Goal: Complete application form: Complete application form

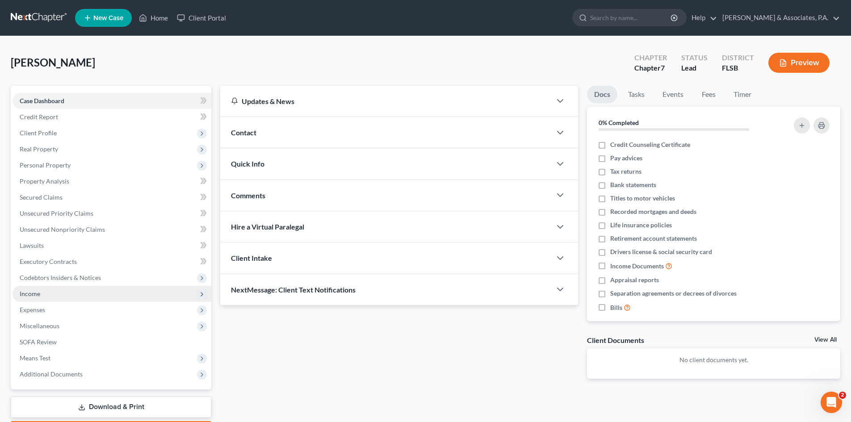
click at [53, 288] on span "Income" at bounding box center [112, 294] width 199 height 16
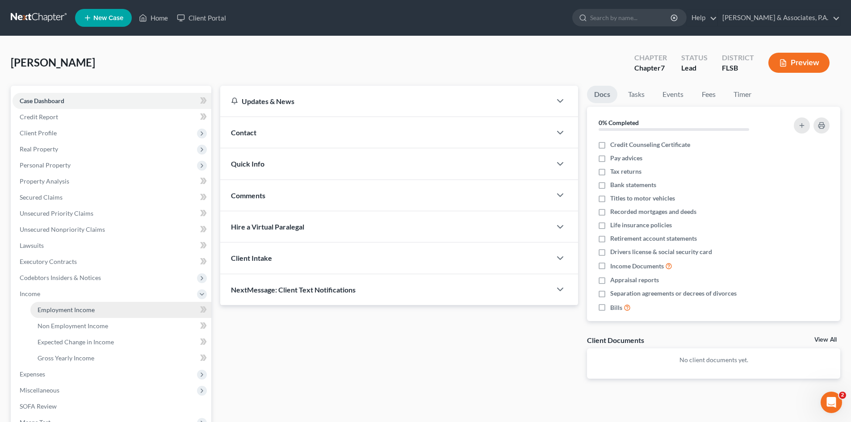
click at [64, 310] on span "Employment Income" at bounding box center [66, 310] width 57 height 8
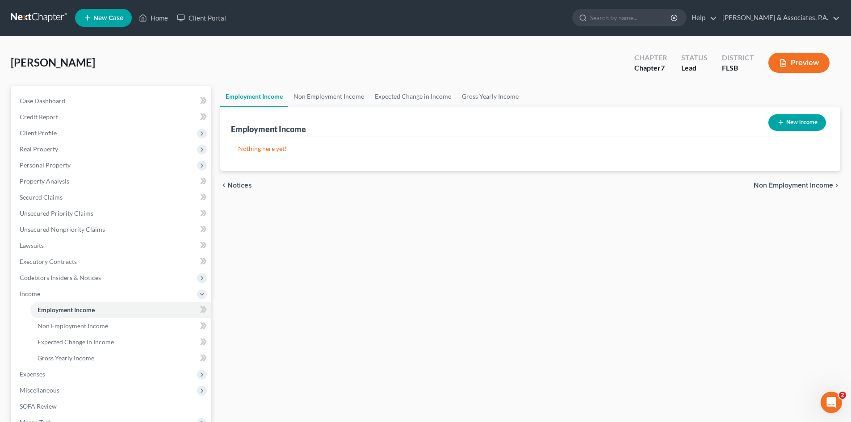
click at [785, 121] on button "New Income" at bounding box center [798, 122] width 58 height 17
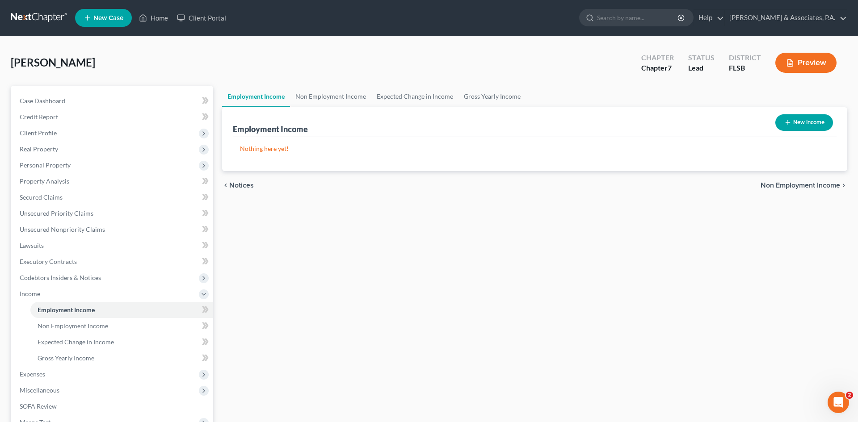
select select "0"
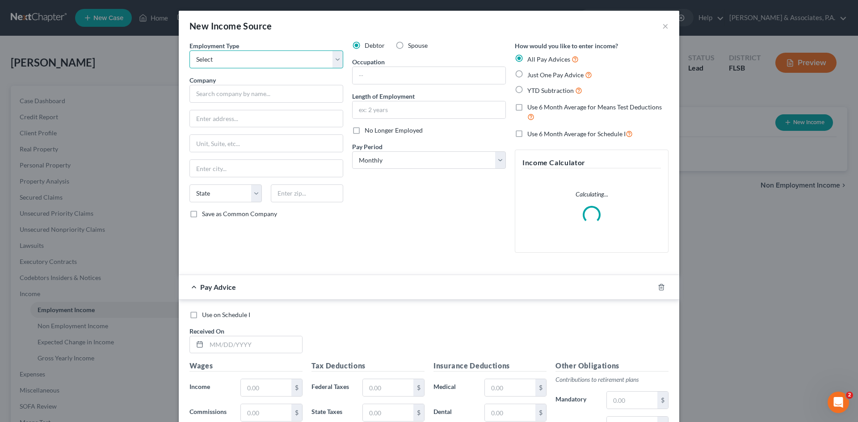
click at [198, 56] on select "Select Full or [DEMOGRAPHIC_DATA] Employment Self Employment" at bounding box center [266, 60] width 154 height 18
select select "1"
click at [189, 51] on select "Select Full or [DEMOGRAPHIC_DATA] Employment Self Employment" at bounding box center [266, 60] width 154 height 18
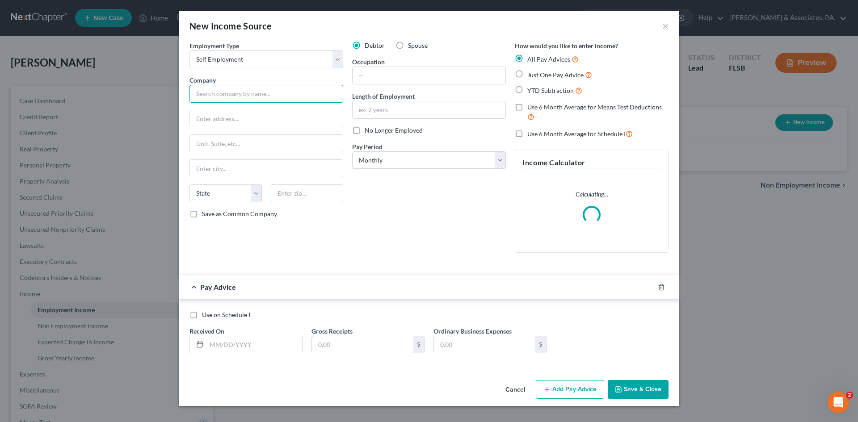
click at [209, 96] on input "text" at bounding box center [266, 94] width 154 height 18
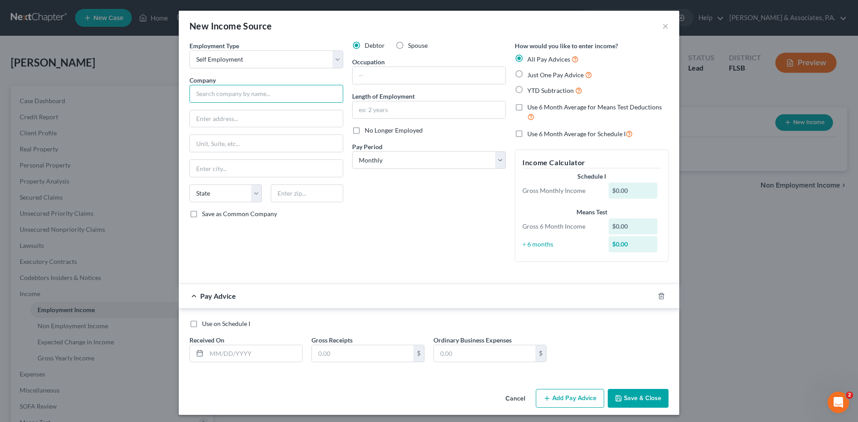
click at [192, 94] on input "text" at bounding box center [266, 94] width 154 height 18
type input "F & J Condo Services"
type input "[STREET_ADDRESS]"
type input "33312"
type input "[GEOGRAPHIC_DATA]"
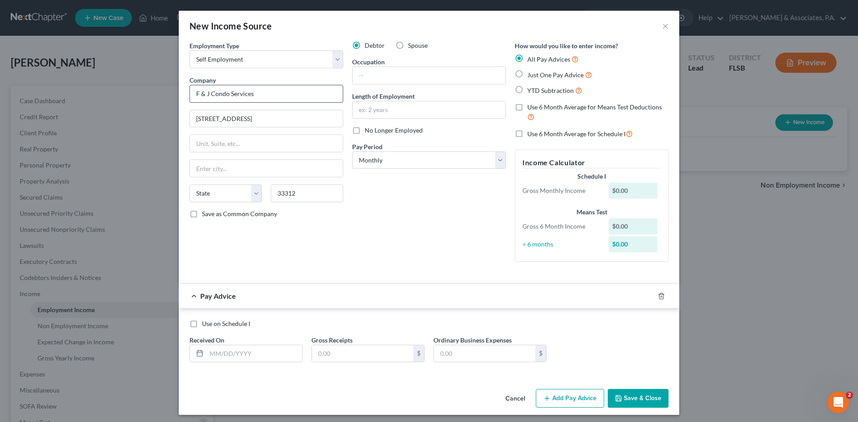
select select "9"
click at [386, 153] on select "Select Monthly Twice Monthly Every Other Week Weekly" at bounding box center [429, 161] width 154 height 18
select select "2"
click at [352, 152] on select "Select Monthly Twice Monthly Every Other Week Weekly" at bounding box center [429, 161] width 154 height 18
click at [359, 77] on input "text" at bounding box center [429, 75] width 153 height 17
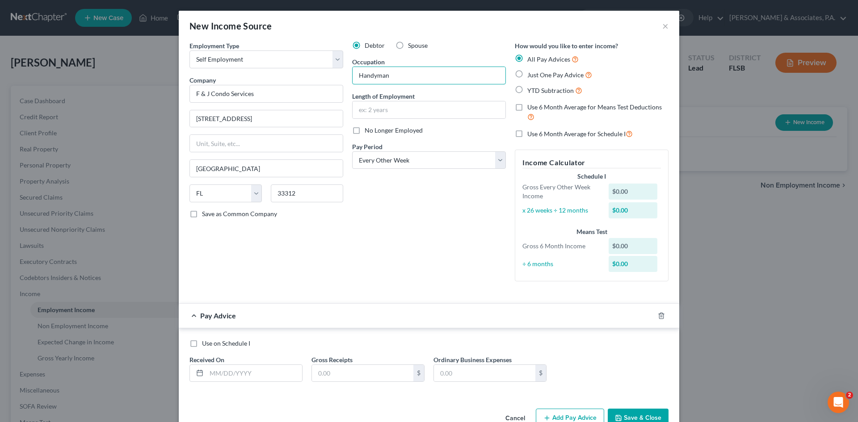
type input "Handyman"
click at [221, 371] on input "text" at bounding box center [254, 373] width 96 height 17
type input "[DATE]"
click at [327, 371] on input "text" at bounding box center [362, 373] width 101 height 17
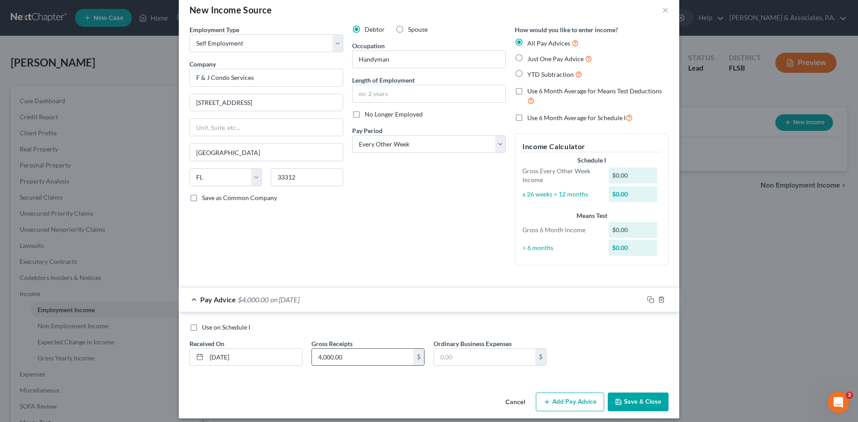
scroll to position [23, 0]
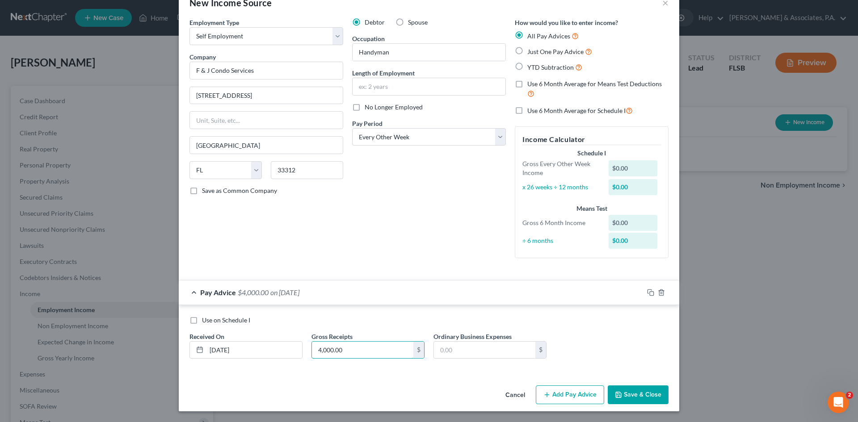
type input "4,000.00"
click at [560, 396] on button "Add Pay Advice" at bounding box center [570, 395] width 68 height 19
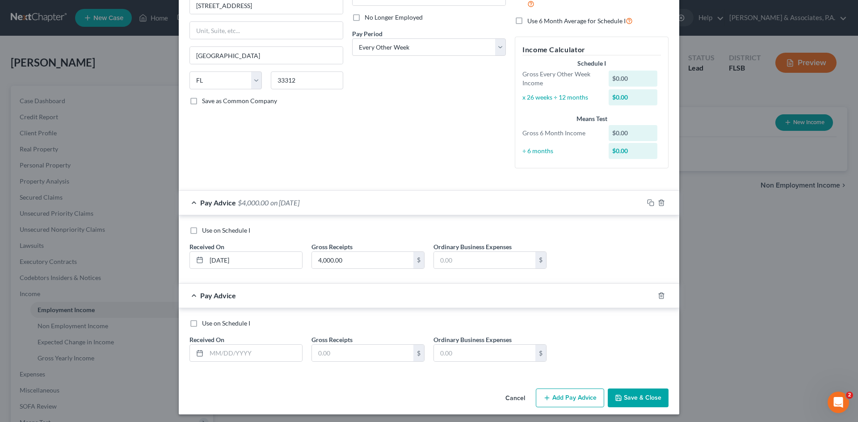
scroll to position [116, 0]
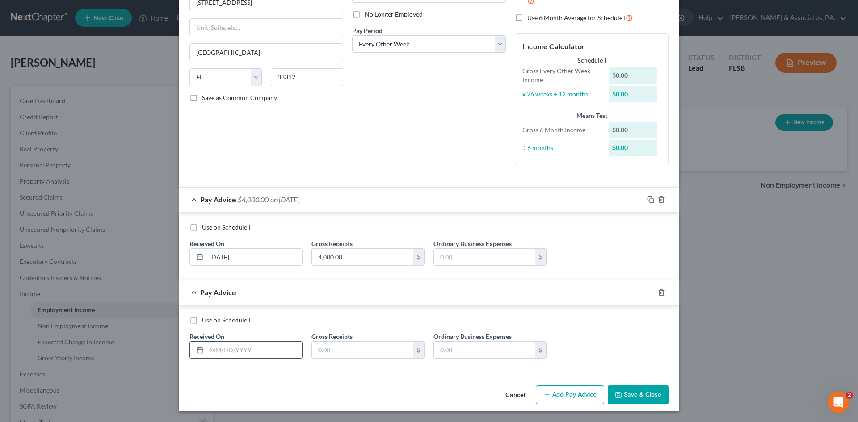
click at [211, 348] on input "text" at bounding box center [254, 350] width 96 height 17
type input "[DATE]"
click at [313, 350] on input "text" at bounding box center [362, 350] width 101 height 17
type input "940.00"
click at [581, 396] on button "Add Pay Advice" at bounding box center [570, 395] width 68 height 19
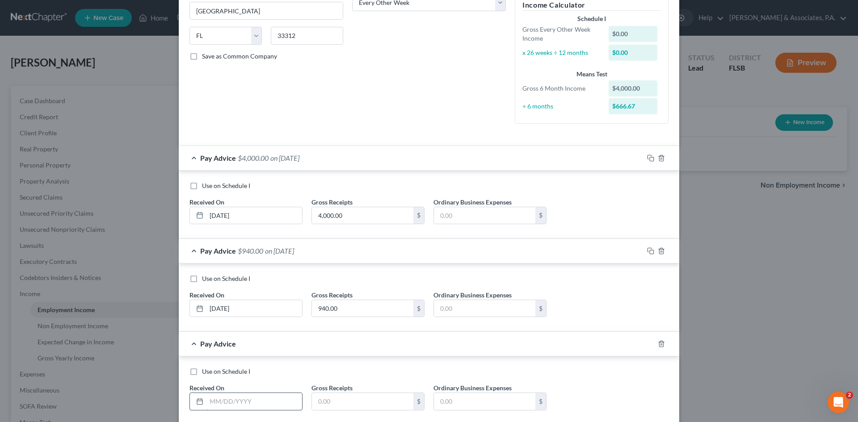
scroll to position [209, 0]
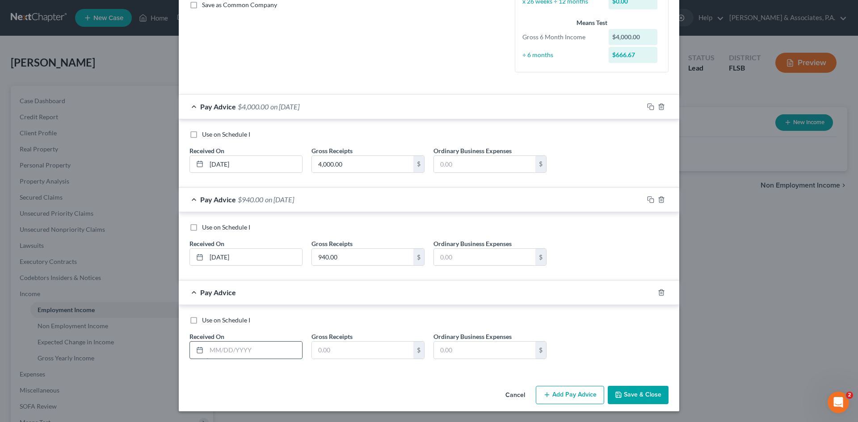
click at [224, 348] on input "text" at bounding box center [254, 350] width 96 height 17
type input "[DATE]"
click at [313, 353] on input "text" at bounding box center [362, 350] width 101 height 17
type input "1,910.00"
click at [566, 391] on button "Add Pay Advice" at bounding box center [570, 395] width 68 height 19
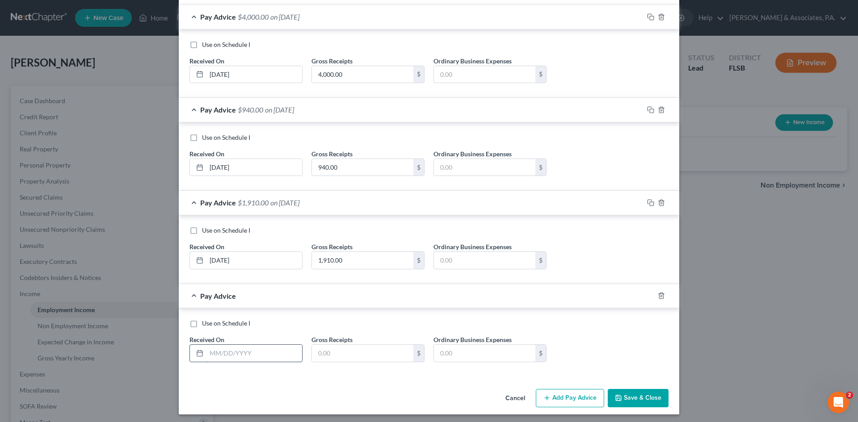
scroll to position [302, 0]
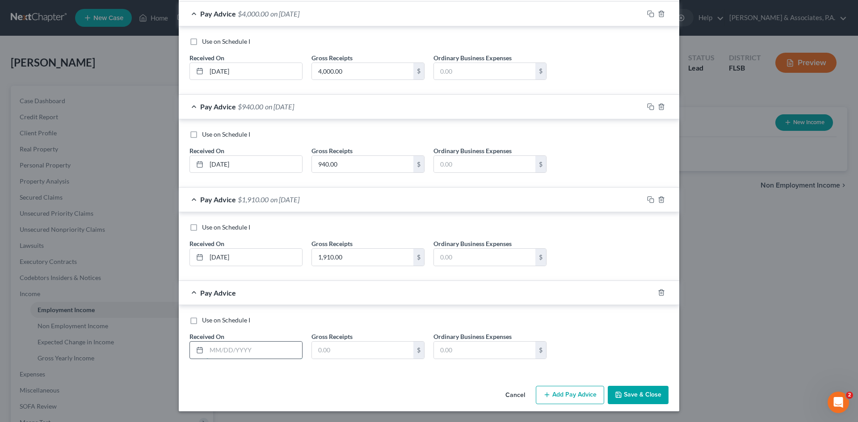
click at [237, 349] on input "text" at bounding box center [254, 350] width 96 height 17
type input "[DATE]"
click at [322, 348] on input "text" at bounding box center [362, 350] width 101 height 17
type input "95.00"
click at [561, 396] on button "Add Pay Advice" at bounding box center [570, 395] width 68 height 19
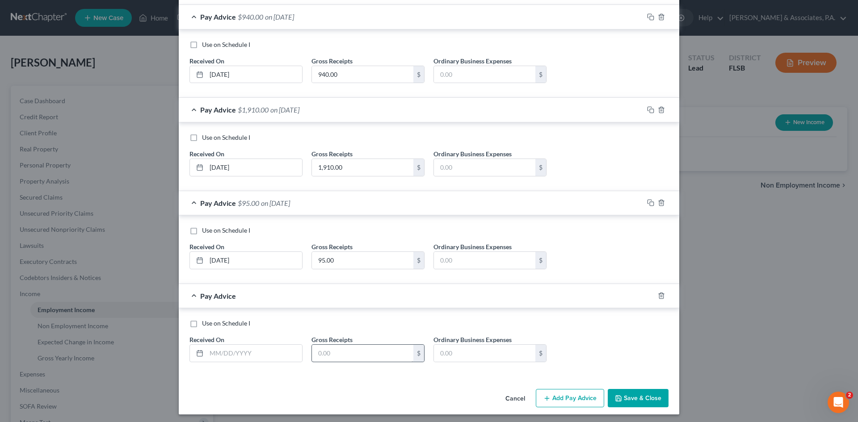
scroll to position [395, 0]
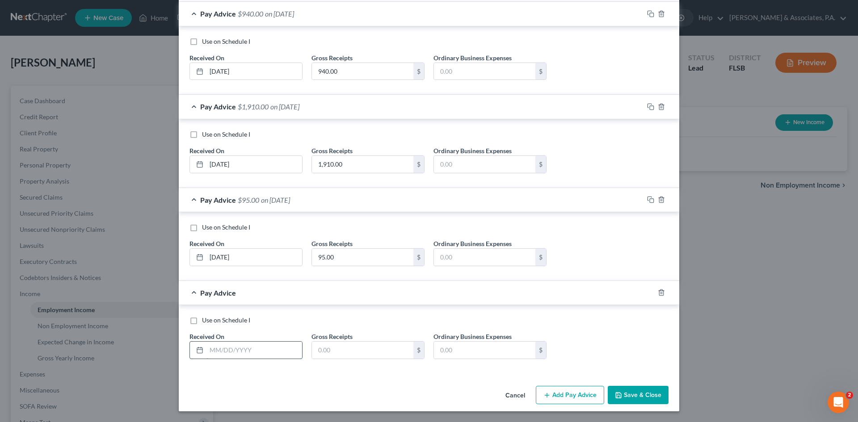
click at [214, 349] on input "text" at bounding box center [254, 350] width 96 height 17
type input "[DATE]"
click at [328, 348] on input "text" at bounding box center [362, 350] width 101 height 17
click at [324, 349] on input "text" at bounding box center [362, 350] width 101 height 17
type input "6,750.00"
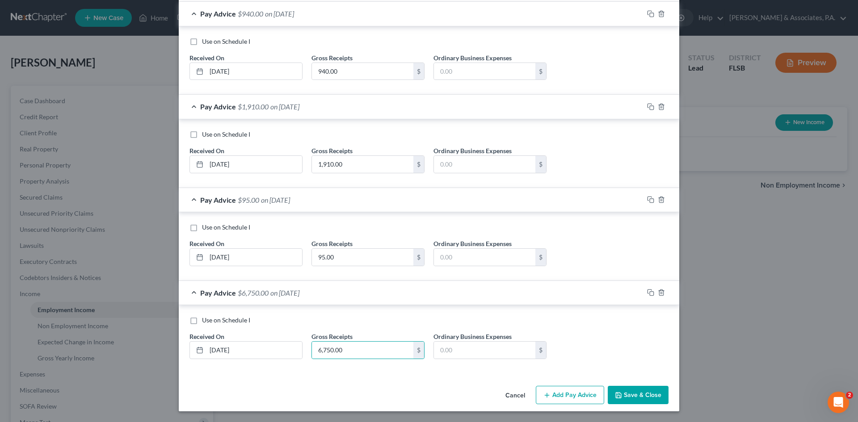
click at [573, 391] on button "Add Pay Advice" at bounding box center [570, 395] width 68 height 19
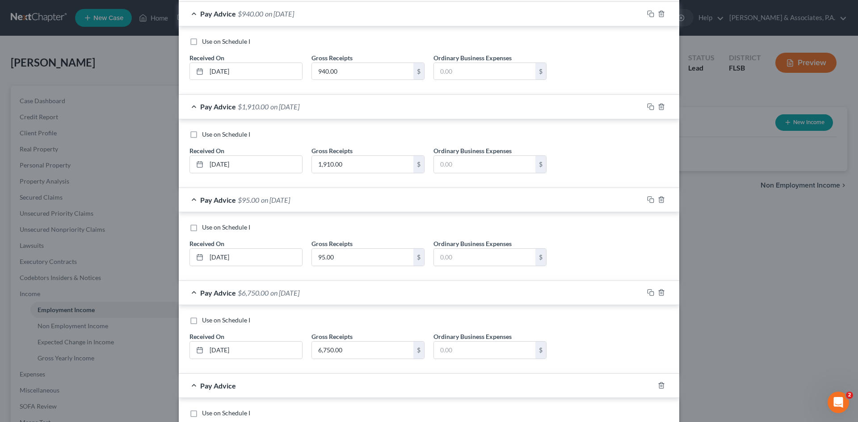
scroll to position [488, 0]
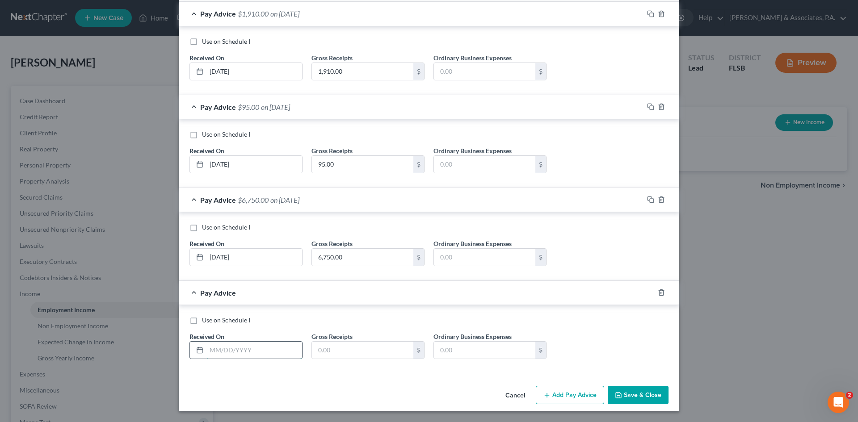
click at [214, 350] on input "text" at bounding box center [254, 350] width 96 height 17
type input "[DATE]"
click at [325, 352] on input "text" at bounding box center [362, 350] width 101 height 17
type input "650.00"
click at [561, 399] on button "Add Pay Advice" at bounding box center [570, 395] width 68 height 19
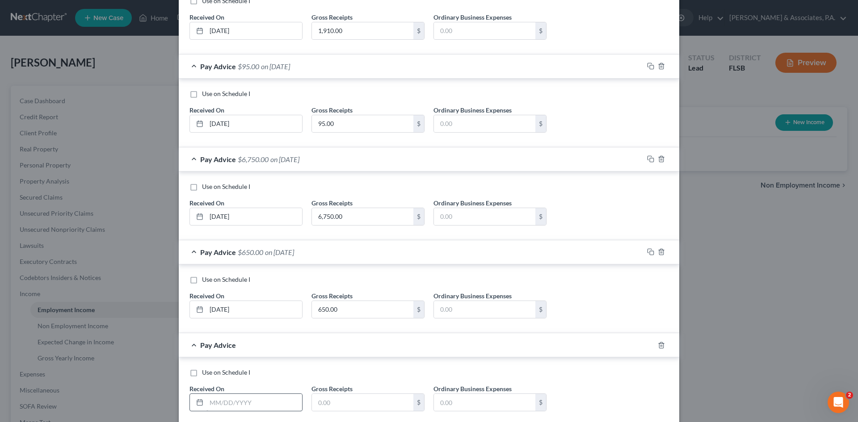
scroll to position [581, 0]
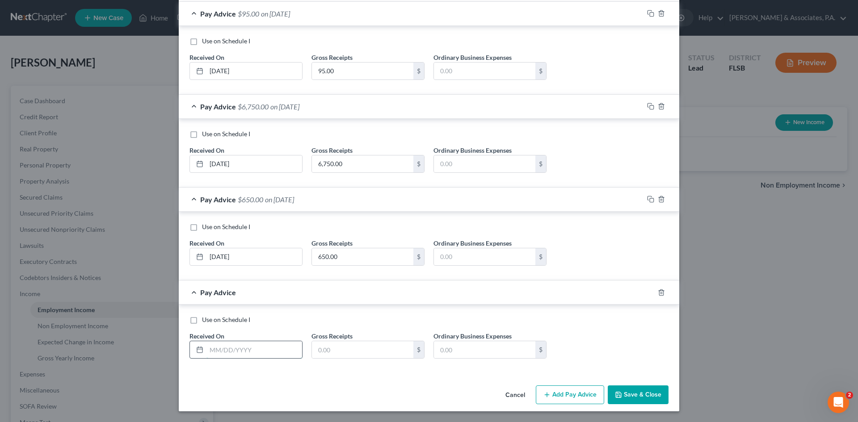
click at [235, 353] on input "text" at bounding box center [254, 349] width 96 height 17
type input "[DATE]"
click at [320, 351] on input "text" at bounding box center [362, 349] width 101 height 17
type input "550.00"
click at [555, 391] on button "Add Pay Advice" at bounding box center [570, 395] width 68 height 19
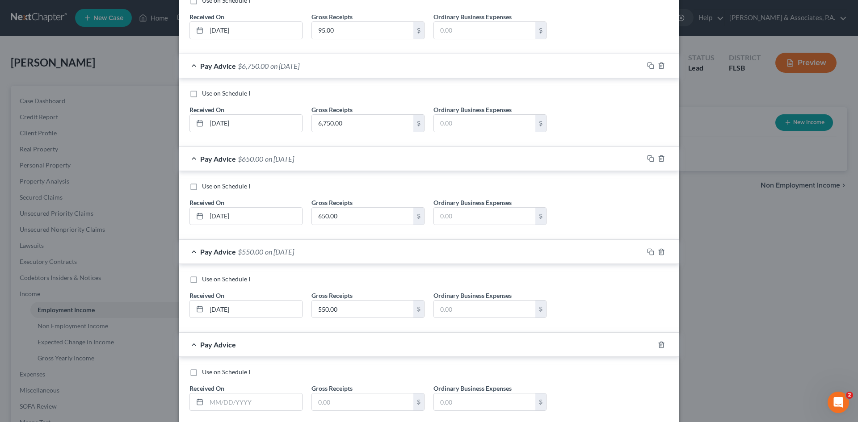
scroll to position [674, 0]
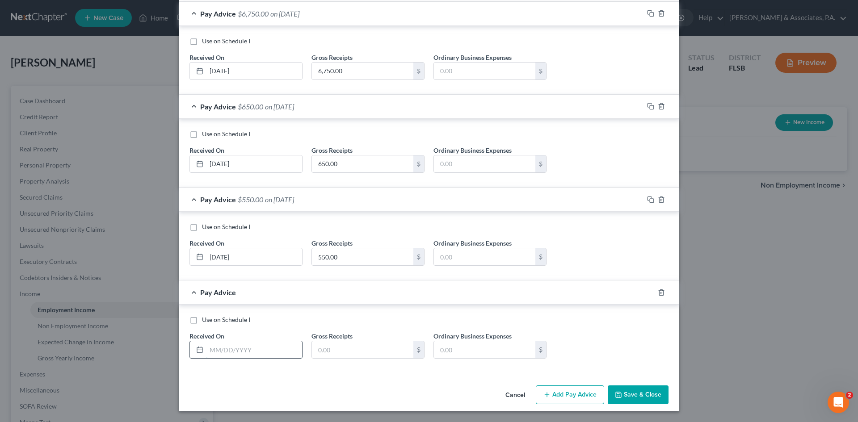
click at [224, 349] on input "text" at bounding box center [254, 349] width 96 height 17
type input "[DATE]"
click at [318, 352] on input "text" at bounding box center [362, 349] width 101 height 17
type input "350.00"
click at [559, 393] on button "Add Pay Advice" at bounding box center [570, 395] width 68 height 19
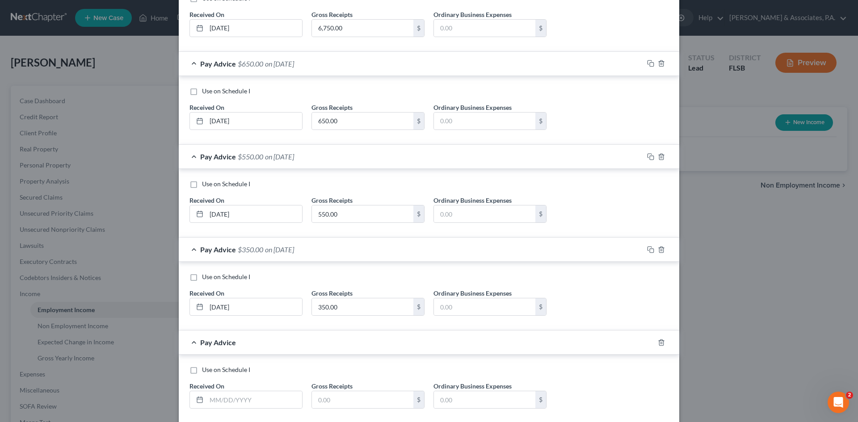
scroll to position [767, 0]
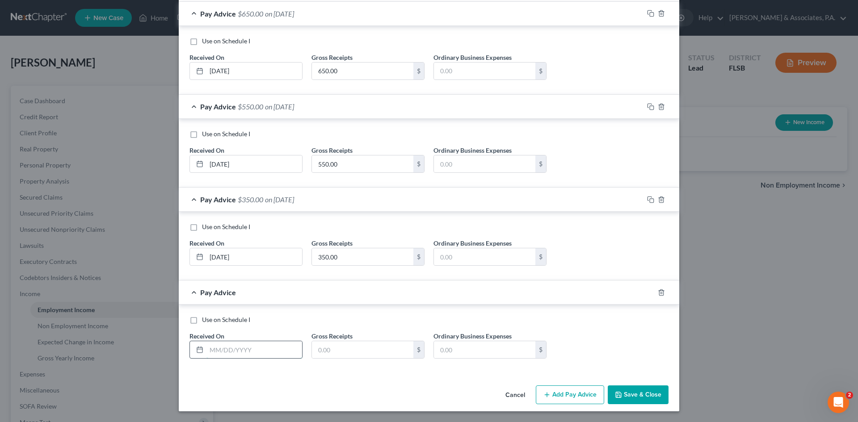
click at [221, 352] on input "text" at bounding box center [254, 349] width 96 height 17
type input "[DATE]"
click at [316, 353] on input "text" at bounding box center [362, 349] width 101 height 17
type input "225.00"
click at [559, 392] on button "Add Pay Advice" at bounding box center [570, 395] width 68 height 19
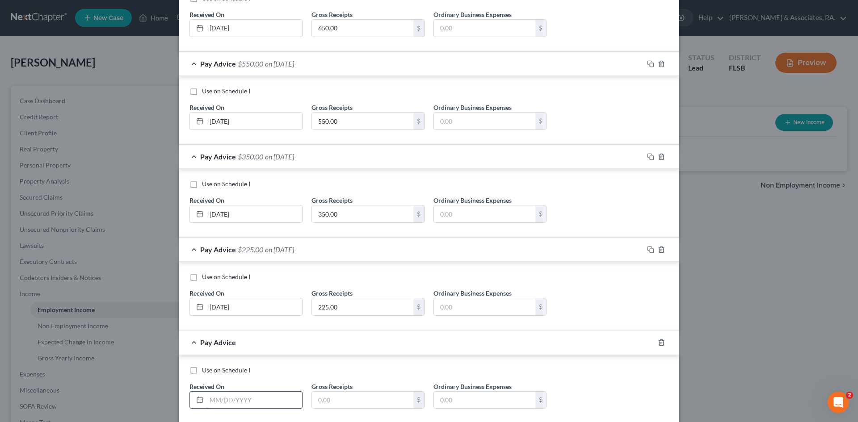
scroll to position [860, 0]
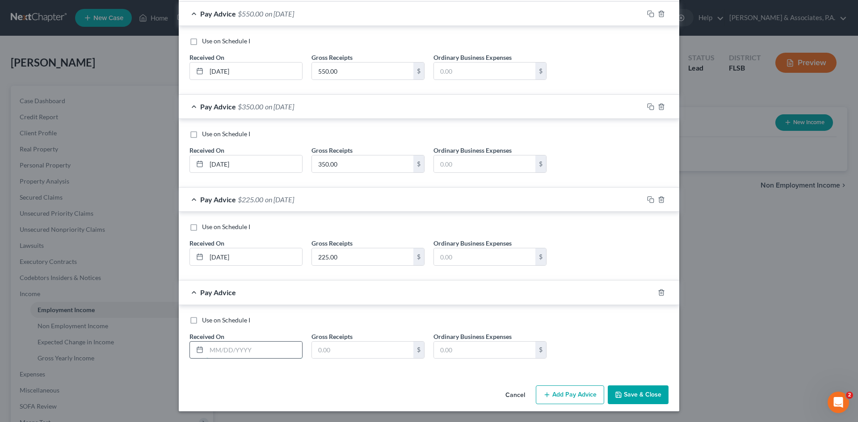
click at [238, 350] on input "text" at bounding box center [254, 350] width 96 height 17
type input "[DATE]"
click at [320, 351] on input "text" at bounding box center [362, 350] width 101 height 17
type input "1,923.00"
click at [555, 394] on button "Add Pay Advice" at bounding box center [570, 395] width 68 height 19
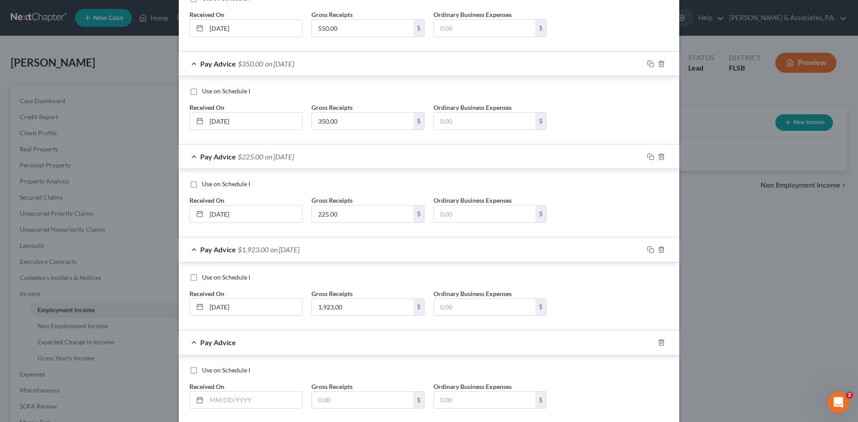
scroll to position [953, 0]
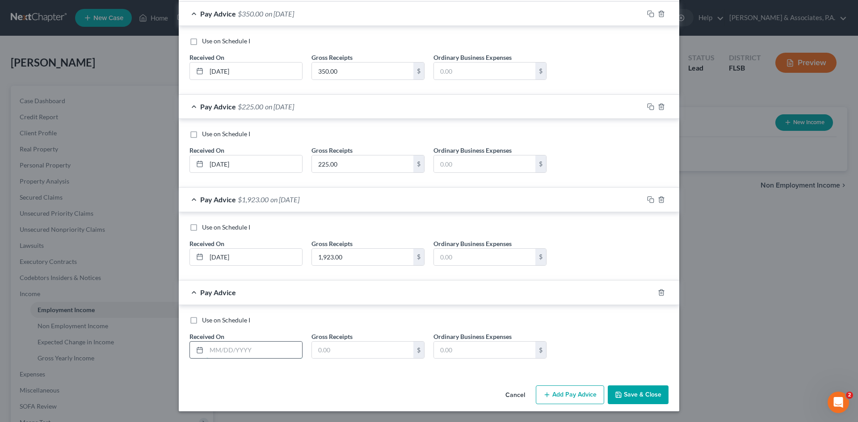
click at [236, 351] on input "text" at bounding box center [254, 350] width 96 height 17
type input "[DATE]"
click at [328, 349] on input "text" at bounding box center [362, 350] width 101 height 17
type input "1,350.00"
click at [565, 395] on button "Add Pay Advice" at bounding box center [570, 395] width 68 height 19
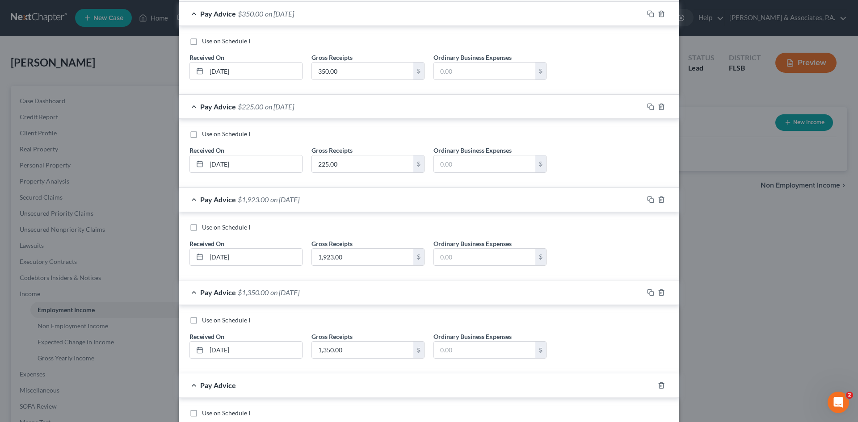
scroll to position [1046, 0]
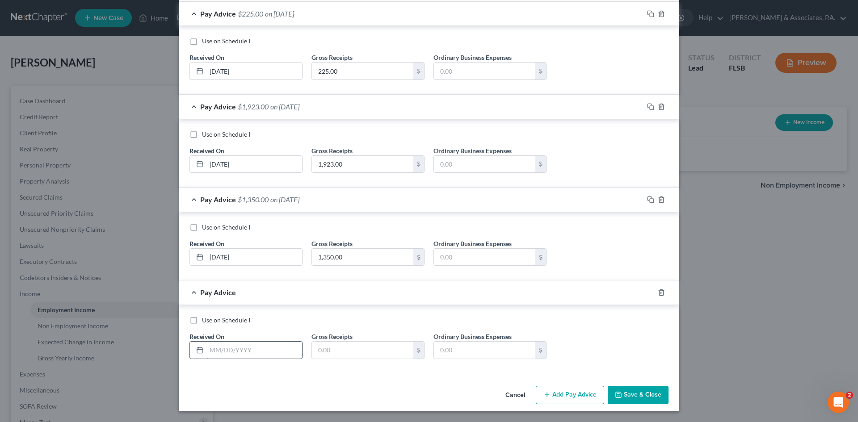
click at [224, 348] on input "text" at bounding box center [254, 350] width 96 height 17
type input "[DATE]"
click at [321, 347] on input "text" at bounding box center [362, 350] width 101 height 17
type input "130.00"
click at [562, 390] on button "Add Pay Advice" at bounding box center [570, 395] width 68 height 19
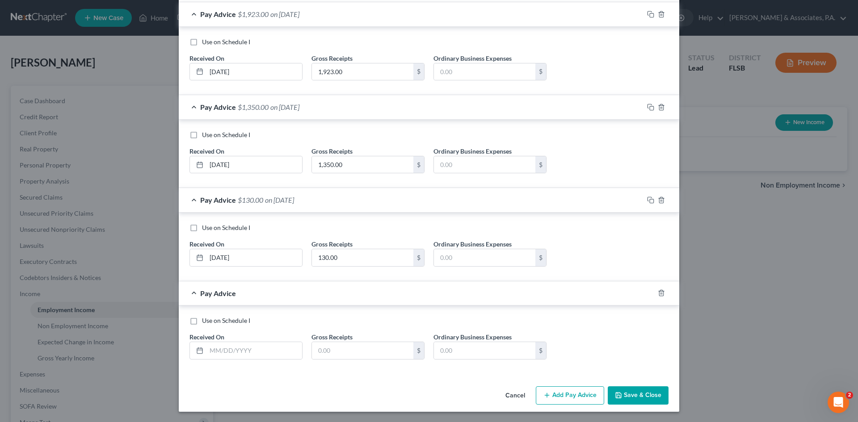
scroll to position [1139, 0]
click at [231, 353] on input "text" at bounding box center [254, 350] width 96 height 17
type input "[DATE]"
click at [337, 351] on input "text" at bounding box center [362, 350] width 101 height 17
type input "200.00"
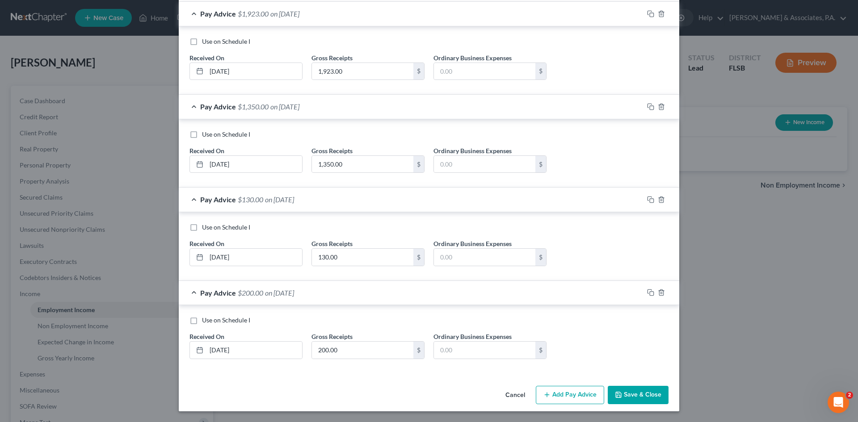
click at [566, 392] on button "Add Pay Advice" at bounding box center [570, 395] width 68 height 19
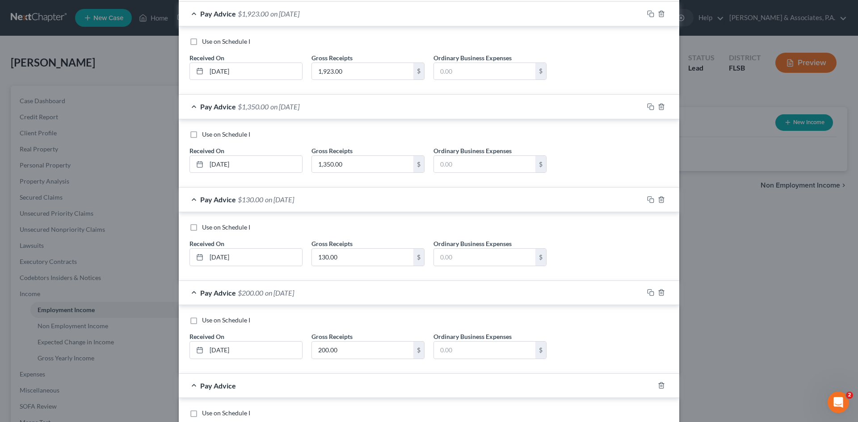
scroll to position [1232, 0]
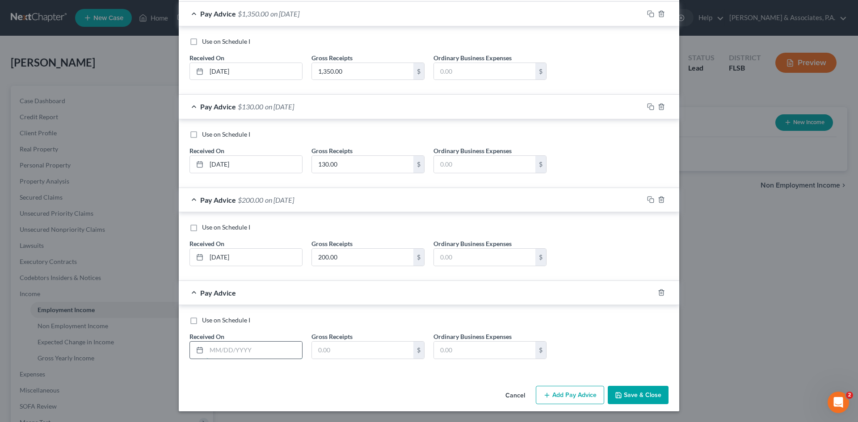
click at [228, 353] on input "text" at bounding box center [254, 350] width 96 height 17
type input "[DATE]"
click at [316, 352] on input "text" at bounding box center [362, 350] width 101 height 17
type input "1,825.00"
click at [578, 393] on button "Add Pay Advice" at bounding box center [570, 395] width 68 height 19
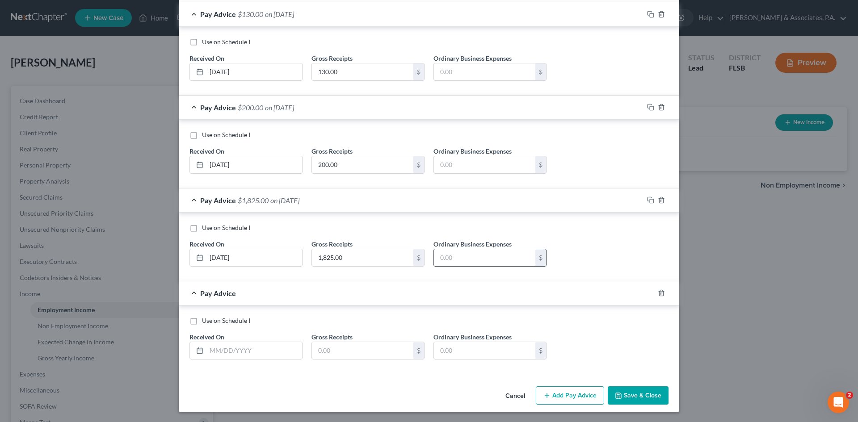
scroll to position [1325, 0]
click at [230, 354] on input "text" at bounding box center [254, 350] width 96 height 17
click at [222, 350] on input "text" at bounding box center [254, 350] width 96 height 17
type input "[DATE]"
click at [315, 353] on input "text" at bounding box center [362, 350] width 101 height 17
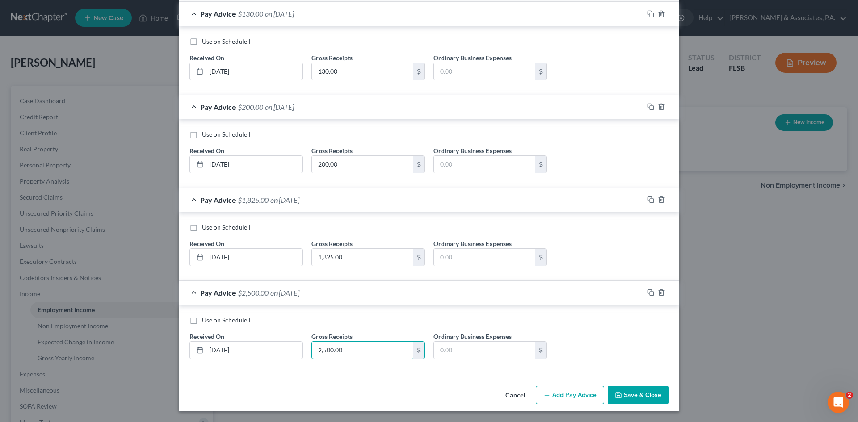
type input "2,500.00"
click at [562, 392] on button "Add Pay Advice" at bounding box center [570, 395] width 68 height 19
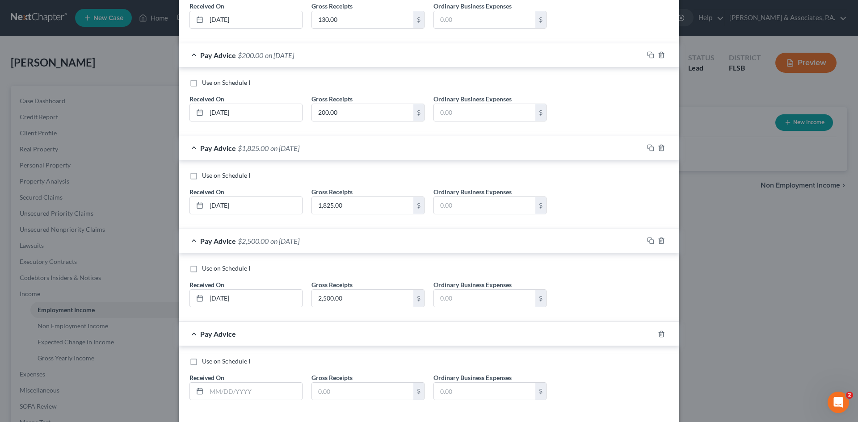
scroll to position [1419, 0]
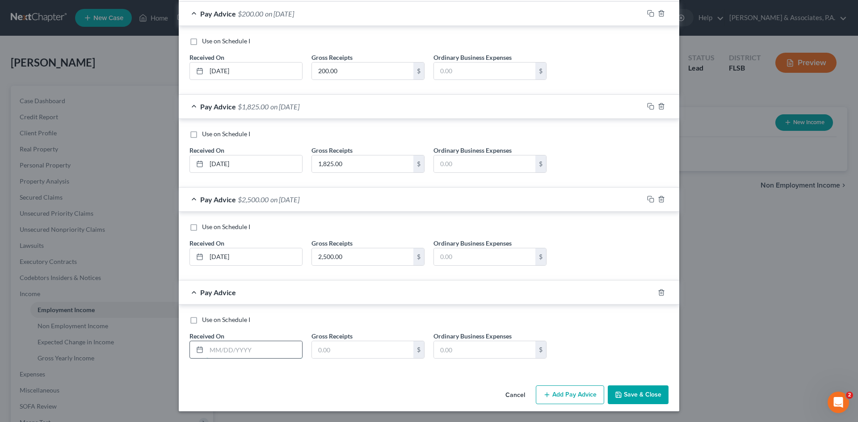
click at [224, 349] on input "text" at bounding box center [254, 349] width 96 height 17
type input "[DATE]"
click at [324, 353] on input "text" at bounding box center [362, 349] width 101 height 17
type input "400.00"
click at [546, 394] on icon "button" at bounding box center [546, 395] width 7 height 7
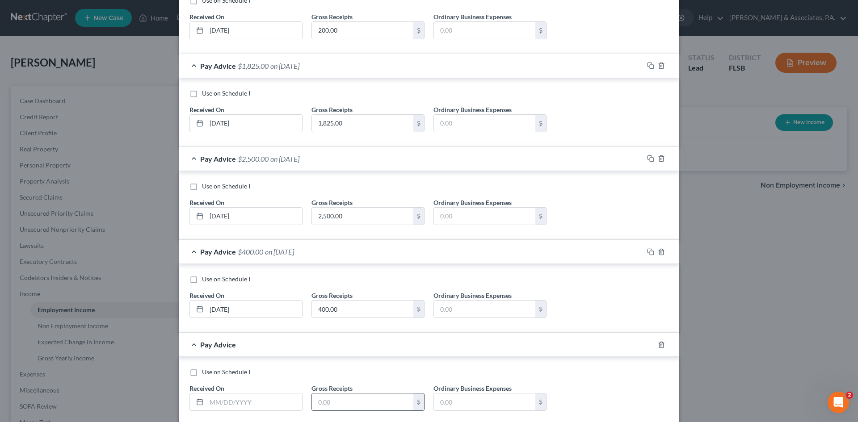
scroll to position [1511, 0]
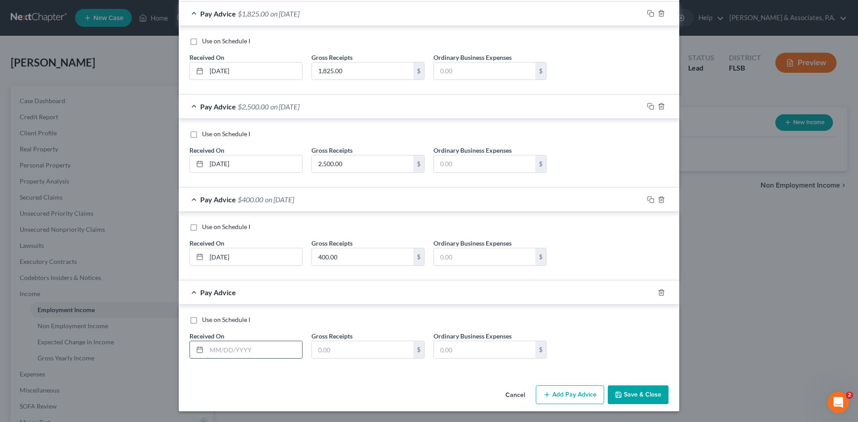
click at [220, 350] on input "text" at bounding box center [254, 349] width 96 height 17
type input "[DATE]"
click at [324, 353] on input "text" at bounding box center [362, 349] width 101 height 17
type input "1,300.00"
click at [559, 392] on button "Add Pay Advice" at bounding box center [570, 395] width 68 height 19
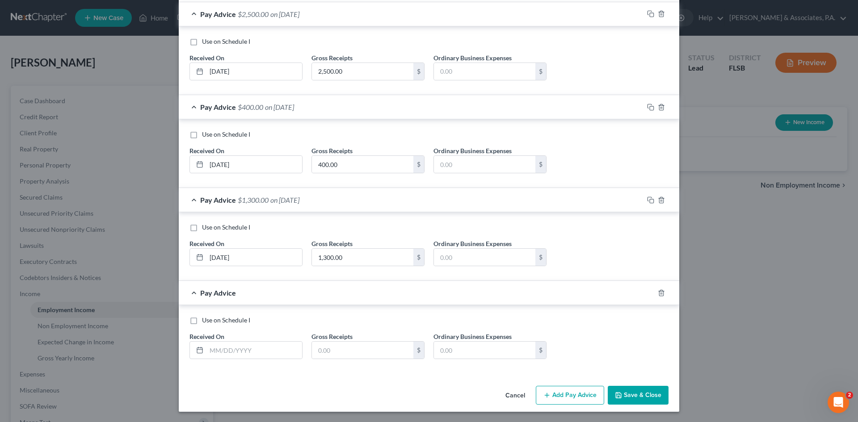
scroll to position [1604, 0]
click at [227, 349] on input "text" at bounding box center [254, 349] width 96 height 17
type input "[DATE]"
click at [328, 348] on input "text" at bounding box center [362, 349] width 101 height 17
type input "2,400.00"
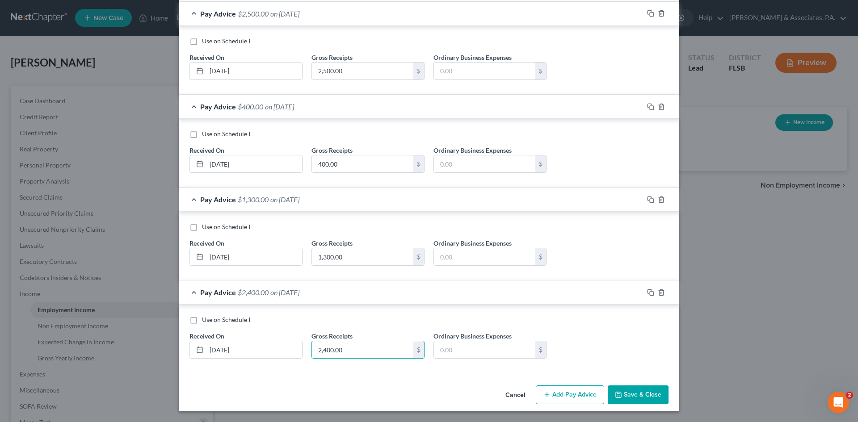
click at [556, 392] on button "Add Pay Advice" at bounding box center [570, 395] width 68 height 19
click at [217, 351] on input "text" at bounding box center [254, 350] width 96 height 17
type input "[DATE]"
click at [329, 347] on input "text" at bounding box center [362, 350] width 101 height 17
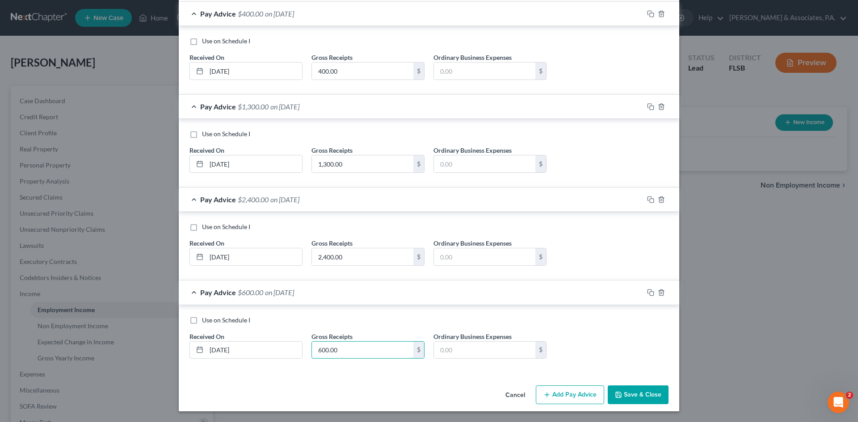
type input "600.00"
click at [544, 384] on div "Cancel Add Pay Advice Save & Close" at bounding box center [429, 396] width 501 height 29
click at [544, 391] on button "Add Pay Advice" at bounding box center [570, 395] width 68 height 19
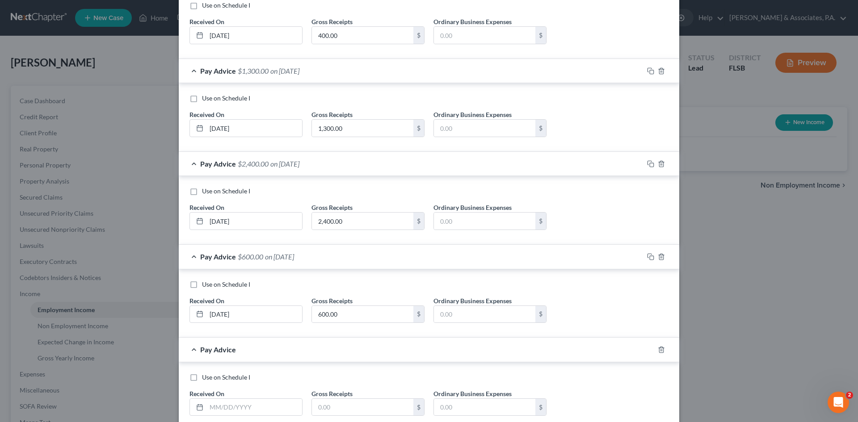
scroll to position [1790, 0]
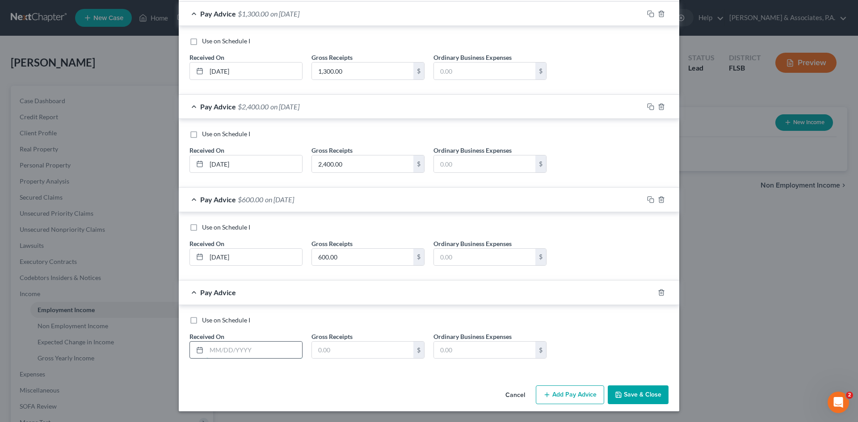
click at [220, 350] on input "text" at bounding box center [254, 350] width 96 height 17
type input "[DATE]"
click at [327, 350] on input "text" at bounding box center [362, 350] width 101 height 17
type input "550.00"
click at [551, 392] on button "Add Pay Advice" at bounding box center [570, 395] width 68 height 19
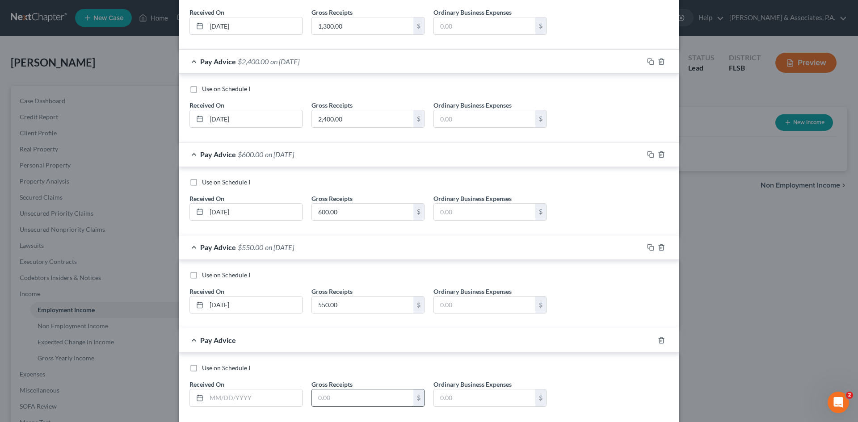
scroll to position [1883, 0]
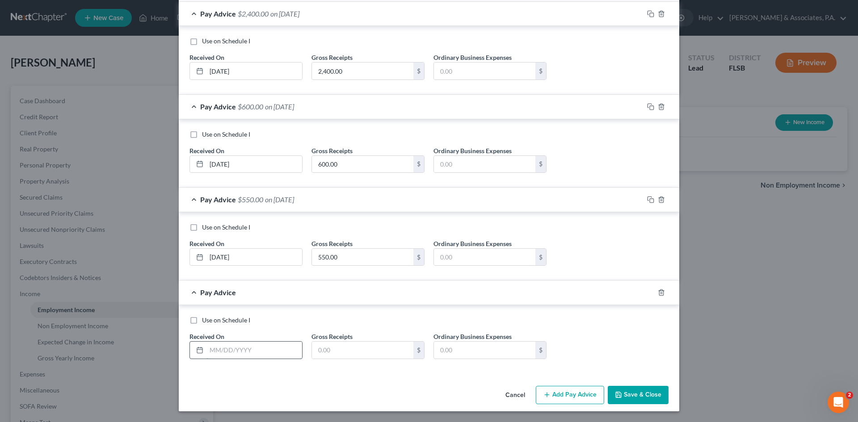
click at [233, 352] on input "text" at bounding box center [254, 350] width 96 height 17
click at [232, 351] on input "text" at bounding box center [254, 350] width 96 height 17
type input "[DATE]"
click at [328, 352] on input "text" at bounding box center [362, 350] width 101 height 17
type input "2,871.00"
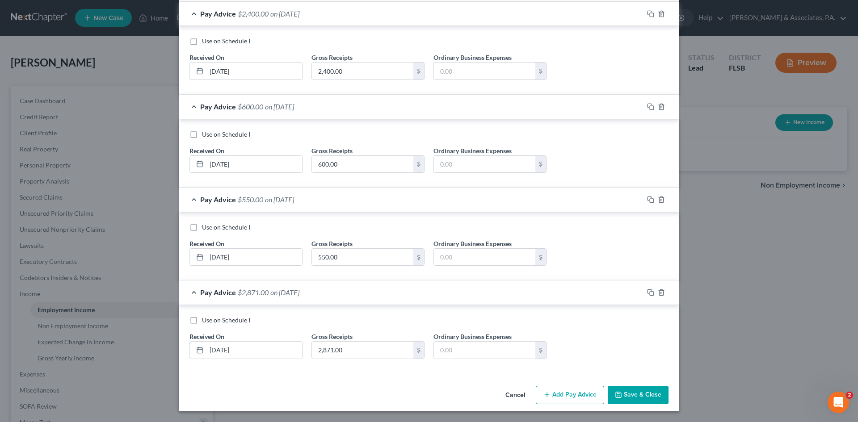
click at [559, 397] on button "Add Pay Advice" at bounding box center [570, 395] width 68 height 19
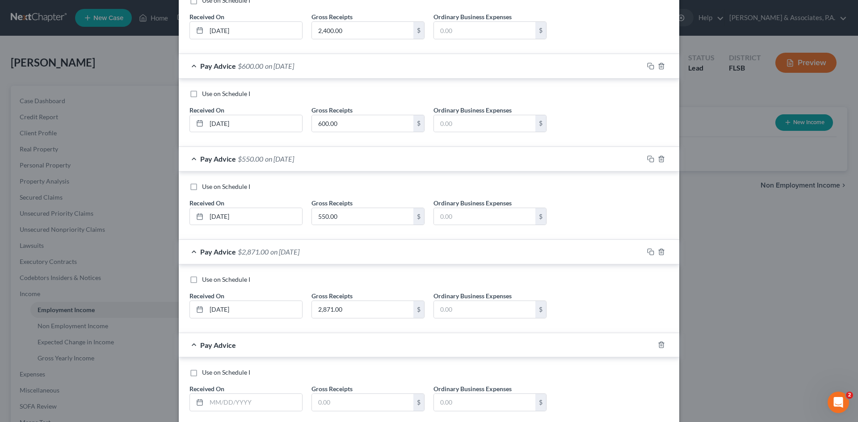
scroll to position [1976, 0]
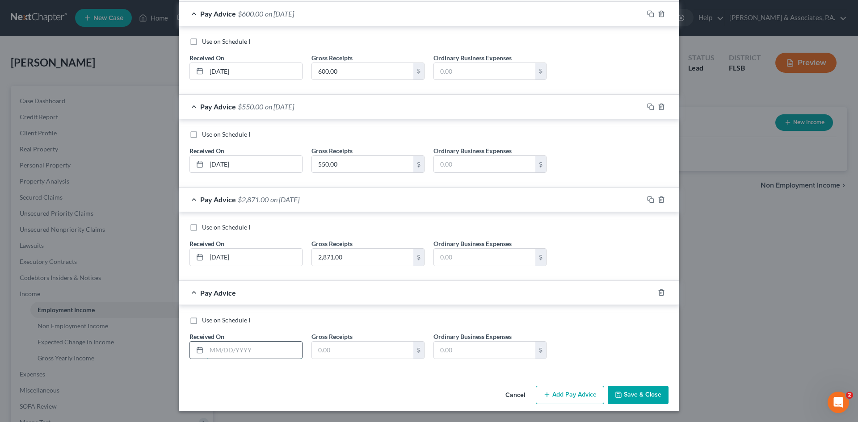
click at [223, 354] on input "text" at bounding box center [254, 350] width 96 height 17
type input "[DATE]"
click at [327, 355] on input "text" at bounding box center [362, 350] width 101 height 17
type input "2,875.00"
click at [560, 392] on button "Add Pay Advice" at bounding box center [570, 395] width 68 height 19
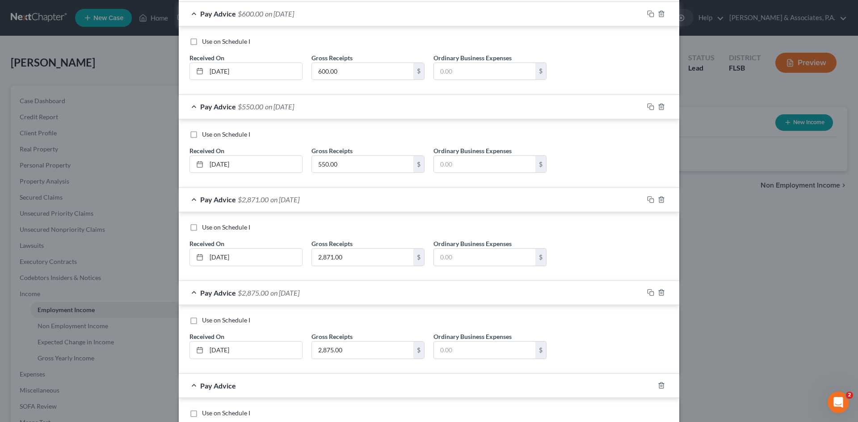
scroll to position [2069, 0]
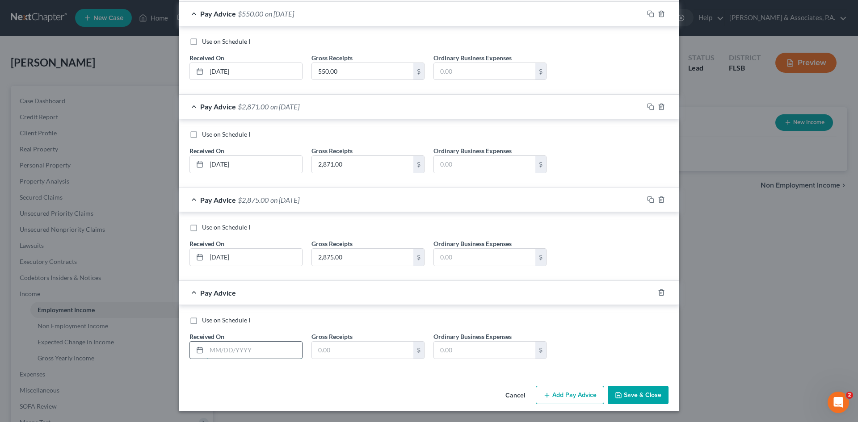
click at [244, 350] on input "text" at bounding box center [254, 350] width 96 height 17
type input "[DATE]"
click at [317, 353] on input "text" at bounding box center [362, 350] width 101 height 17
type input "750.00"
click at [558, 392] on button "Add Pay Advice" at bounding box center [570, 395] width 68 height 19
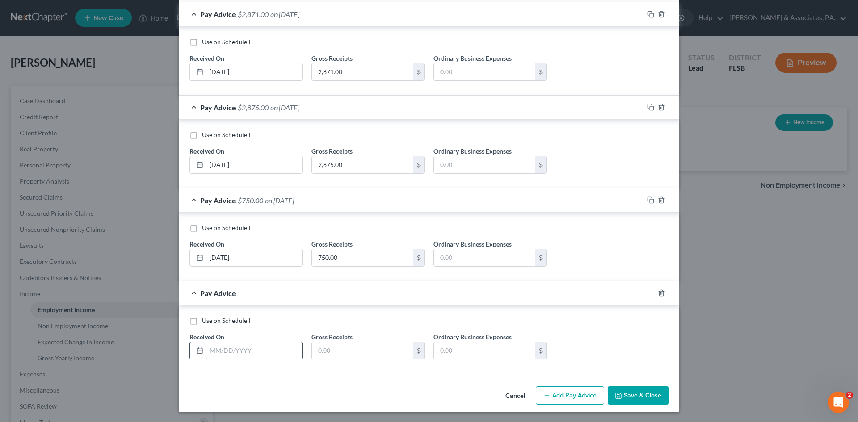
scroll to position [2162, 0]
click at [238, 351] on input "text" at bounding box center [254, 350] width 96 height 17
type input "[DATE]"
click at [318, 349] on input "text" at bounding box center [362, 350] width 101 height 17
type input "1,500.00"
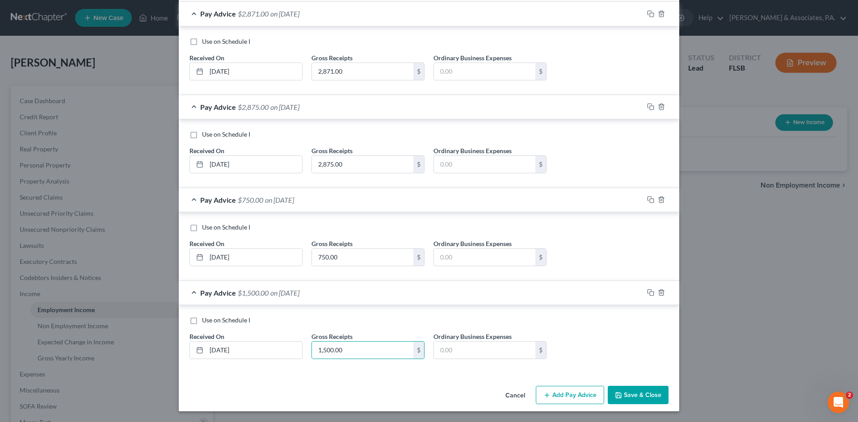
click at [565, 392] on button "Add Pay Advice" at bounding box center [570, 395] width 68 height 19
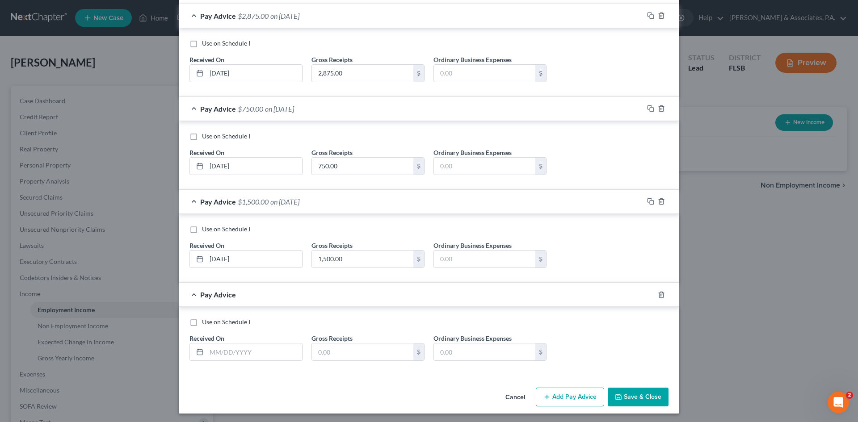
scroll to position [2256, 0]
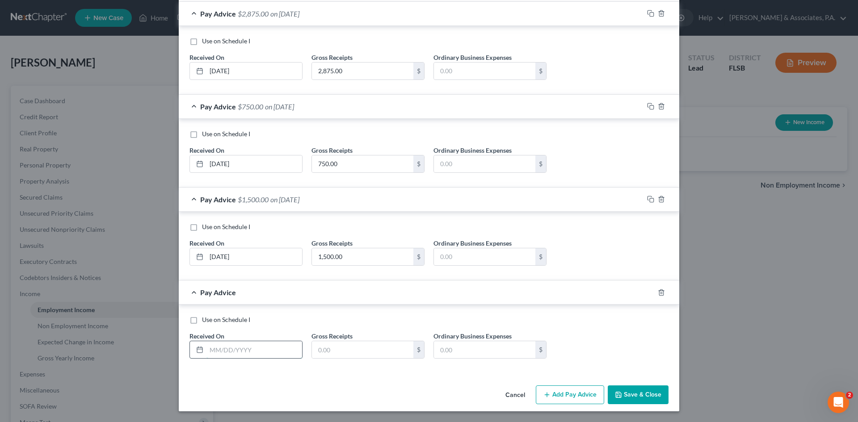
click at [235, 349] on input "text" at bounding box center [254, 349] width 96 height 17
type input "[DATE]"
click at [319, 350] on input "text" at bounding box center [362, 349] width 101 height 17
type input "3,975.00"
click at [551, 395] on button "Add Pay Advice" at bounding box center [570, 395] width 68 height 19
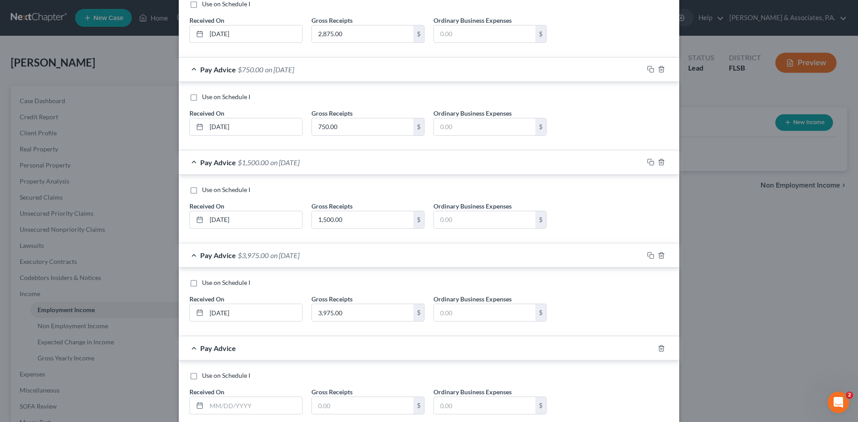
scroll to position [2349, 0]
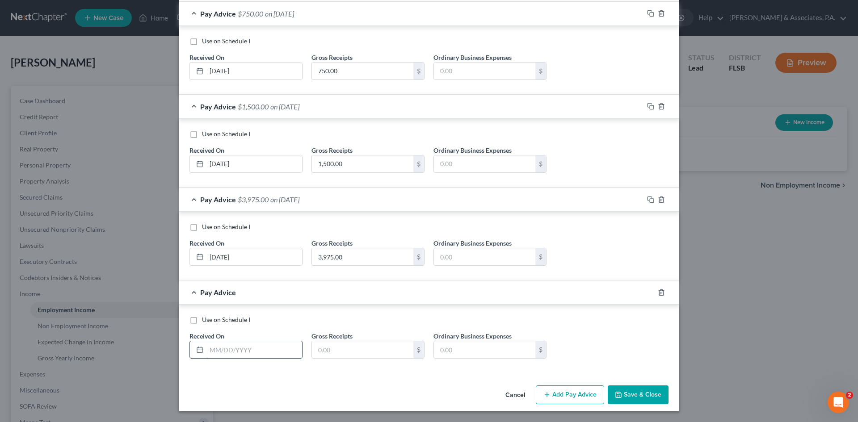
click at [218, 352] on input "text" at bounding box center [254, 349] width 96 height 17
click at [241, 350] on input "text" at bounding box center [254, 349] width 96 height 17
type input "[DATE]"
click at [325, 351] on input "text" at bounding box center [362, 349] width 101 height 17
type input "3,625.00"
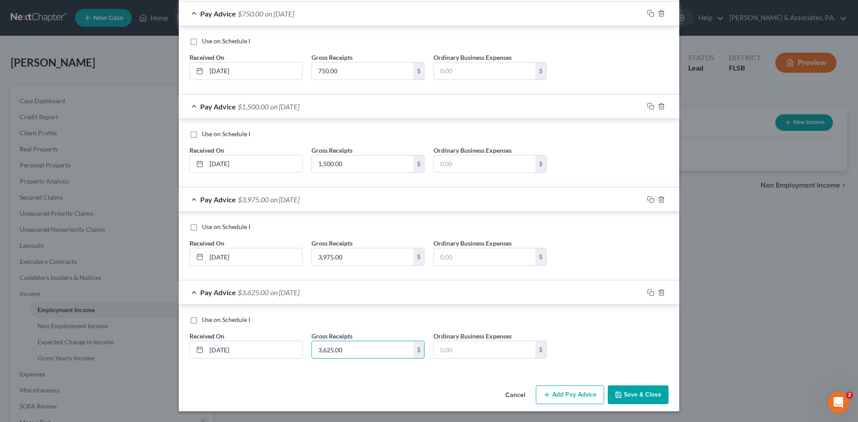
click at [559, 399] on button "Add Pay Advice" at bounding box center [570, 395] width 68 height 19
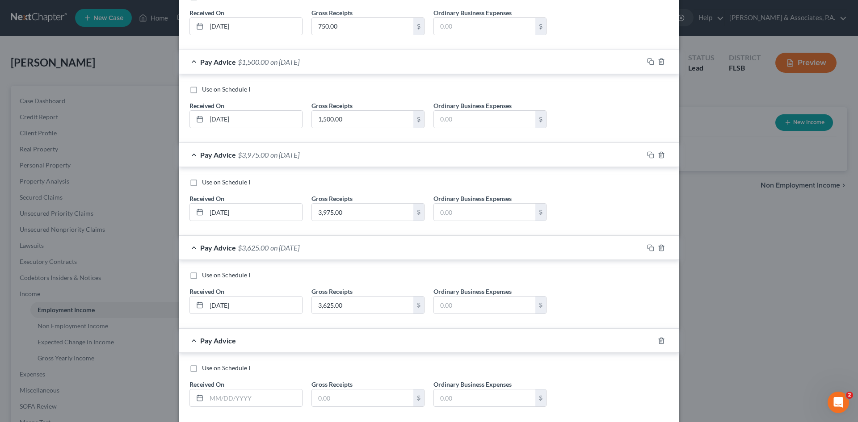
scroll to position [2442, 0]
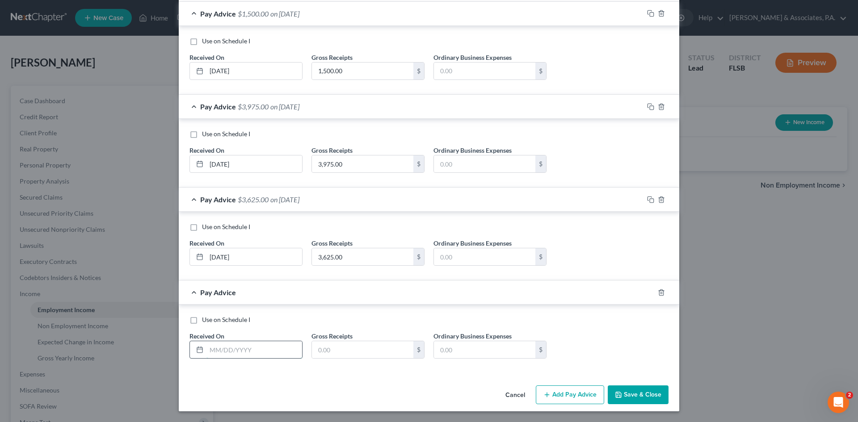
click at [220, 350] on input "text" at bounding box center [254, 349] width 96 height 17
type input "[DATE]"
click at [333, 352] on input "text" at bounding box center [362, 349] width 101 height 17
type input "275.00"
click at [555, 392] on button "Add Pay Advice" at bounding box center [570, 395] width 68 height 19
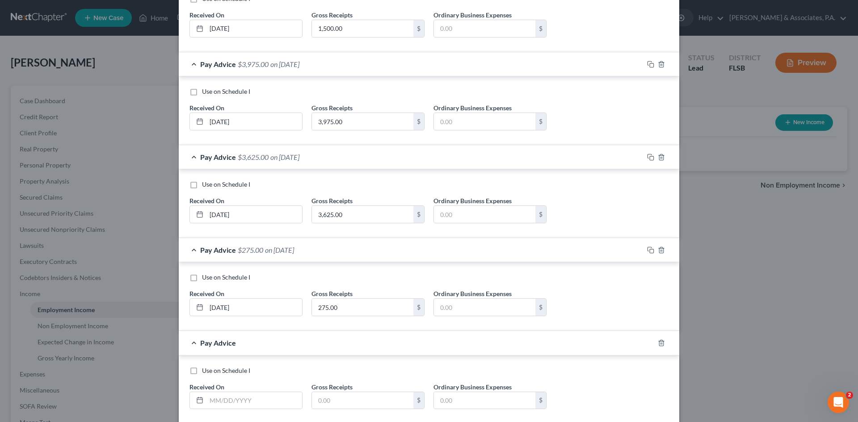
scroll to position [2534, 0]
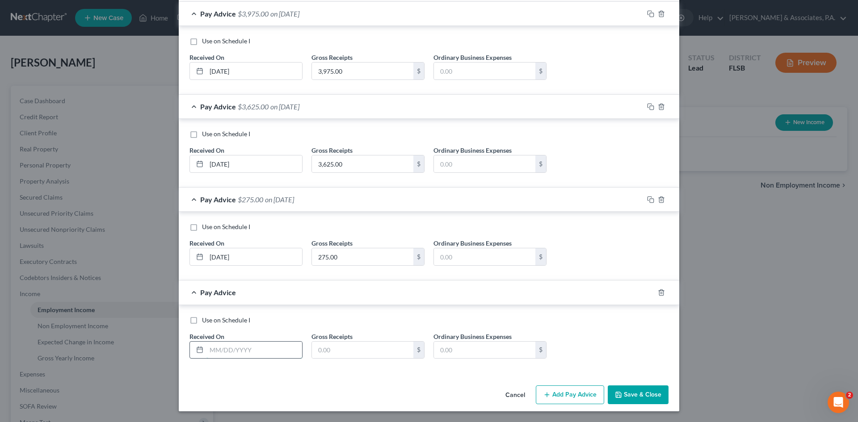
click at [229, 355] on input "text" at bounding box center [254, 350] width 96 height 17
type input "[DATE]"
click at [323, 349] on input "text" at bounding box center [362, 350] width 101 height 17
type input "175.00"
click at [559, 396] on button "Add Pay Advice" at bounding box center [570, 395] width 68 height 19
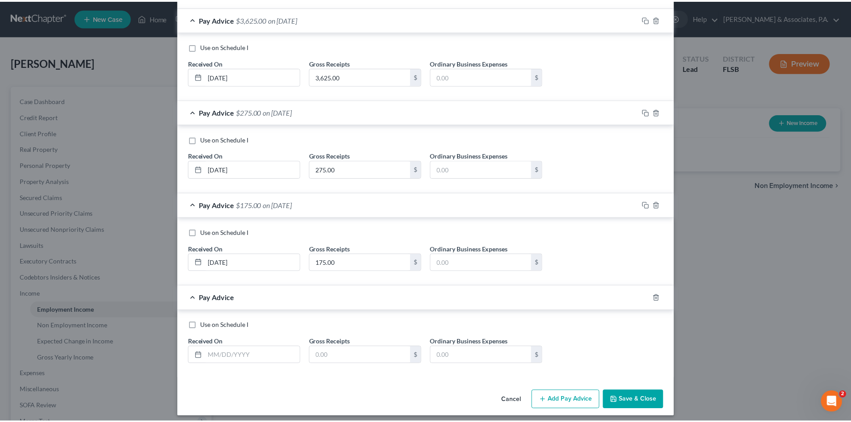
scroll to position [2627, 0]
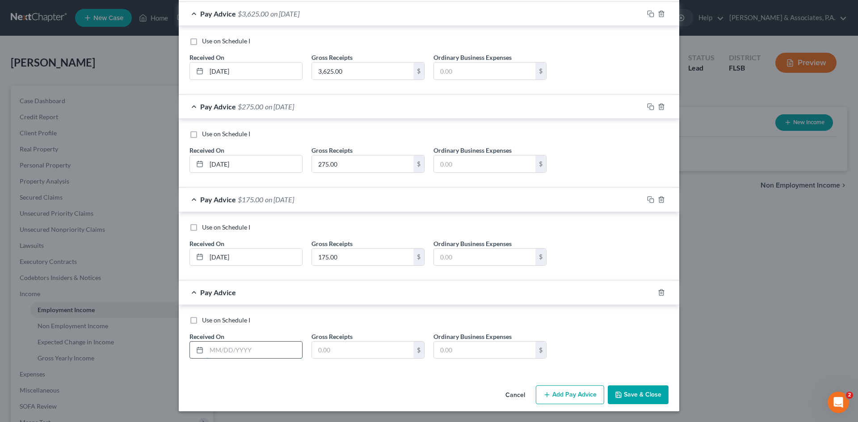
click at [222, 352] on input "text" at bounding box center [254, 350] width 96 height 17
type input "[DATE]"
click at [323, 354] on input "text" at bounding box center [362, 350] width 101 height 17
type input "5,070.00"
click at [632, 392] on button "Save & Close" at bounding box center [638, 395] width 61 height 19
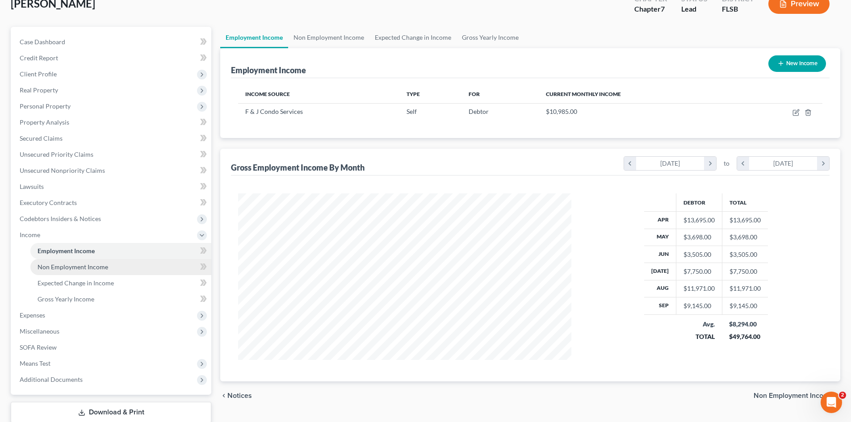
scroll to position [45, 0]
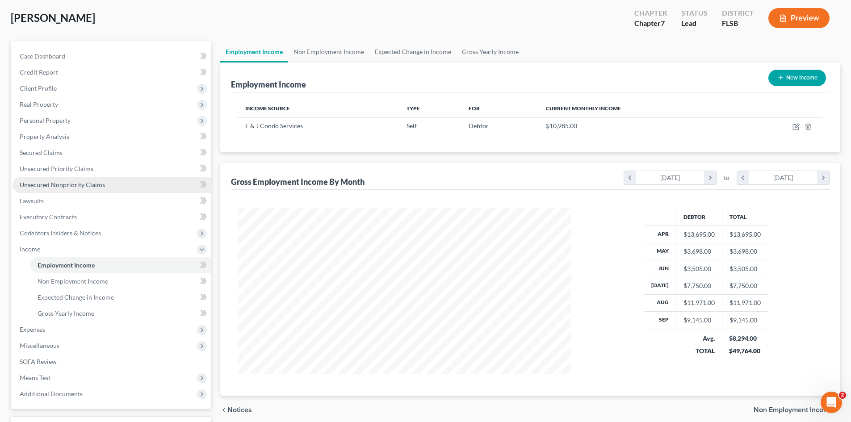
click at [61, 182] on span "Unsecured Nonpriority Claims" at bounding box center [62, 185] width 85 height 8
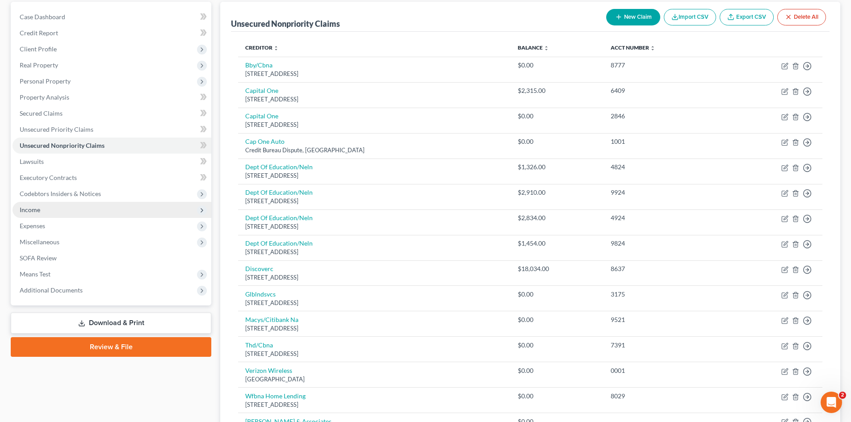
scroll to position [89, 0]
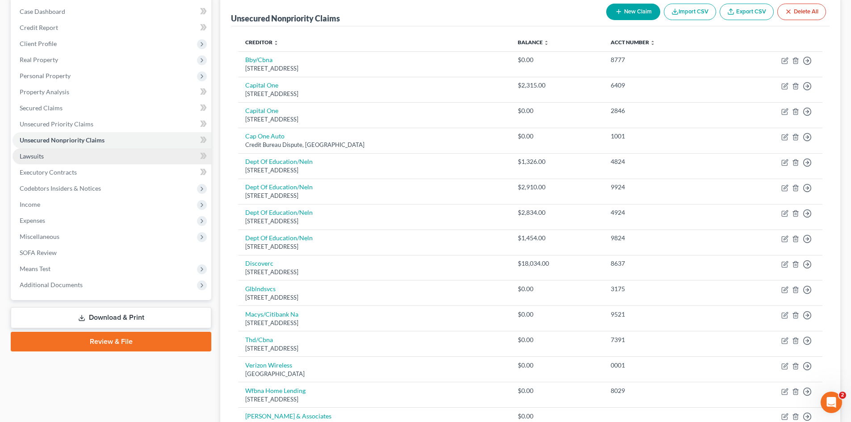
click at [39, 158] on span "Lawsuits" at bounding box center [32, 156] width 24 height 8
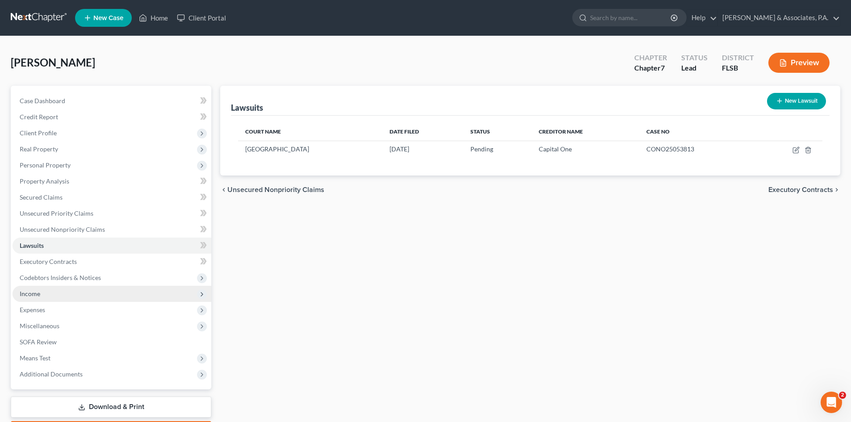
click at [52, 295] on span "Income" at bounding box center [112, 294] width 199 height 16
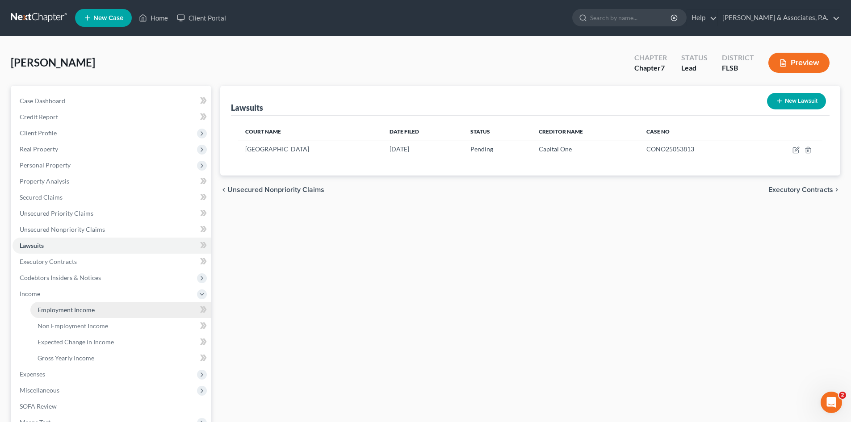
click at [58, 308] on span "Employment Income" at bounding box center [66, 310] width 57 height 8
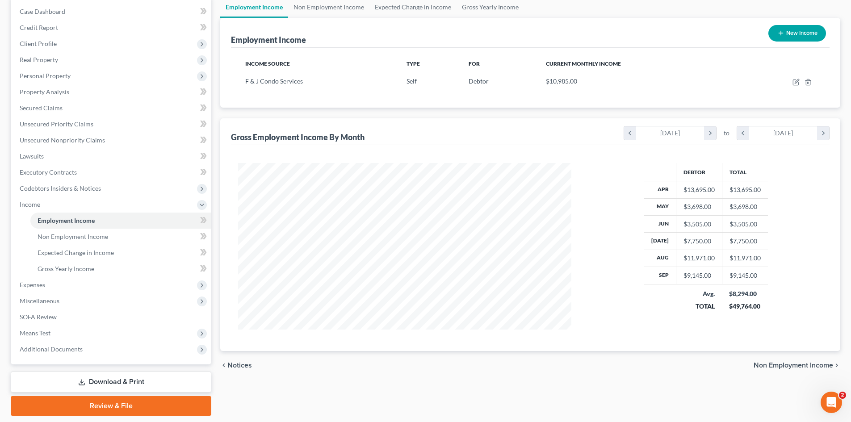
scroll to position [117, 0]
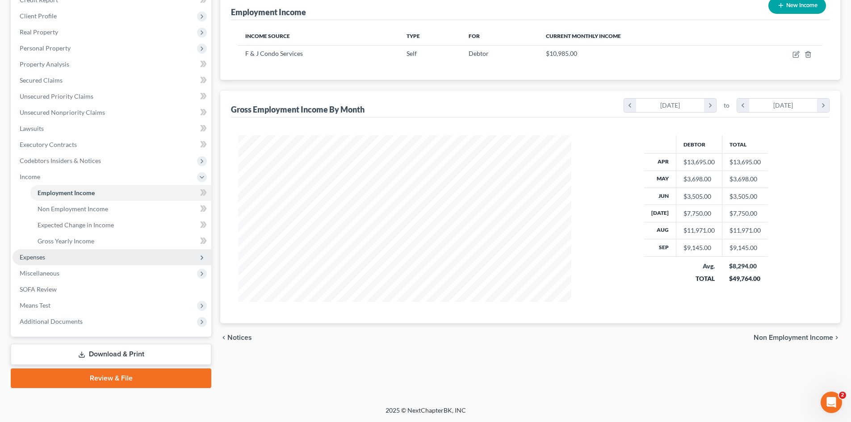
click at [56, 257] on span "Expenses" at bounding box center [112, 257] width 199 height 16
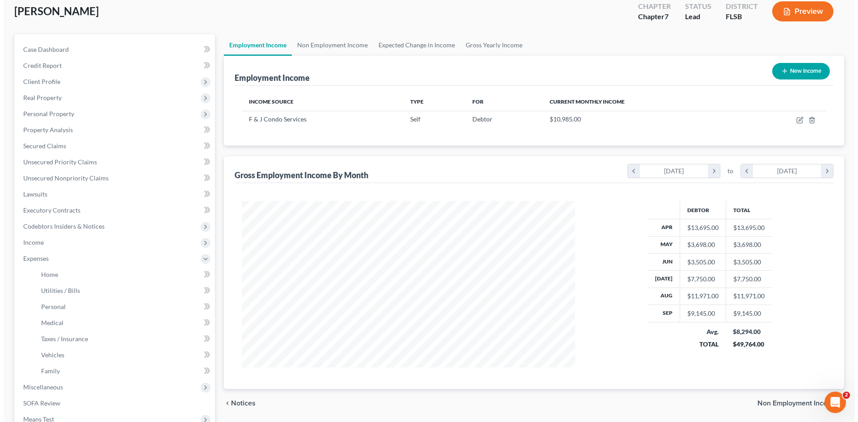
scroll to position [0, 0]
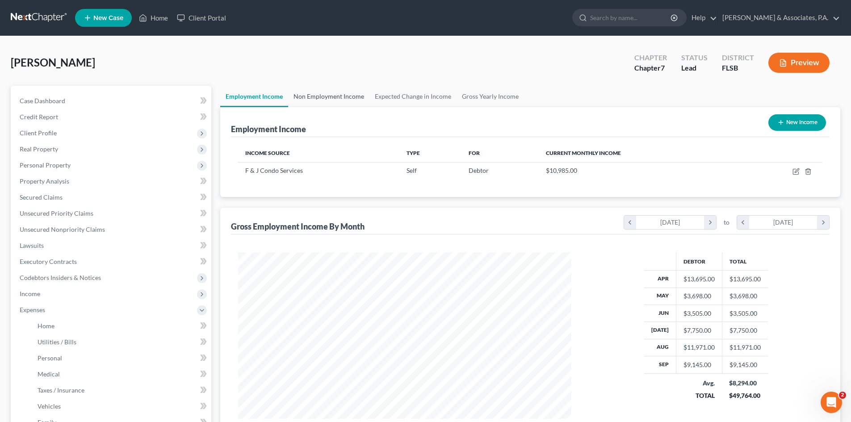
click at [340, 96] on link "Non Employment Income" at bounding box center [328, 96] width 81 height 21
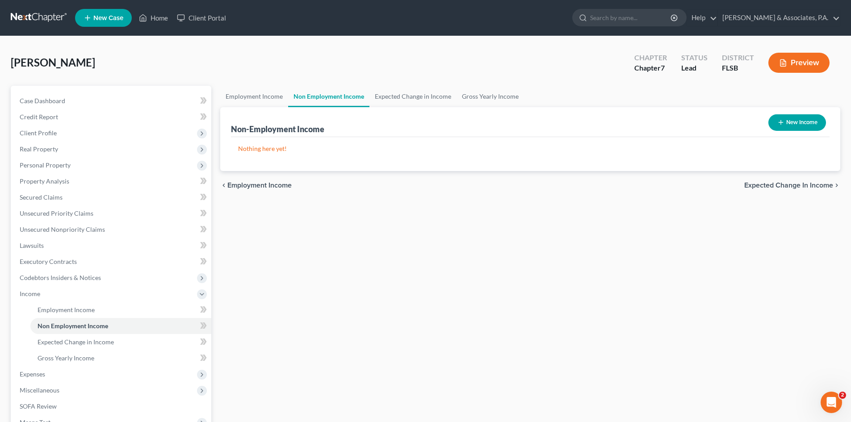
click at [798, 121] on button "New Income" at bounding box center [798, 122] width 58 height 17
select select "0"
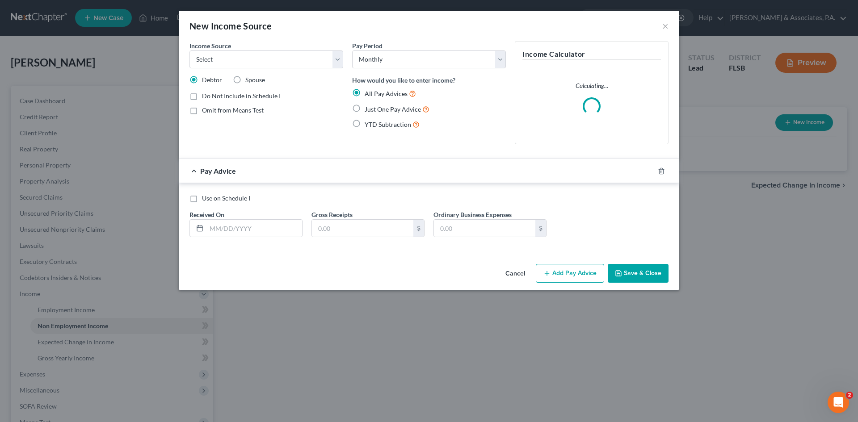
click at [245, 80] on label "Spouse" at bounding box center [255, 80] width 20 height 9
click at [249, 80] on input "Spouse" at bounding box center [252, 79] width 6 height 6
radio input "true"
click at [225, 57] on select "Select Unemployment Disability (from employer) Pension Retirement Social Securi…" at bounding box center [266, 60] width 154 height 18
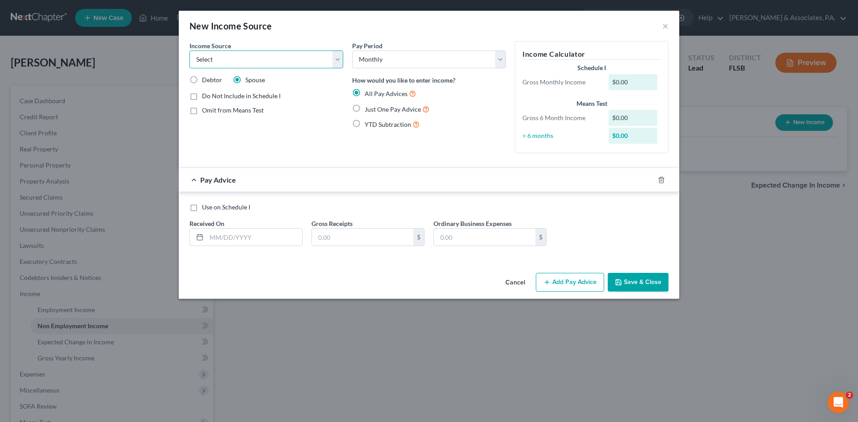
select select "5"
click at [189, 51] on select "Select Unemployment Disability (from employer) Pension Retirement Social Securi…" at bounding box center [266, 60] width 154 height 18
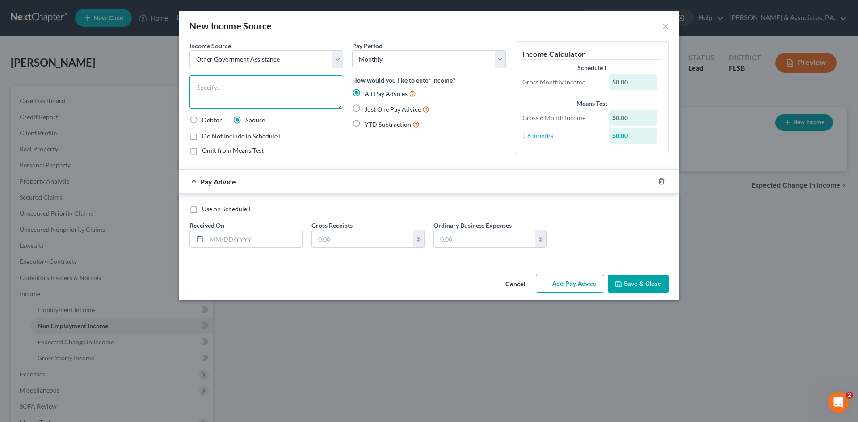
click at [210, 84] on textarea at bounding box center [266, 92] width 154 height 33
type textarea "Food stamps"
click at [230, 239] on input "text" at bounding box center [254, 239] width 96 height 17
type input "[DATE]"
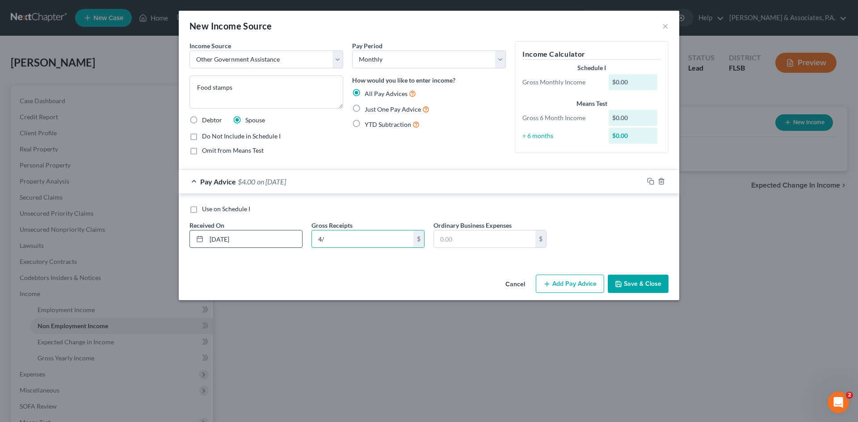
type input "4"
type input "181.00"
click at [561, 283] on button "Add Pay Advice" at bounding box center [570, 284] width 68 height 19
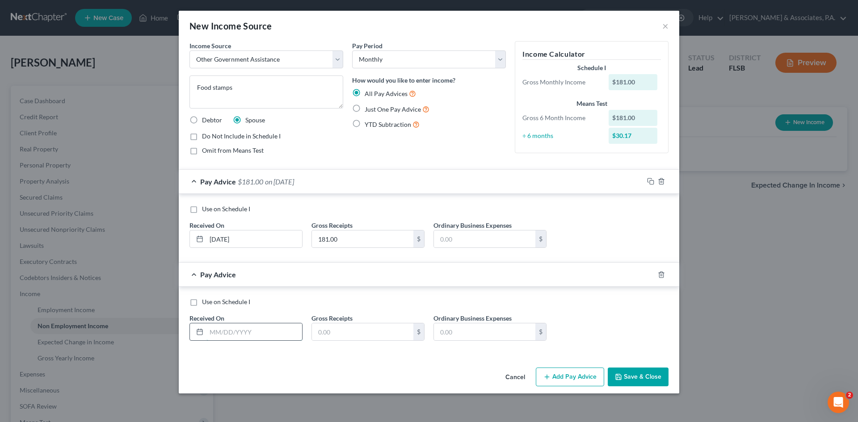
click at [232, 331] on input "text" at bounding box center [254, 332] width 96 height 17
type input "[DATE]"
type input "181.00"
click at [579, 374] on button "Add Pay Advice" at bounding box center [570, 377] width 68 height 19
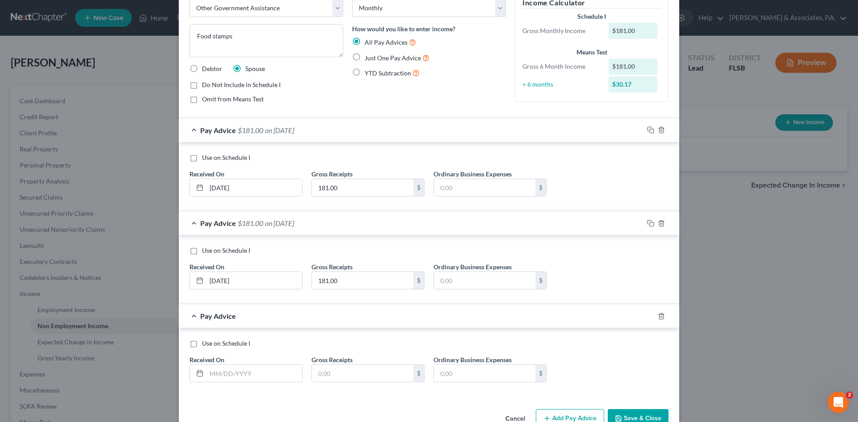
scroll to position [75, 0]
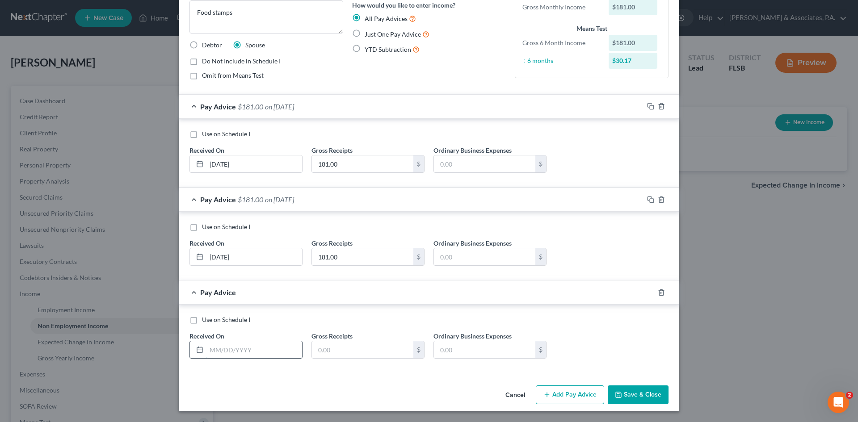
click at [237, 352] on input "text" at bounding box center [254, 349] width 96 height 17
type input "[DATE]"
click at [316, 352] on input "text" at bounding box center [362, 349] width 101 height 17
type input "181.00"
click at [555, 392] on button "Add Pay Advice" at bounding box center [570, 395] width 68 height 19
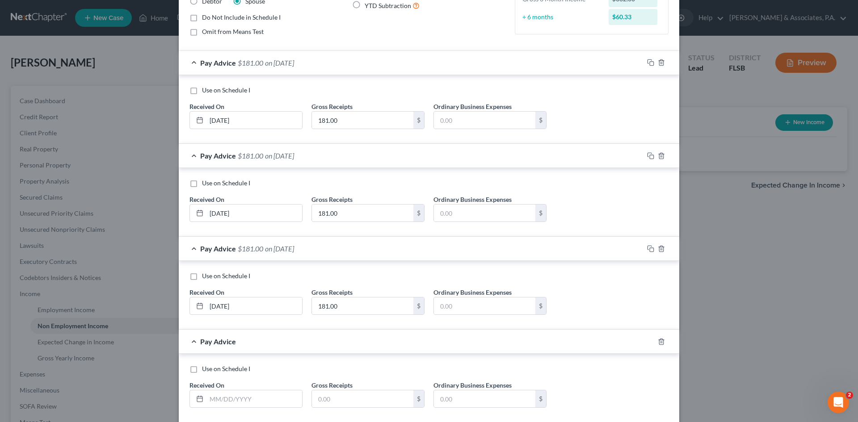
scroll to position [168, 0]
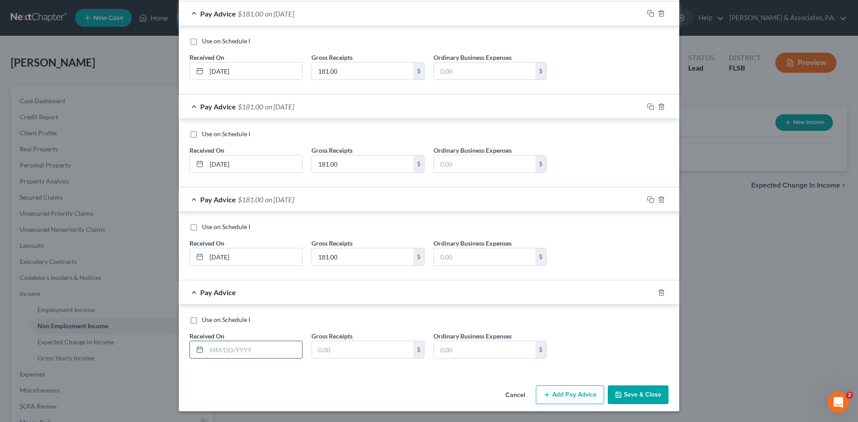
click at [243, 354] on input "text" at bounding box center [254, 349] width 96 height 17
click at [230, 352] on input "text" at bounding box center [254, 349] width 96 height 17
type input "[DATE]"
click at [331, 349] on input "text" at bounding box center [362, 349] width 101 height 17
type input "303.00"
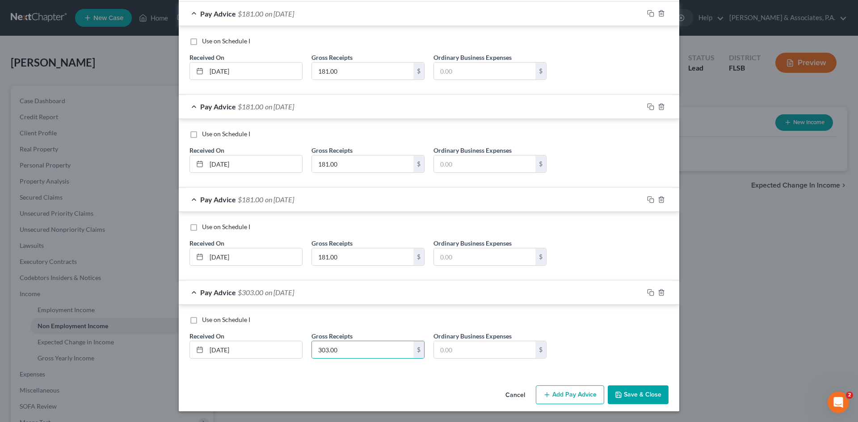
click at [552, 392] on button "Add Pay Advice" at bounding box center [570, 395] width 68 height 19
click at [231, 352] on input "text" at bounding box center [254, 350] width 96 height 17
type input "[DATE]"
type input "303.00"
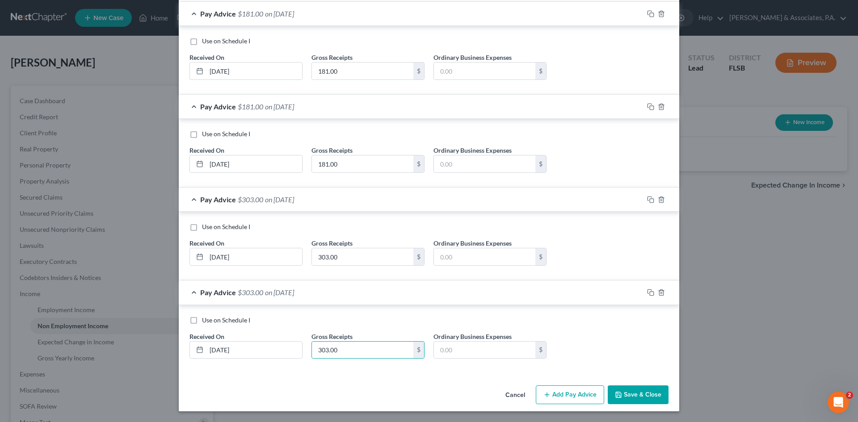
click at [543, 394] on icon "button" at bounding box center [546, 395] width 7 height 7
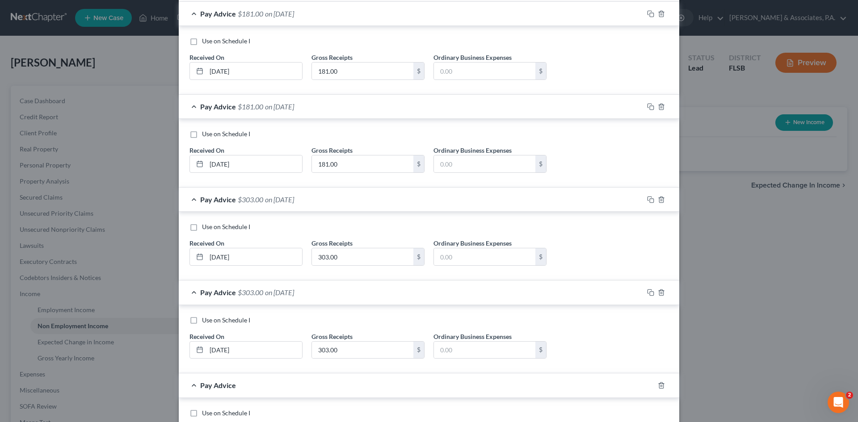
scroll to position [354, 0]
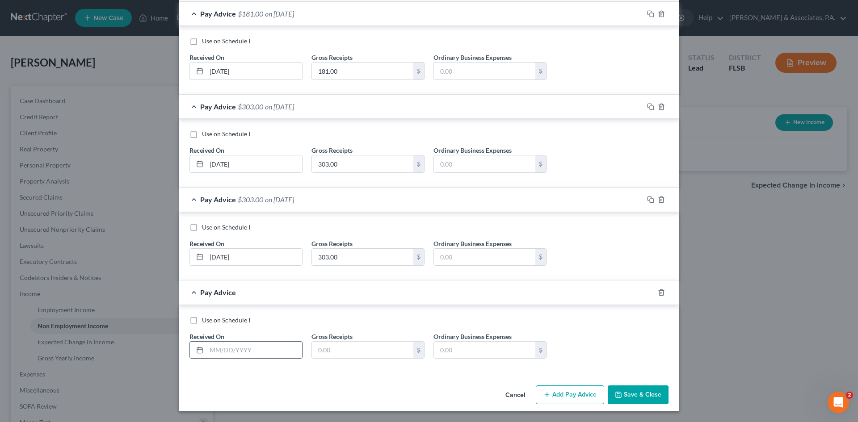
click at [220, 352] on input "text" at bounding box center [254, 350] width 96 height 17
type input "[DATE]"
click at [317, 344] on input "text" at bounding box center [362, 350] width 101 height 17
type input "303.00"
click at [620, 394] on button "Save & Close" at bounding box center [638, 395] width 61 height 19
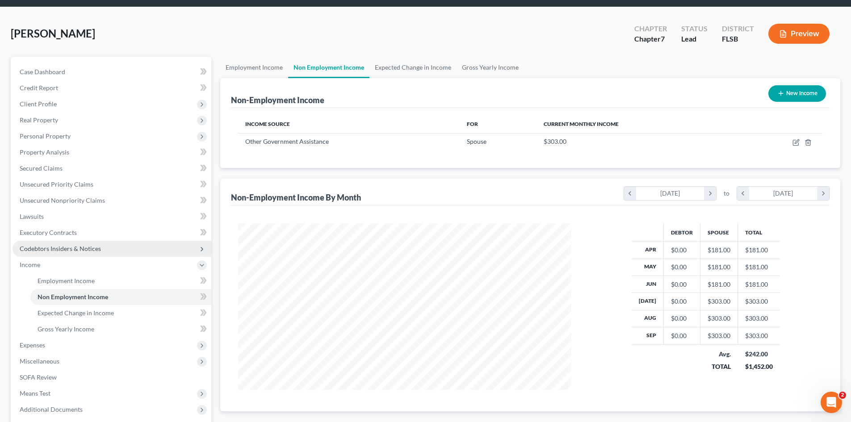
scroll to position [45, 0]
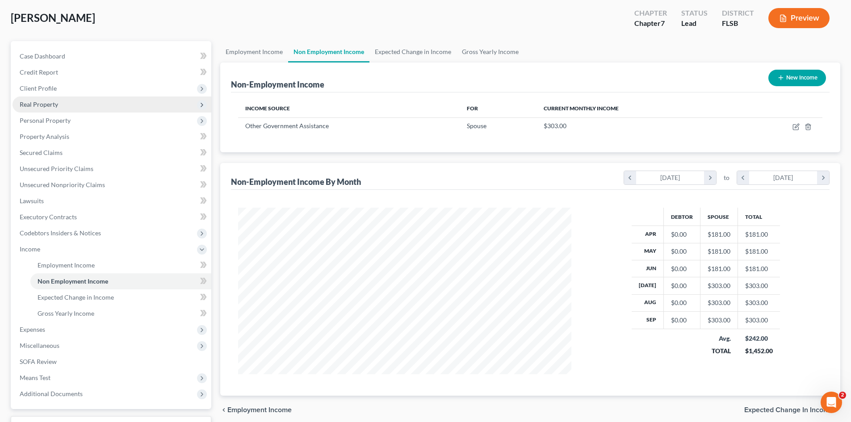
click at [37, 105] on span "Real Property" at bounding box center [39, 105] width 38 height 8
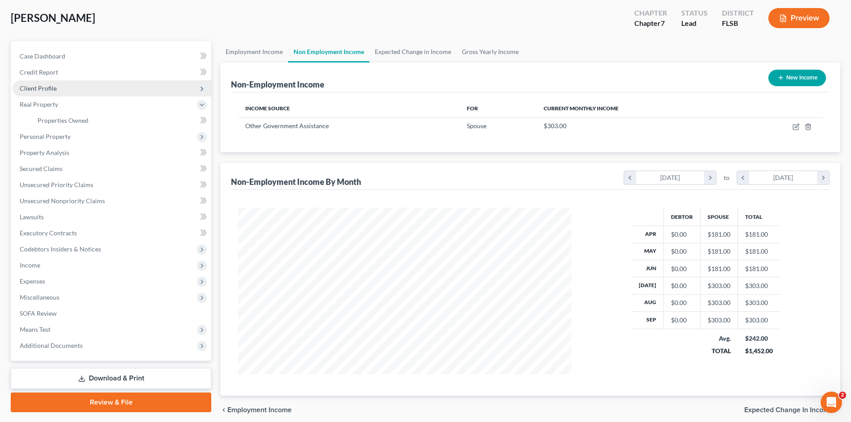
click at [40, 89] on span "Client Profile" at bounding box center [38, 88] width 37 height 8
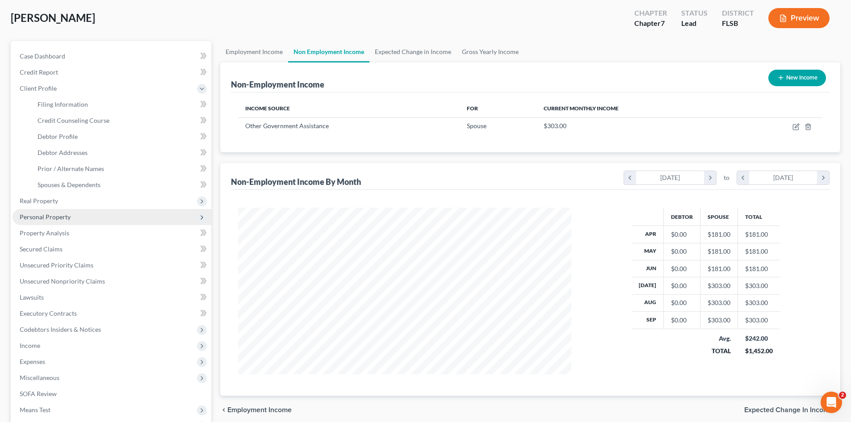
click at [60, 219] on span "Personal Property" at bounding box center [45, 217] width 51 height 8
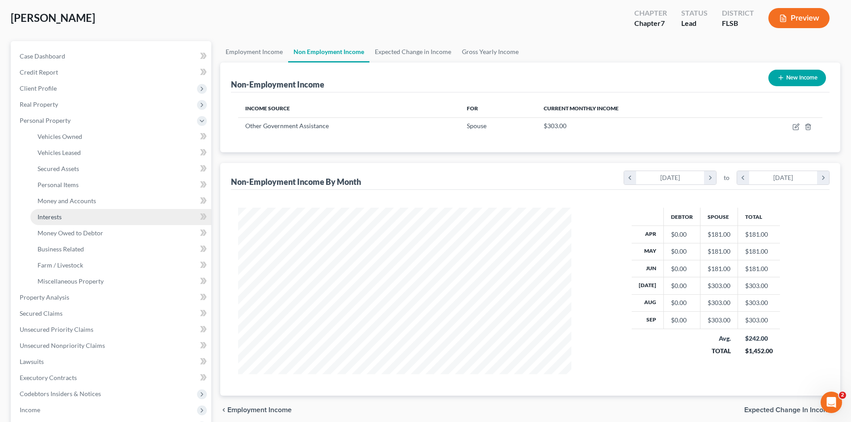
click at [66, 217] on link "Interests" at bounding box center [120, 217] width 181 height 16
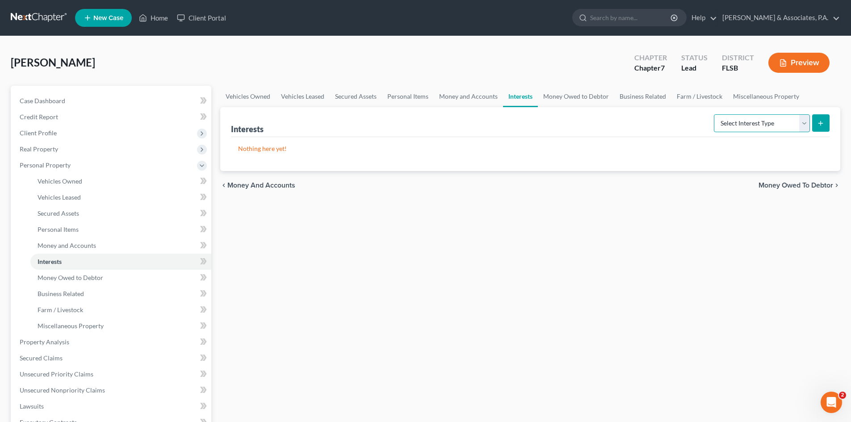
click at [761, 124] on select "Select Interest Type 401K Annuity Bond Education IRA Government Bond Government…" at bounding box center [762, 123] width 96 height 18
select select "unincorporated_business"
click at [715, 114] on select "Select Interest Type 401K Annuity Bond Education IRA Government Bond Government…" at bounding box center [762, 123] width 96 height 18
click at [820, 123] on line "submit" at bounding box center [821, 123] width 4 height 0
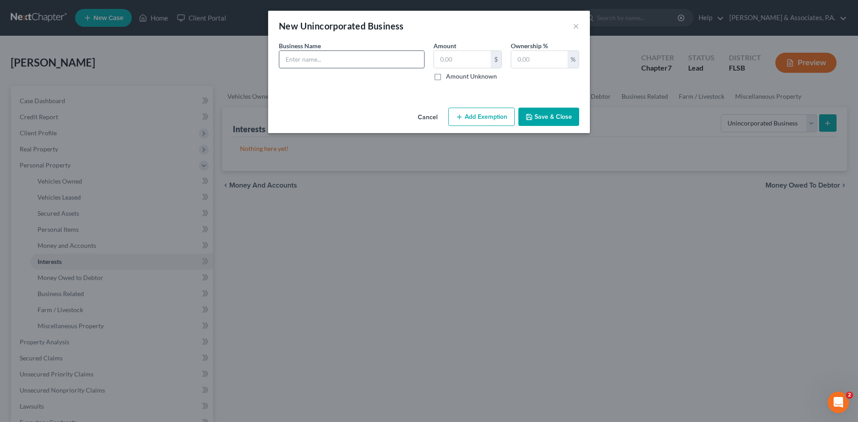
click at [316, 55] on input "text" at bounding box center [351, 59] width 145 height 17
type input "F & J Condo Services"
click at [516, 60] on input "text" at bounding box center [539, 59] width 56 height 17
type input "100.00"
click at [479, 60] on input "text" at bounding box center [462, 59] width 57 height 17
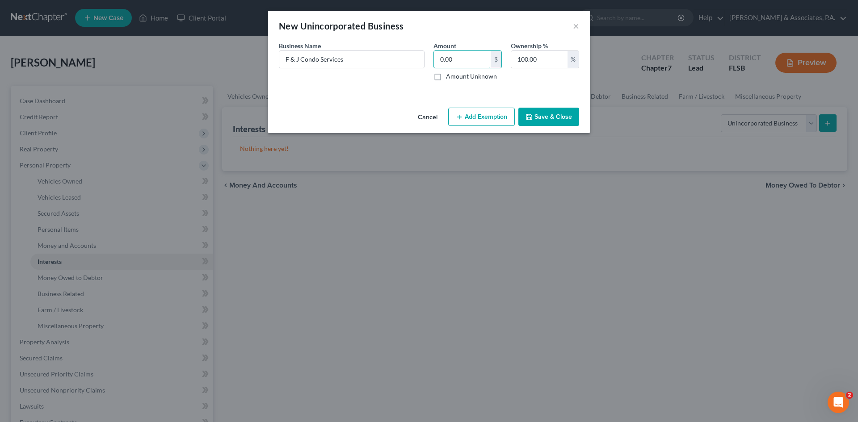
type input "0.00"
click at [554, 116] on button "Save & Close" at bounding box center [548, 117] width 61 height 19
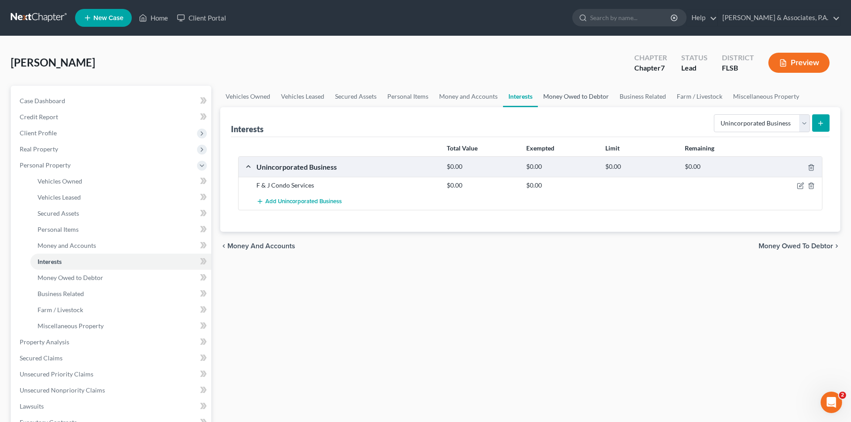
click at [575, 97] on link "Money Owed to Debtor" at bounding box center [576, 96] width 76 height 21
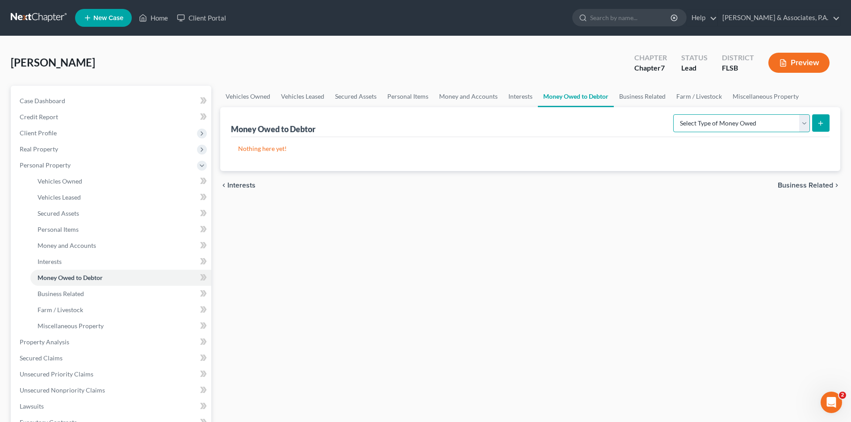
click at [716, 122] on select "Select Type of Money Owed Accounts Receivable Alimony Child Support Claims Agai…" at bounding box center [742, 123] width 137 height 18
click at [510, 98] on link "Interests" at bounding box center [520, 96] width 35 height 21
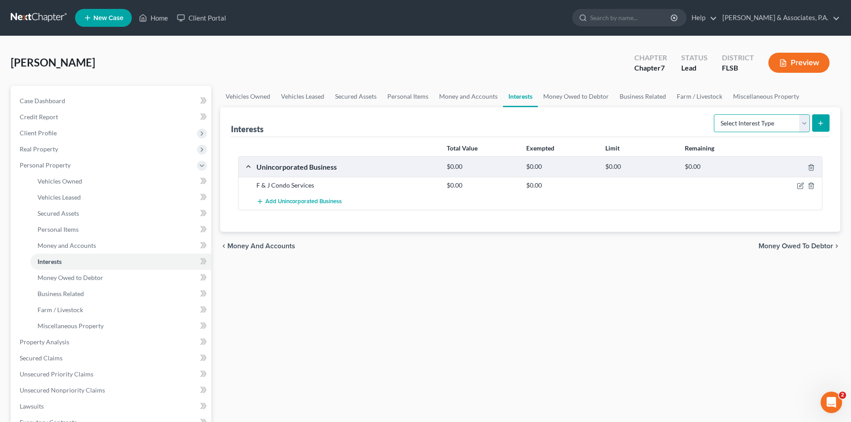
click at [737, 123] on select "Select Interest Type 401K Annuity Bond Education IRA Government Bond Government…" at bounding box center [762, 123] width 96 height 18
click at [763, 99] on link "Miscellaneous Property" at bounding box center [766, 96] width 77 height 21
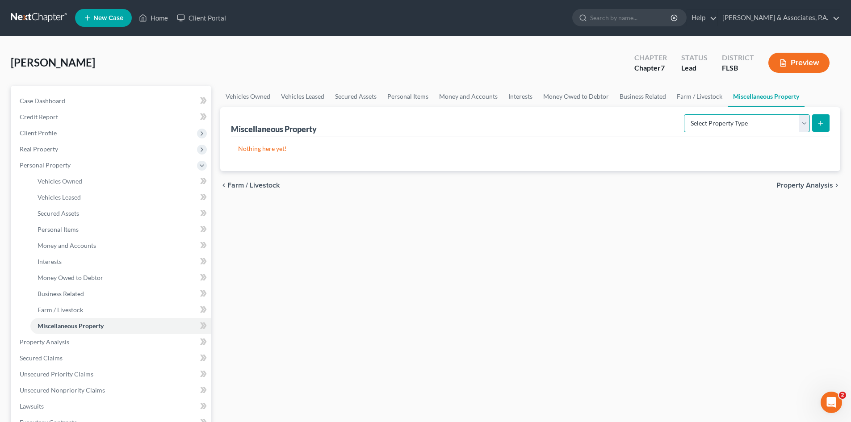
click at [735, 130] on select "Select Property Type Assigned for Creditor Benefit [DATE] Holding for Another N…" at bounding box center [747, 123] width 126 height 18
click at [643, 95] on link "Business Related" at bounding box center [643, 96] width 57 height 21
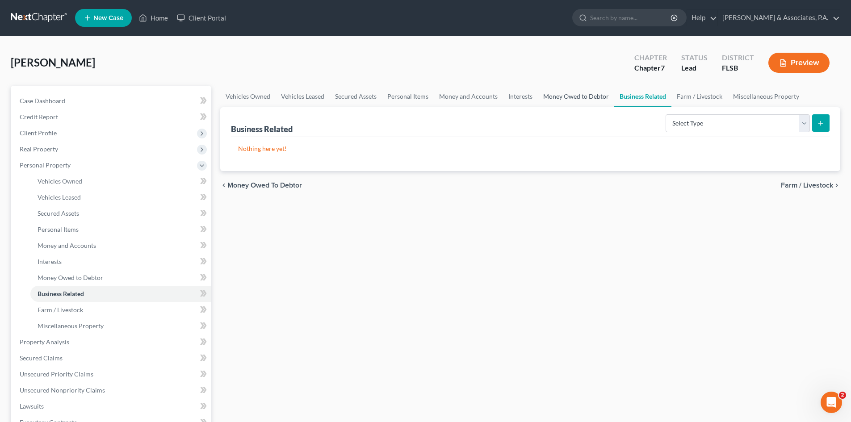
click at [568, 100] on link "Money Owed to Debtor" at bounding box center [576, 96] width 76 height 21
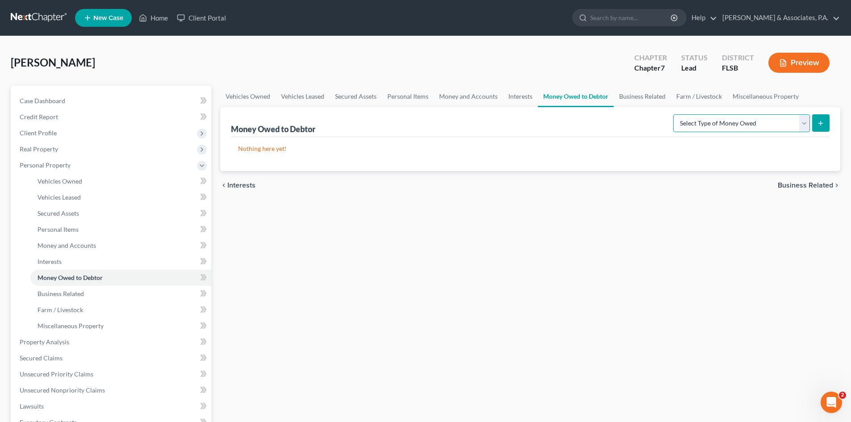
click at [704, 124] on select "Select Type of Money Owed Accounts Receivable Alimony Child Support Claims Agai…" at bounding box center [742, 123] width 137 height 18
click at [470, 95] on link "Money and Accounts" at bounding box center [468, 96] width 69 height 21
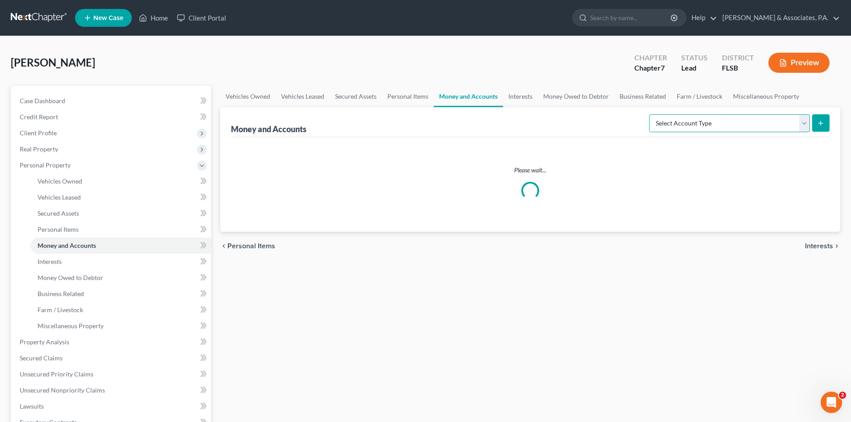
click at [683, 124] on select "Select Account Type Brokerage Cash on Hand Certificates of Deposit Checking Acc…" at bounding box center [729, 123] width 161 height 18
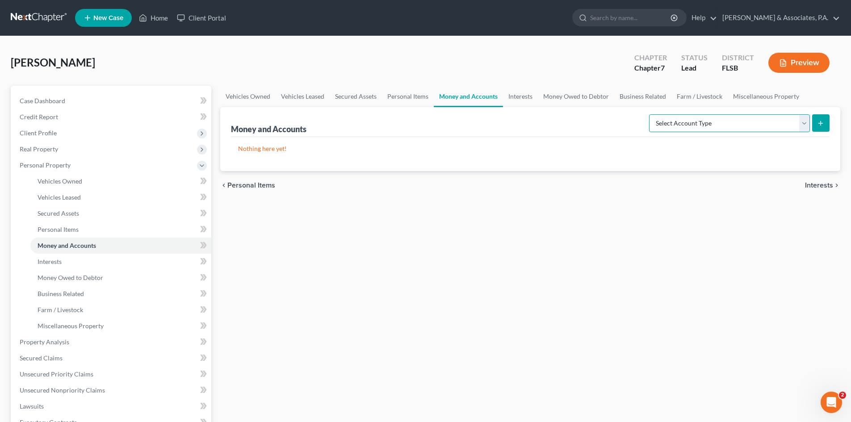
select select "security_deposits"
click at [651, 114] on select "Select Account Type Brokerage Cash on Hand Certificates of Deposit Checking Acc…" at bounding box center [729, 123] width 161 height 18
click at [819, 123] on icon "submit" at bounding box center [820, 123] width 7 height 7
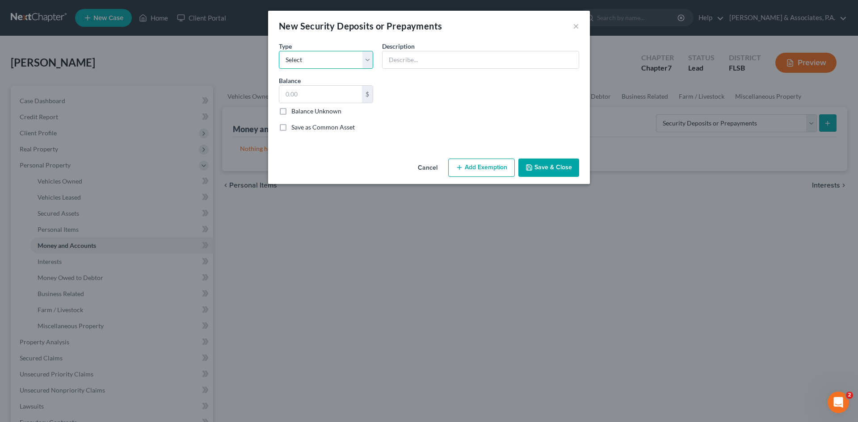
click at [366, 57] on select "Select Electric Gas Heating Oil Security Deposit On Rental Unit Prepaid Rent Te…" at bounding box center [326, 60] width 94 height 18
select select "3"
click at [279, 51] on select "Select Electric Gas Heating Oil Security Deposit On Rental Unit Prepaid Rent Te…" at bounding box center [326, 60] width 94 height 18
click at [405, 60] on input "text" at bounding box center [481, 59] width 196 height 17
click at [410, 89] on div "Common Asset Select Type Select Electric Gas Heating Oil Security Deposit On Re…" at bounding box center [428, 90] width 309 height 98
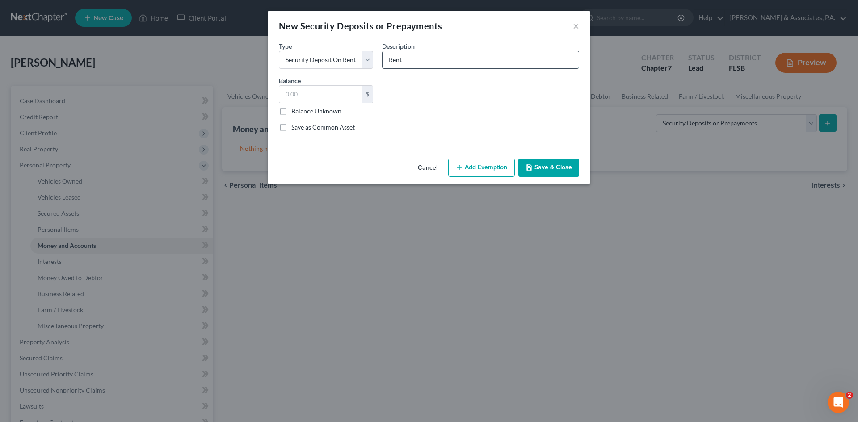
click at [414, 59] on input "Rent" at bounding box center [481, 59] width 196 height 17
click at [506, 59] on input "Rental Community Security Deposit $350" at bounding box center [481, 59] width 196 height 17
type input "Rental Community Security Deposit $????"
click at [319, 93] on input "text" at bounding box center [320, 94] width 83 height 17
type input "0"
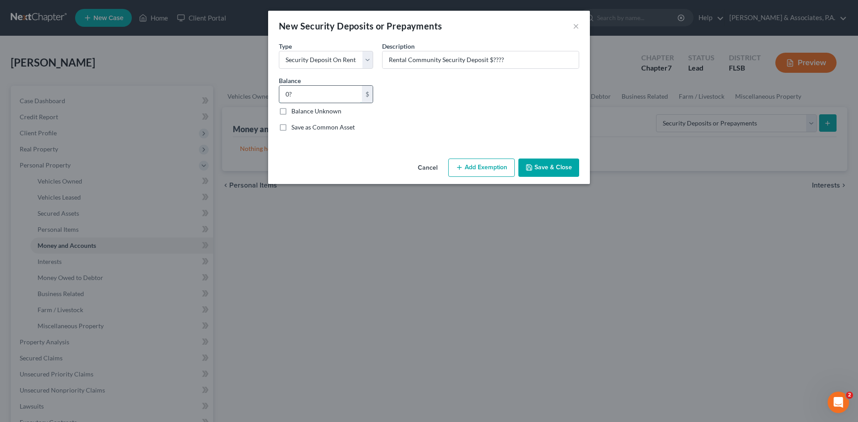
type input "0"
type input "0.00"
click at [539, 164] on button "Save & Close" at bounding box center [548, 168] width 61 height 19
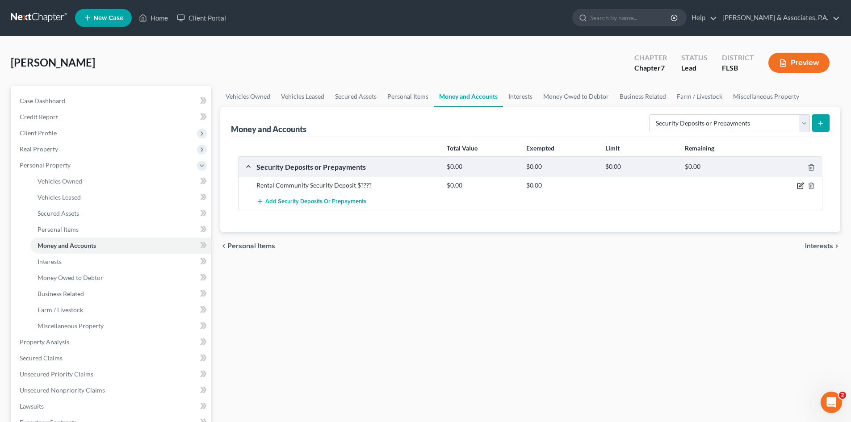
click at [799, 187] on icon "button" at bounding box center [800, 185] width 7 height 7
select select "3"
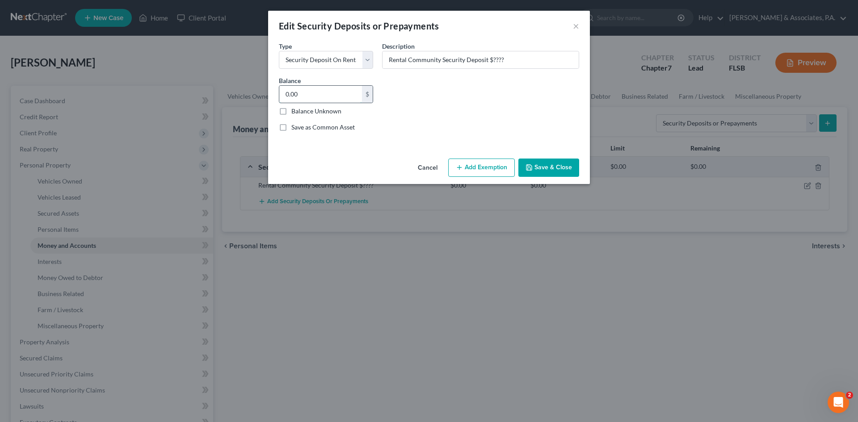
click at [306, 96] on input "0.00" at bounding box center [320, 94] width 83 height 17
type input "1,000.00"
click at [530, 163] on button "Save & Close" at bounding box center [548, 168] width 61 height 19
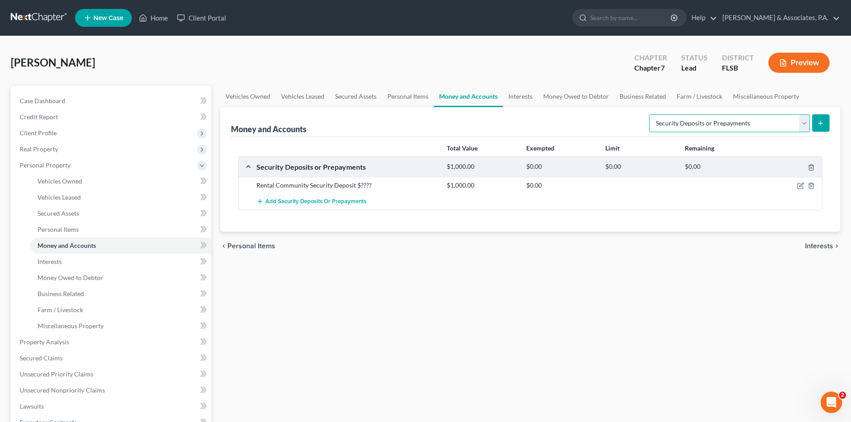
click at [803, 126] on select "Select Account Type Brokerage Cash on Hand Certificates of Deposit Checking Acc…" at bounding box center [729, 123] width 161 height 18
select select "checking"
click at [651, 114] on select "Select Account Type Brokerage Cash on Hand Certificates of Deposit Checking Acc…" at bounding box center [729, 123] width 161 height 18
click at [828, 119] on button "submit" at bounding box center [821, 122] width 17 height 17
click at [819, 124] on icon "submit" at bounding box center [820, 123] width 7 height 7
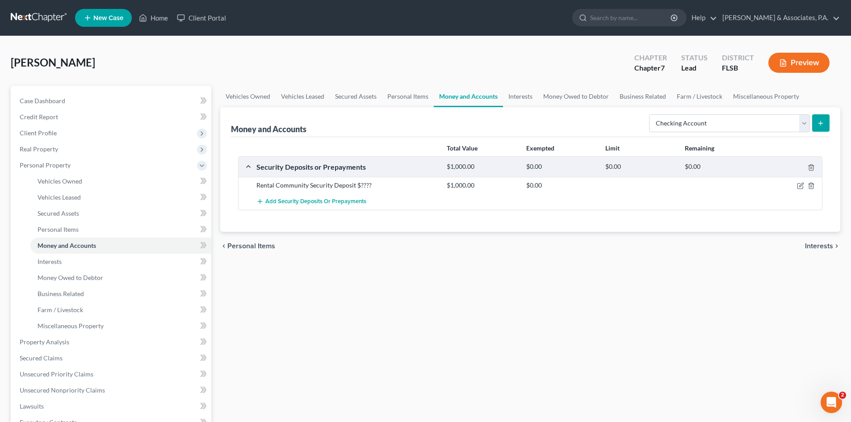
click at [819, 124] on icon "submit" at bounding box center [820, 123] width 7 height 7
click at [669, 120] on select "Select Account Type Brokerage Cash on Hand Certificates of Deposit Checking Acc…" at bounding box center [729, 123] width 161 height 18
click at [651, 114] on select "Select Account Type Brokerage Cash on Hand Certificates of Deposit Checking Acc…" at bounding box center [729, 123] width 161 height 18
click at [821, 122] on icon "submit" at bounding box center [820, 123] width 7 height 7
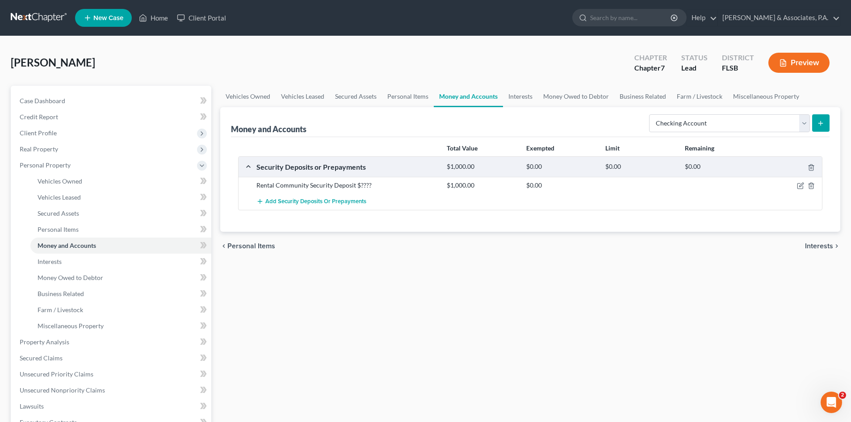
click at [821, 122] on icon "submit" at bounding box center [820, 123] width 7 height 7
click at [347, 262] on div "Vehicles Owned Vehicles Leased Secured Assets Personal Items Money and Accounts…" at bounding box center [530, 344] width 629 height 516
click at [404, 100] on link "Personal Items" at bounding box center [408, 96] width 52 height 21
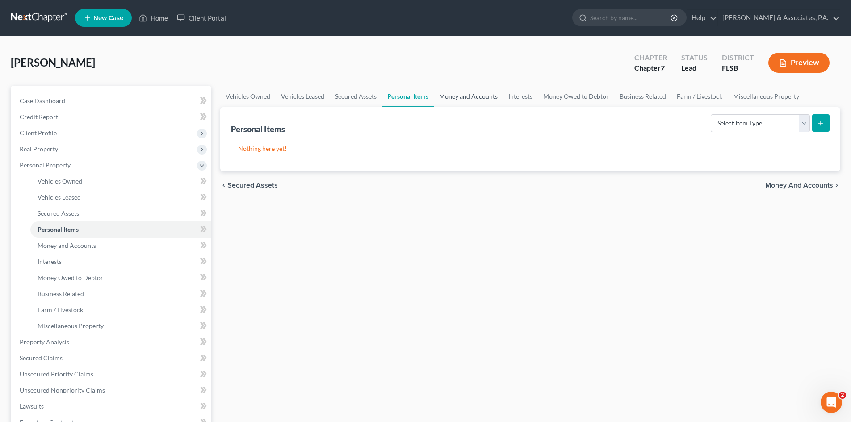
click at [463, 97] on link "Money and Accounts" at bounding box center [468, 96] width 69 height 21
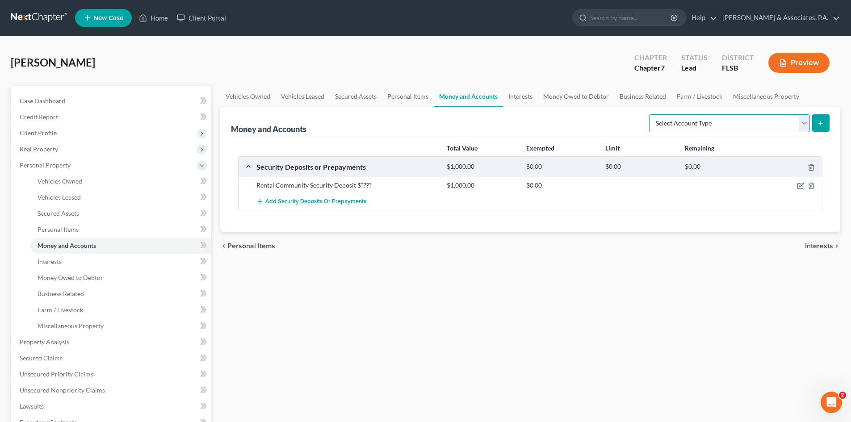
click at [745, 122] on select "Select Account Type Brokerage Cash on Hand Certificates of Deposit Checking Acc…" at bounding box center [729, 123] width 161 height 18
select select "checking"
click at [651, 114] on select "Select Account Type Brokerage Cash on Hand Certificates of Deposit Checking Acc…" at bounding box center [729, 123] width 161 height 18
click at [818, 122] on icon "submit" at bounding box center [820, 123] width 7 height 7
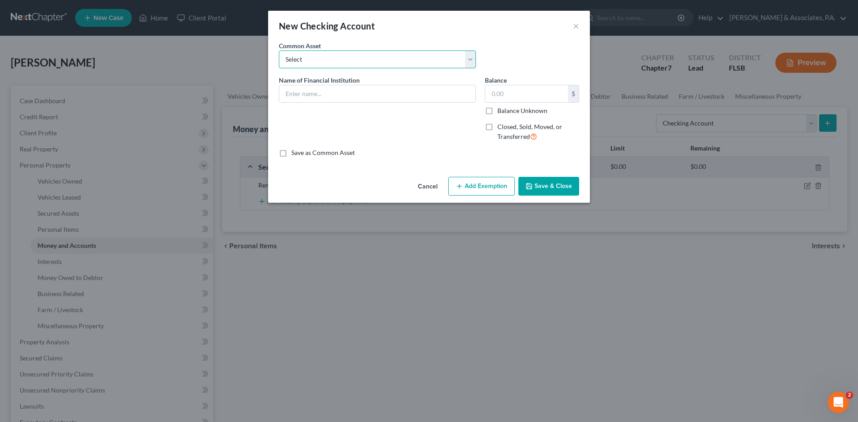
click at [320, 58] on select "Select [PERSON_NAME] Fargo Checking acct #9620 [PERSON_NAME] Fargo Checking Acc…" at bounding box center [377, 60] width 197 height 18
click at [349, 59] on select "Select [PERSON_NAME] Fargo Checking acct #9620 [PERSON_NAME] Fargo Checking Acc…" at bounding box center [377, 60] width 197 height 18
select select "4"
click at [279, 51] on select "Select [PERSON_NAME] Fargo Checking acct #9620 [PERSON_NAME] Fargo Checking Acc…" at bounding box center [377, 60] width 197 height 18
type input "Bank of America N.A."
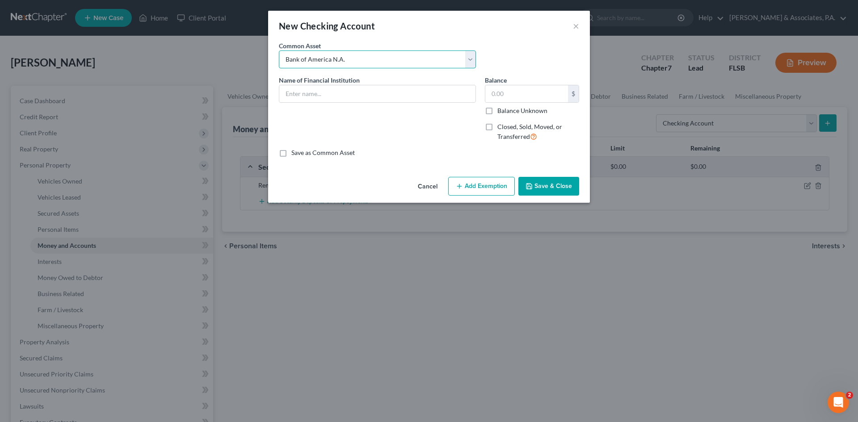
type input "100.00"
click at [559, 189] on button "Save & Close" at bounding box center [548, 186] width 61 height 19
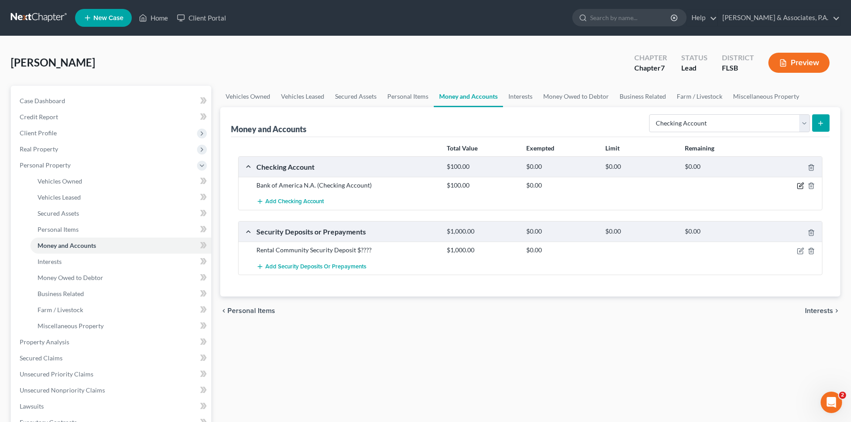
click at [800, 185] on icon "button" at bounding box center [800, 185] width 7 height 7
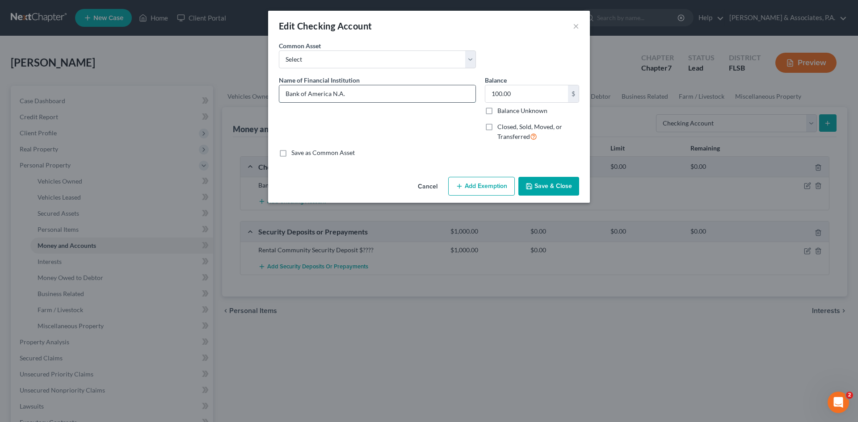
click at [352, 94] on input "Bank of America N.A." at bounding box center [377, 93] width 196 height 17
type input "Bank of America N.A. Business Checking Acct. #2589"
click at [521, 92] on input "100.00" at bounding box center [526, 93] width 83 height 17
type input "4,041.15"
click at [540, 187] on button "Save & Close" at bounding box center [548, 186] width 61 height 19
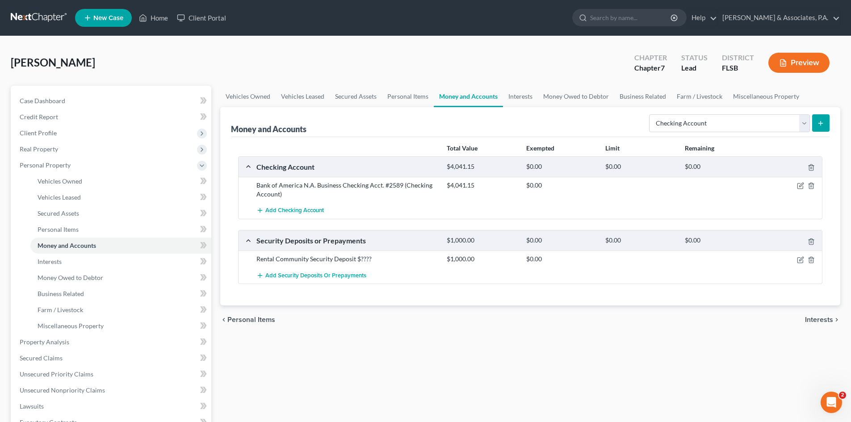
click at [821, 122] on icon "submit" at bounding box center [820, 123] width 7 height 7
click at [757, 116] on select "Select Account Type Brokerage Cash on Hand Certificates of Deposit Checking Acc…" at bounding box center [729, 123] width 161 height 18
click at [651, 114] on select "Select Account Type Brokerage Cash on Hand Certificates of Deposit Checking Acc…" at bounding box center [729, 123] width 161 height 18
click at [705, 123] on select "Select Account Type Brokerage Cash on Hand Certificates of Deposit Checking Acc…" at bounding box center [729, 123] width 161 height 18
select select "checking"
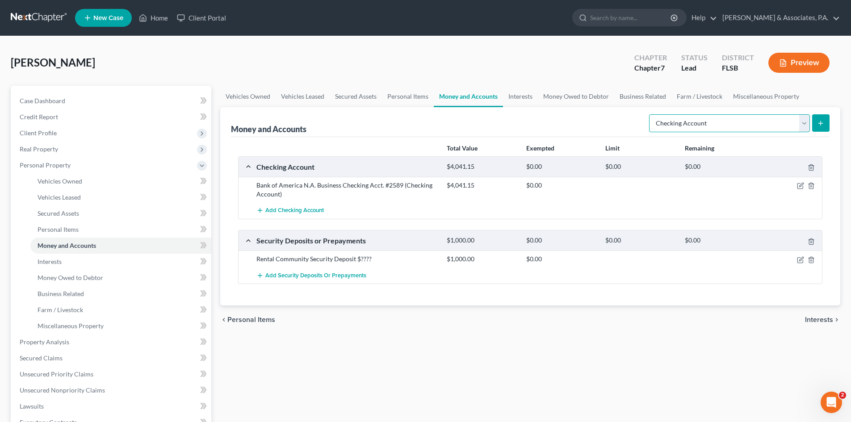
click at [651, 114] on select "Select Account Type Brokerage Cash on Hand Certificates of Deposit Checking Acc…" at bounding box center [729, 123] width 161 height 18
click at [824, 124] on icon "submit" at bounding box center [820, 123] width 7 height 7
click at [294, 212] on span "Add Checking Account" at bounding box center [294, 210] width 59 height 7
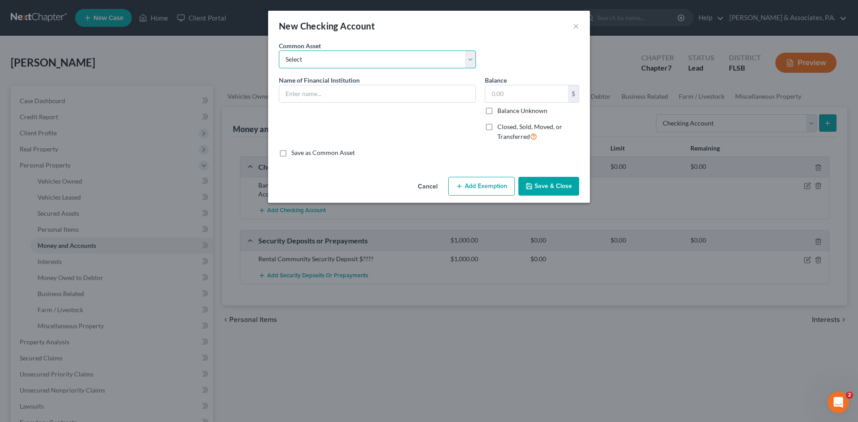
click at [316, 60] on select "Select [PERSON_NAME] Fargo Checking acct #9620 [PERSON_NAME] Fargo Checking Acc…" at bounding box center [377, 60] width 197 height 18
select select "4"
click at [279, 51] on select "Select [PERSON_NAME] Fargo Checking acct #9620 [PERSON_NAME] Fargo Checking Acc…" at bounding box center [377, 60] width 197 height 18
type input "Bank of America N.A."
type input "100.00"
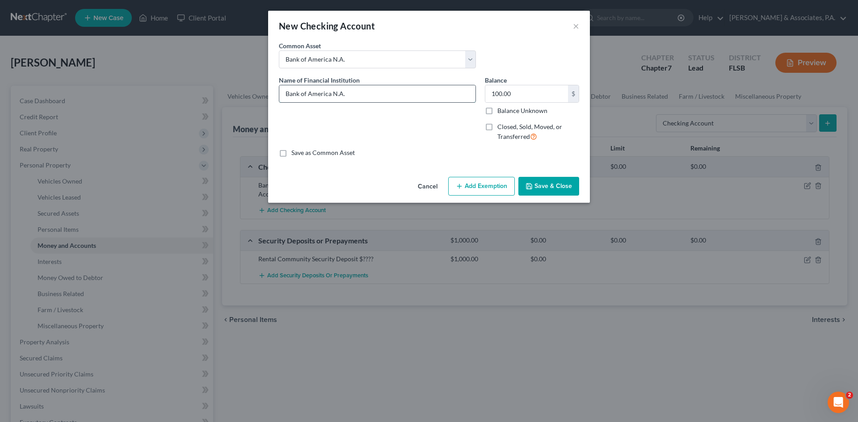
click at [359, 95] on input "Bank of America N.A." at bounding box center [377, 93] width 196 height 17
type input "Bank of America N.A. Personal Joint Checking Acct. #8908"
click at [502, 94] on input "100.00" at bounding box center [526, 93] width 83 height 17
click at [518, 96] on input "100.00" at bounding box center [526, 93] width 83 height 17
drag, startPoint x: 518, startPoint y: 96, endPoint x: 489, endPoint y: 96, distance: 29.5
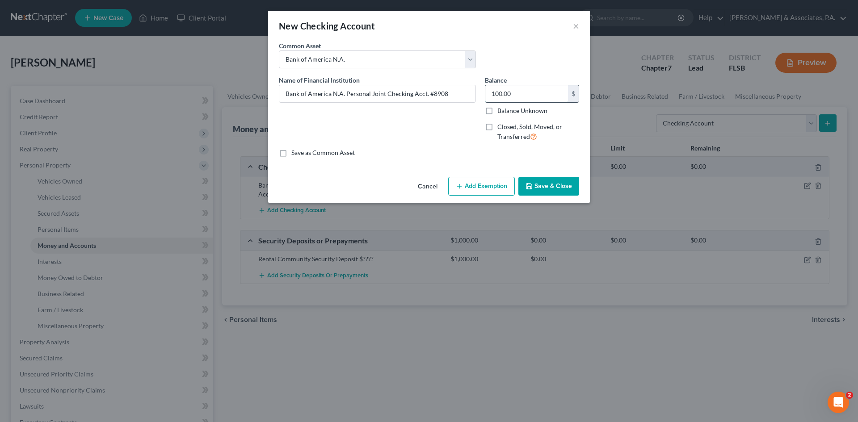
click at [489, 96] on input "100.00" at bounding box center [526, 93] width 83 height 17
type input "19.19"
click at [551, 188] on button "Save & Close" at bounding box center [548, 186] width 61 height 19
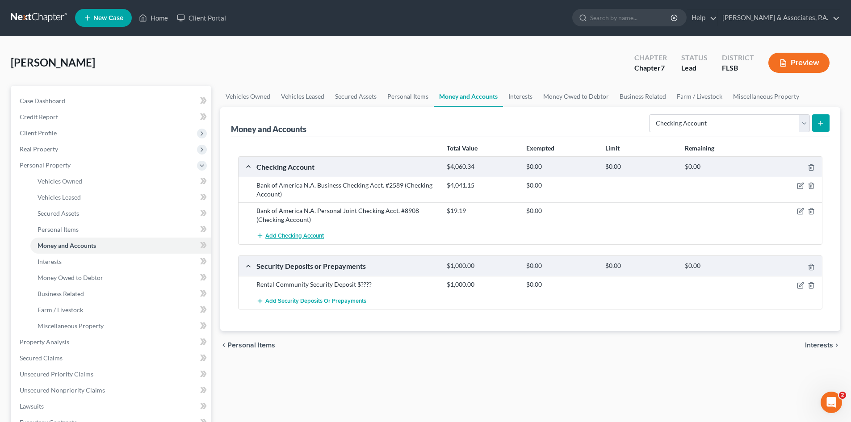
click at [284, 236] on span "Add Checking Account" at bounding box center [294, 236] width 59 height 7
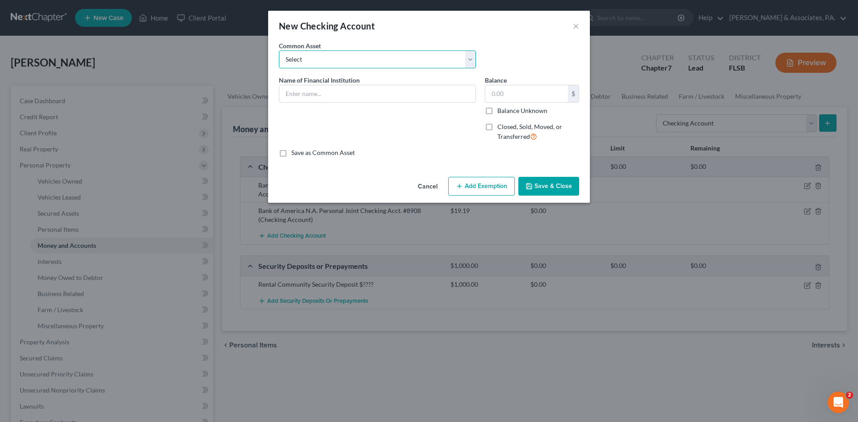
click at [298, 60] on select "Select [PERSON_NAME] Fargo Checking acct #9620 [PERSON_NAME] Fargo Checking Acc…" at bounding box center [377, 60] width 197 height 18
select select "4"
click at [279, 51] on select "Select [PERSON_NAME] Fargo Checking acct #9620 [PERSON_NAME] Fargo Checking Acc…" at bounding box center [377, 60] width 197 height 18
type input "Bank of America N.A."
type input "100.00"
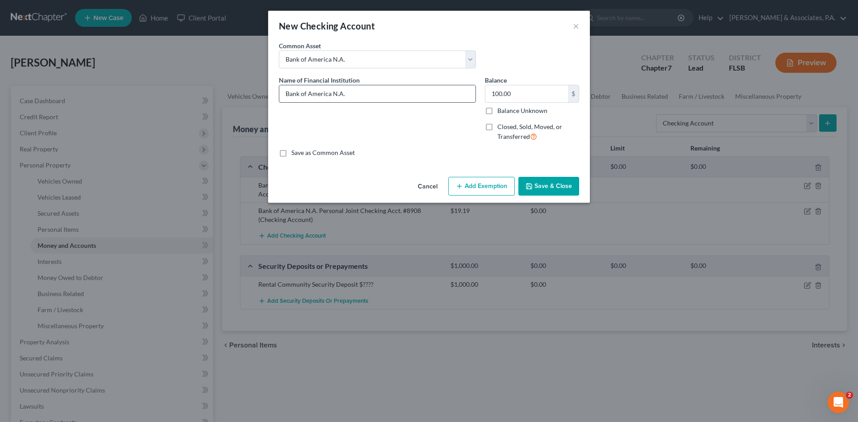
click at [362, 95] on input "Bank of America N.A." at bounding box center [377, 93] width 196 height 17
type input "Bank of America N.A. Personal Joint Checking Acct. #3853"
click at [521, 95] on input "100.00" at bounding box center [526, 93] width 83 height 17
type input "20.34"
click at [541, 183] on button "Save & Close" at bounding box center [548, 186] width 61 height 19
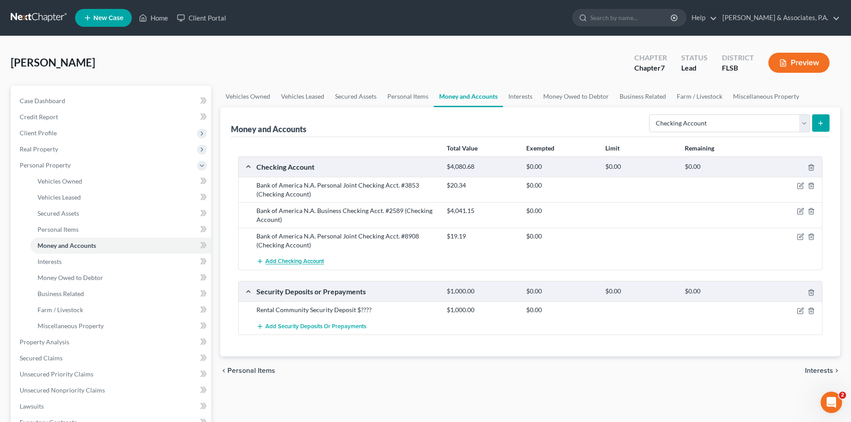
click at [291, 262] on span "Add Checking Account" at bounding box center [294, 261] width 59 height 7
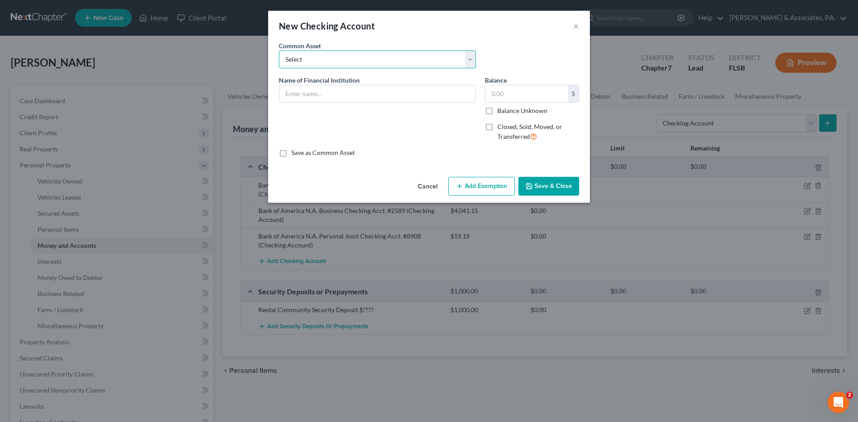
click at [301, 59] on select "Select [PERSON_NAME] Fargo Checking acct #9620 [PERSON_NAME] Fargo Checking Acc…" at bounding box center [377, 60] width 197 height 18
select select "4"
click at [279, 51] on select "Select [PERSON_NAME] Fargo Checking acct #9620 [PERSON_NAME] Fargo Checking Acc…" at bounding box center [377, 60] width 197 height 18
type input "Bank of America N.A."
type input "100.00"
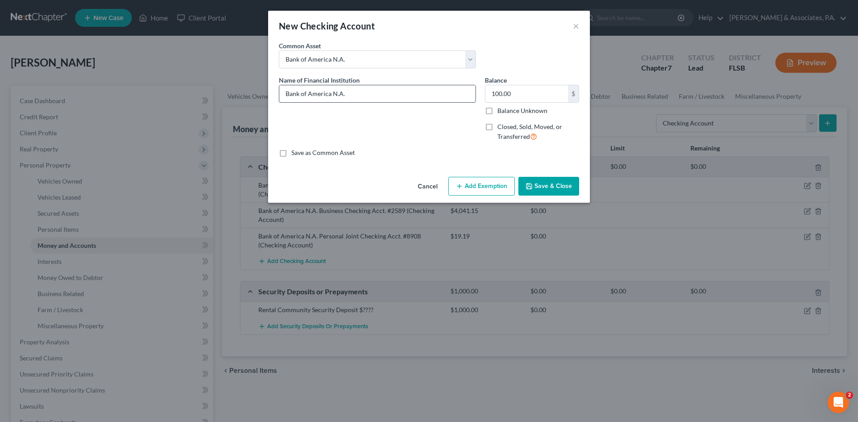
click at [362, 93] on input "Bank of America N.A." at bounding box center [377, 93] width 196 height 17
click at [368, 94] on input "Bank of America N.A." at bounding box center [377, 93] width 196 height 17
click at [372, 93] on input "Bank of America N.A." at bounding box center [377, 93] width 196 height 17
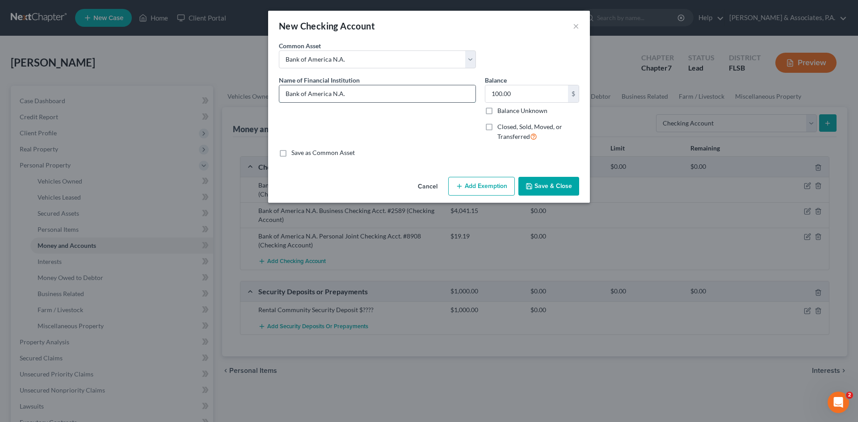
click at [431, 94] on input "Bank of America N.A." at bounding box center [377, 93] width 196 height 17
click at [433, 93] on input "Bank of America N.A." at bounding box center [377, 93] width 196 height 17
click at [444, 134] on div "Name of Financial Institution * Bank of America N.A." at bounding box center [377, 112] width 206 height 73
click at [362, 92] on input "Bank of America N.A." at bounding box center [377, 93] width 196 height 17
click at [369, 95] on input "Bank of America N.A. Personal Checking Acct. #0792" at bounding box center [377, 93] width 196 height 17
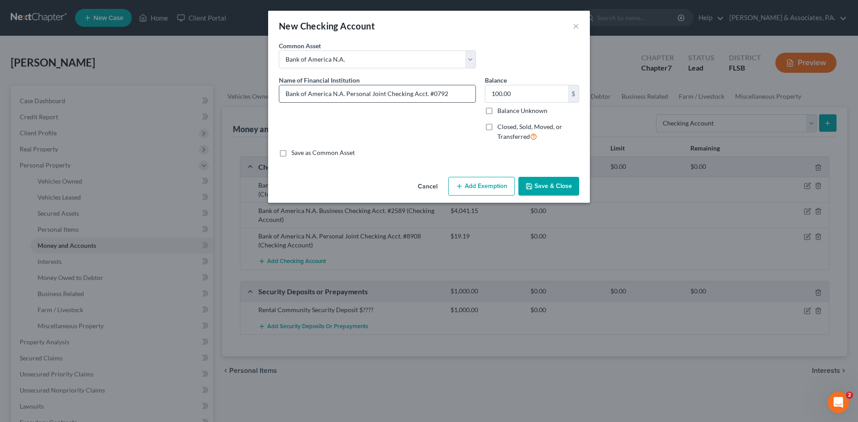
drag, startPoint x: 446, startPoint y: 95, endPoint x: 430, endPoint y: 94, distance: 16.6
click at [430, 94] on input "Bank of America N.A. Personal Joint Checking Acct. #0792" at bounding box center [377, 93] width 196 height 17
type input "Bank of America N.A. Personal Joint Checking Acct. #8454"
click at [522, 97] on input "100.00" at bounding box center [526, 93] width 83 height 17
type input "2.65"
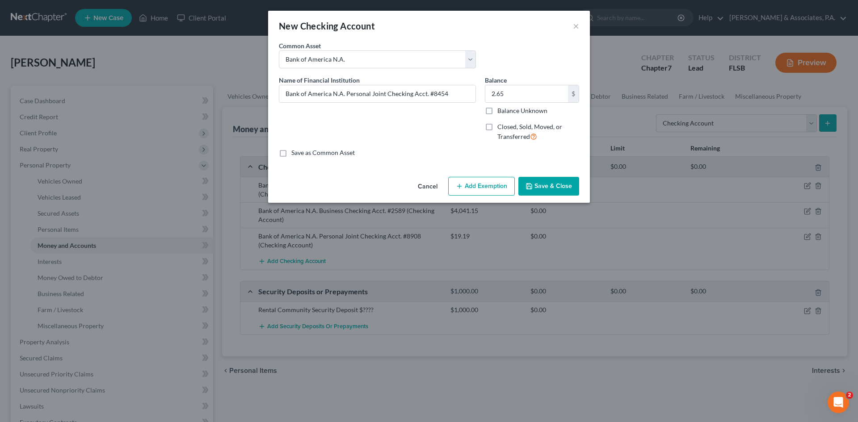
click at [545, 186] on button "Save & Close" at bounding box center [548, 186] width 61 height 19
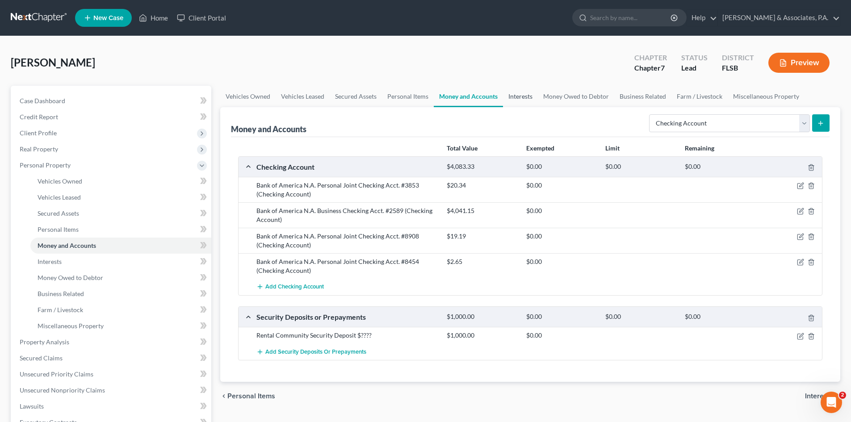
click at [519, 97] on link "Interests" at bounding box center [520, 96] width 35 height 21
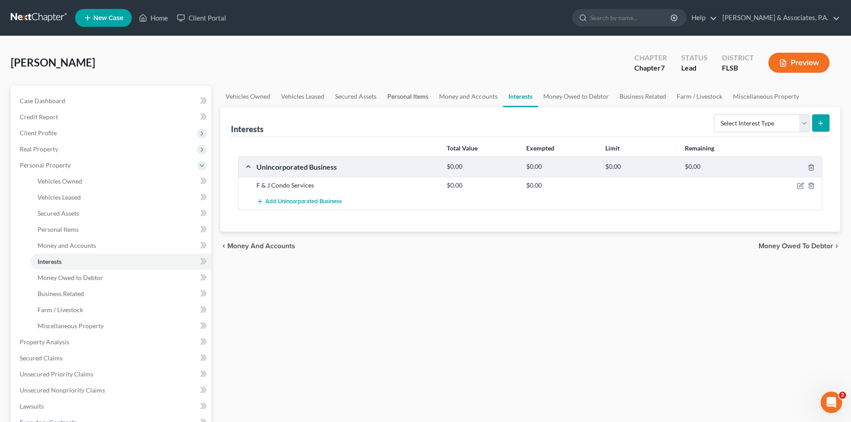
click at [408, 94] on link "Personal Items" at bounding box center [408, 96] width 52 height 21
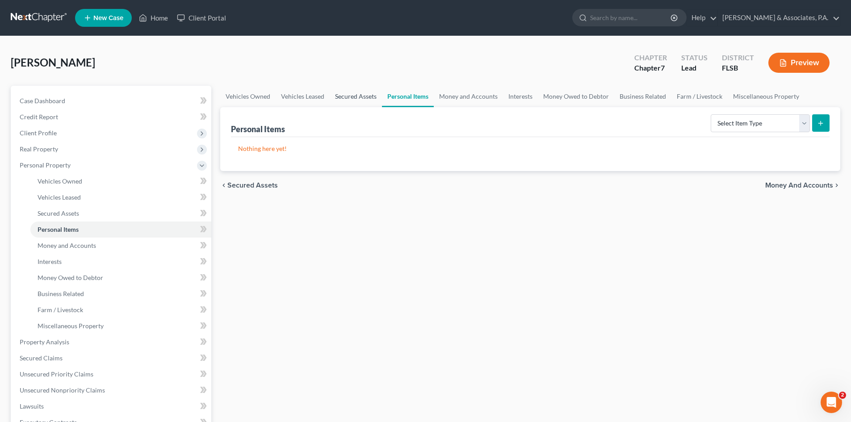
click at [347, 96] on link "Secured Assets" at bounding box center [356, 96] width 52 height 21
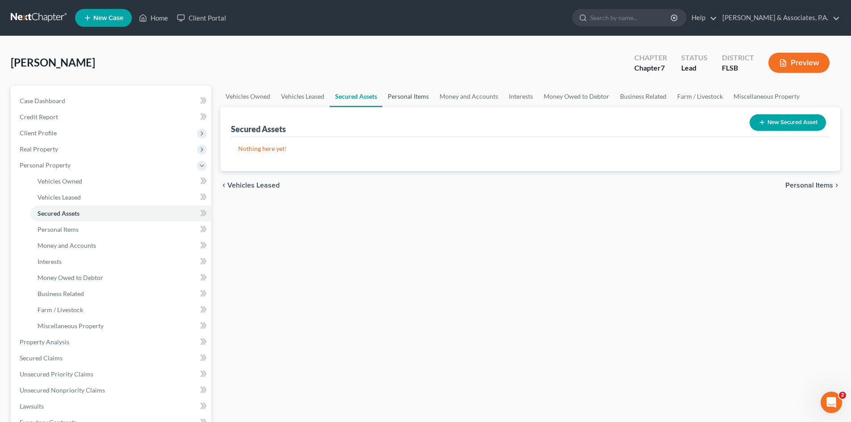
click at [425, 95] on link "Personal Items" at bounding box center [409, 96] width 52 height 21
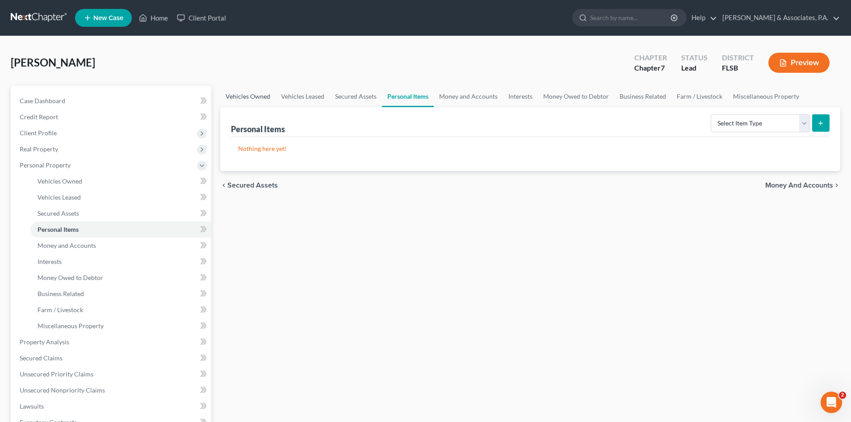
click at [250, 99] on link "Vehicles Owned" at bounding box center [247, 96] width 55 height 21
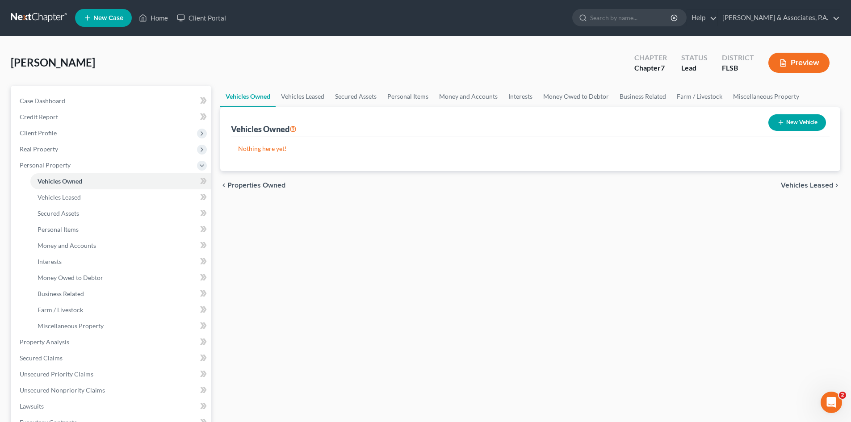
click at [789, 121] on button "New Vehicle" at bounding box center [798, 122] width 58 height 17
select select "0"
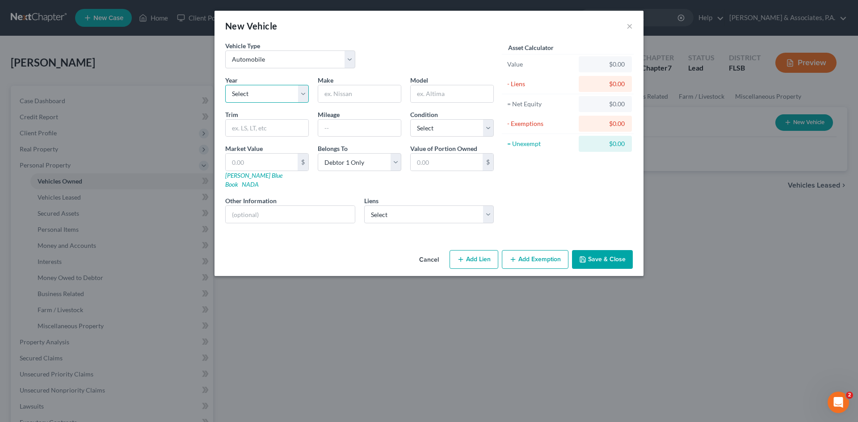
click at [267, 92] on select "Select 2026 2025 2024 2023 2022 2021 2020 2019 2018 2017 2016 2015 2014 2013 20…" at bounding box center [267, 94] width 84 height 18
select select "21"
click at [225, 85] on select "Select 2026 2025 2024 2023 2022 2021 2020 2019 2018 2017 2016 2015 2014 2013 20…" at bounding box center [267, 94] width 84 height 18
click at [337, 91] on input "text" at bounding box center [359, 93] width 83 height 17
type input "Humvee"
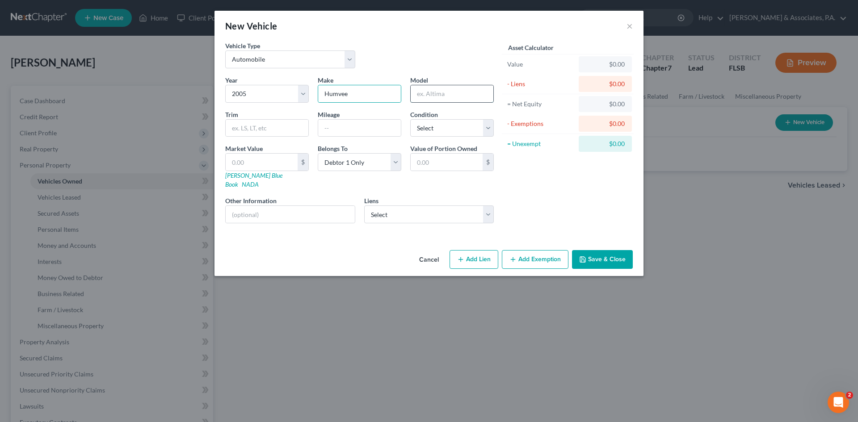
click at [439, 98] on input "text" at bounding box center [452, 93] width 83 height 17
type input "Surplus"
click at [424, 128] on select "Select Excellent Very Good Good Fair Poor" at bounding box center [452, 128] width 84 height 18
select select "3"
click at [410, 119] on select "Select Excellent Very Good Good Fair Poor" at bounding box center [452, 128] width 84 height 18
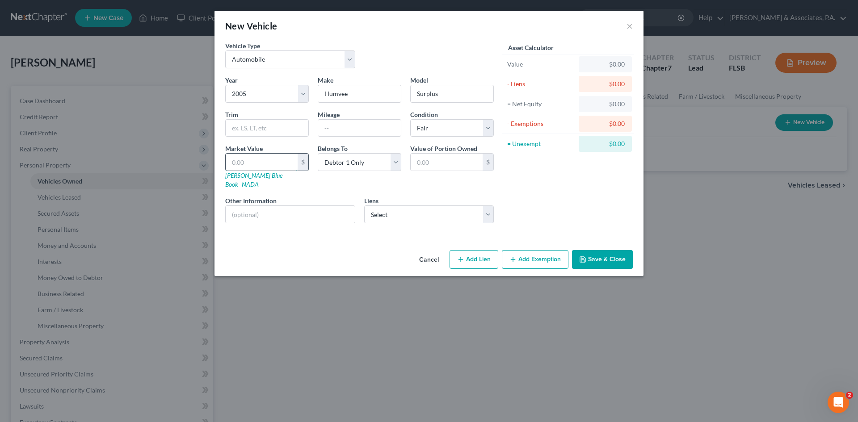
click at [239, 162] on input "text" at bounding box center [262, 162] width 72 height 17
type input "3"
type input "3.00"
type input "35"
type input "35.00"
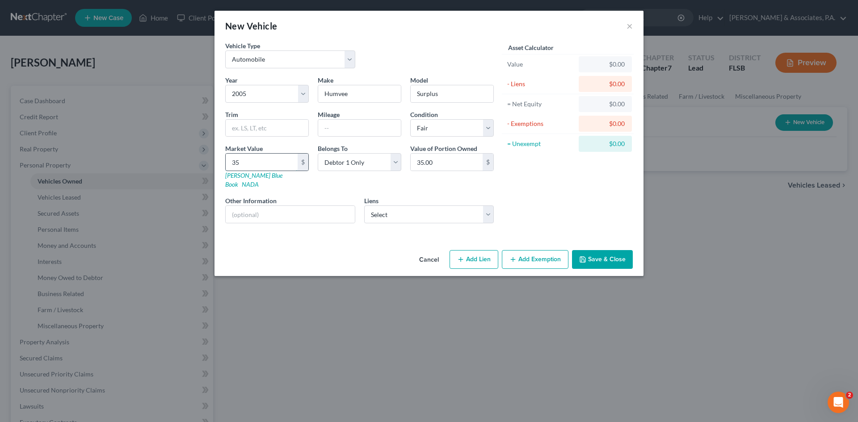
type input "350"
type input "350.00"
type input "3500"
type input "3,500.00"
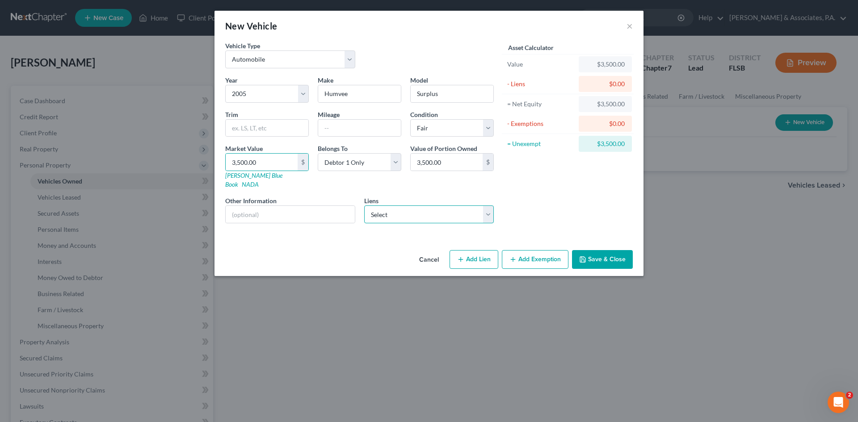
click at [388, 207] on select "Select Ally Fincl - $35,140.00" at bounding box center [429, 215] width 130 height 18
click at [274, 231] on div "Vehicle Type Select Automobile Truck Trailer Watercraft Aircraft Motor Home Atv…" at bounding box center [429, 144] width 429 height 206
click at [602, 250] on button "Save & Close" at bounding box center [602, 259] width 61 height 19
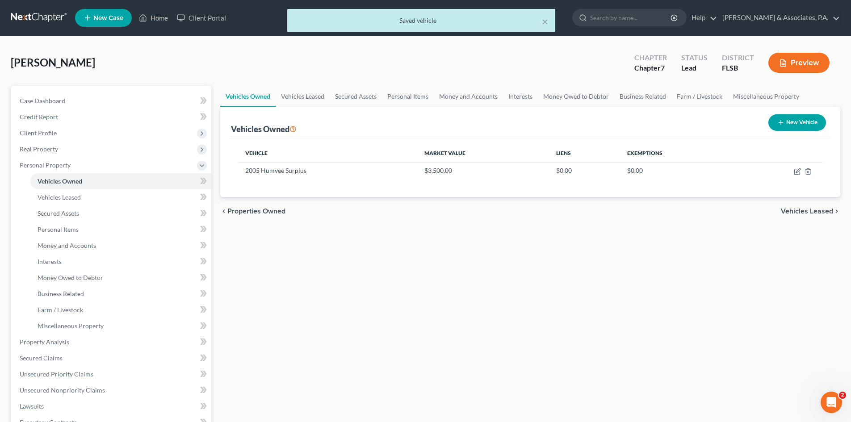
click at [788, 122] on button "New Vehicle" at bounding box center [798, 122] width 58 height 17
select select "0"
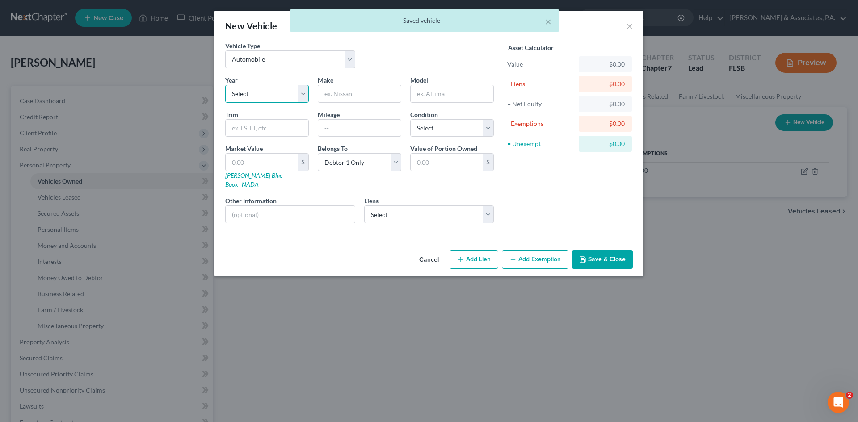
click at [271, 89] on select "Select 2026 2025 2024 2023 2022 2021 2020 2019 2018 2017 2016 2015 2014 2013 20…" at bounding box center [267, 94] width 84 height 18
select select "5"
click at [225, 85] on select "Select 2026 2025 2024 2023 2022 2021 2020 2019 2018 2017 2016 2015 2014 2013 20…" at bounding box center [267, 94] width 84 height 18
click at [336, 95] on input "text" at bounding box center [359, 93] width 83 height 17
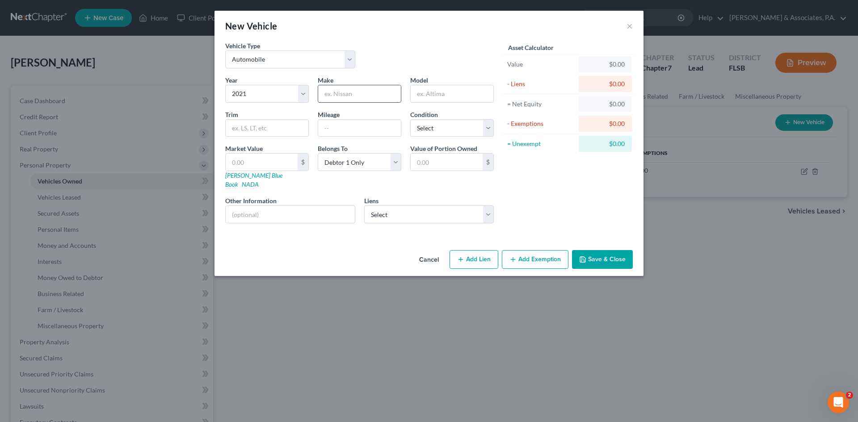
type input "N"
type input "M"
type input "Nissan"
type input "Titan"
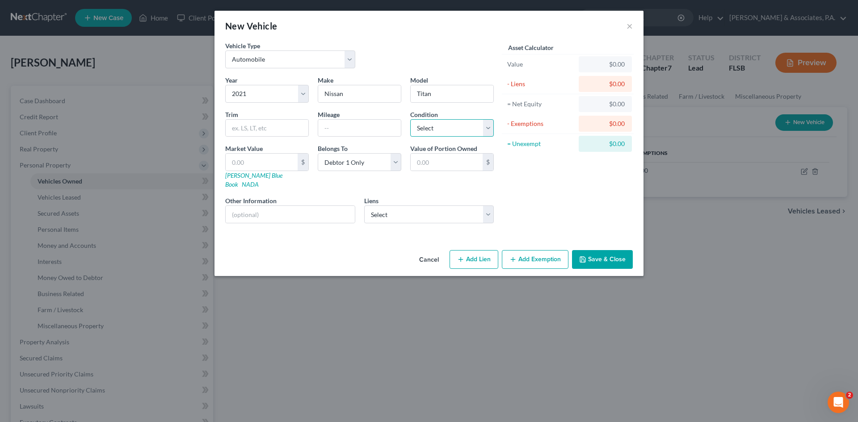
click at [425, 131] on select "Select Excellent Very Good Good Fair Poor" at bounding box center [452, 128] width 84 height 18
select select "2"
click at [410, 119] on select "Select Excellent Very Good Good Fair Poor" at bounding box center [452, 128] width 84 height 18
click at [387, 206] on select "Select Ally Fincl - $35,140.00" at bounding box center [429, 215] width 130 height 18
select select "24"
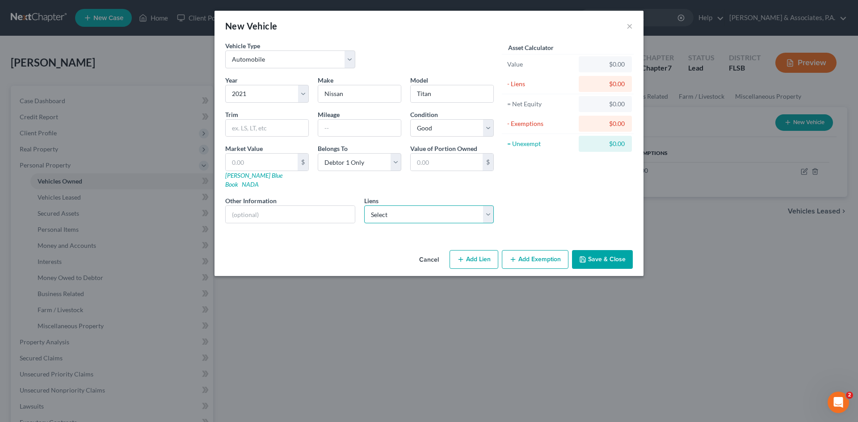
select select "0"
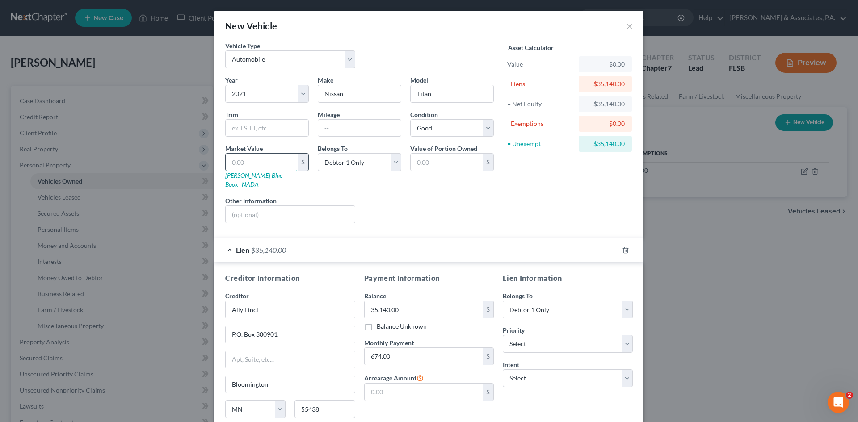
click at [238, 164] on input "text" at bounding box center [262, 162] width 72 height 17
type input "2"
type input "2.00"
type input "26"
type input "26.00"
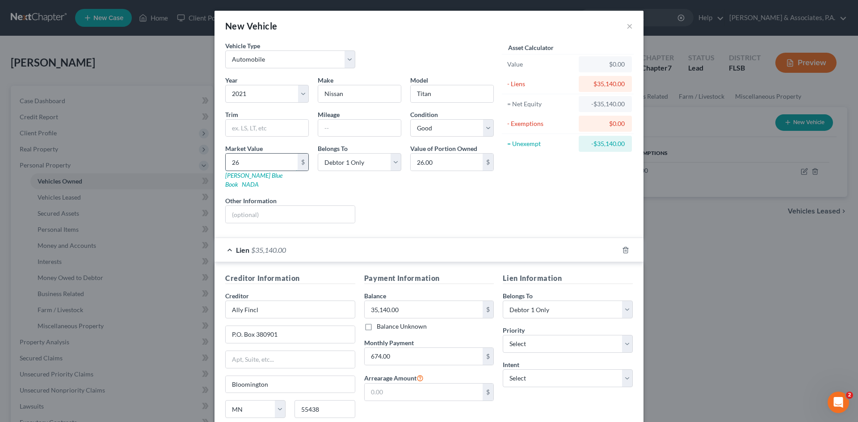
type input "263"
type input "263.00"
type input "2637"
type input "2,637.00"
type input "2,6375"
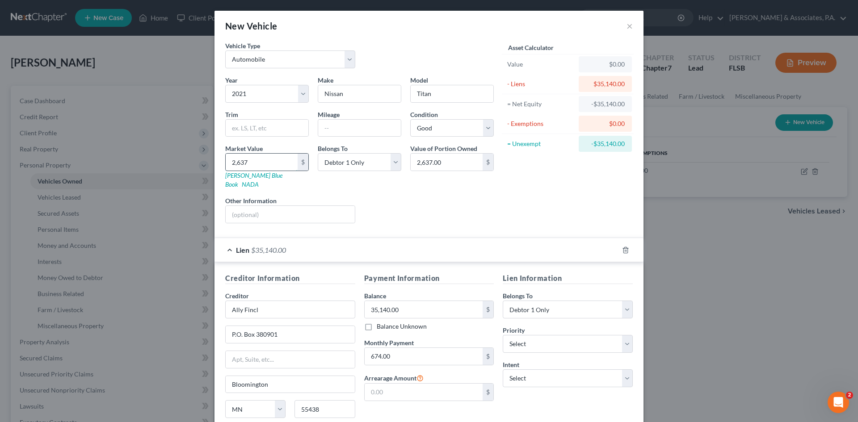
type input "26,375.00"
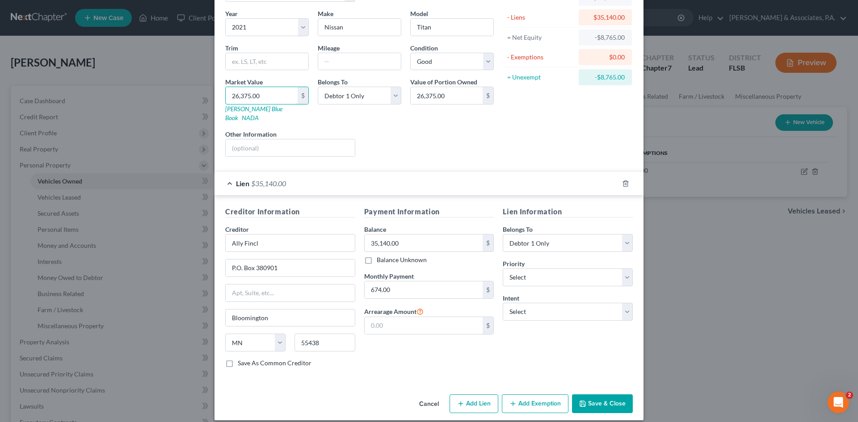
type input "26,375.00"
click at [584, 395] on button "Save & Close" at bounding box center [602, 404] width 61 height 19
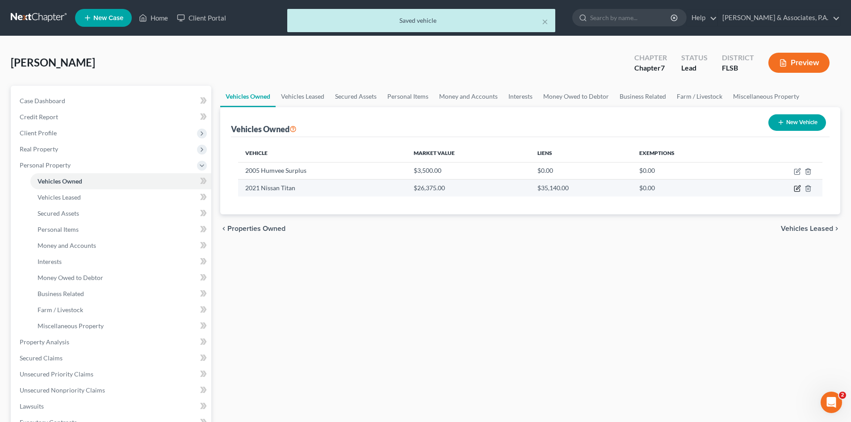
click at [796, 189] on icon "button" at bounding box center [797, 188] width 7 height 7
select select "0"
select select "5"
select select "2"
select select "0"
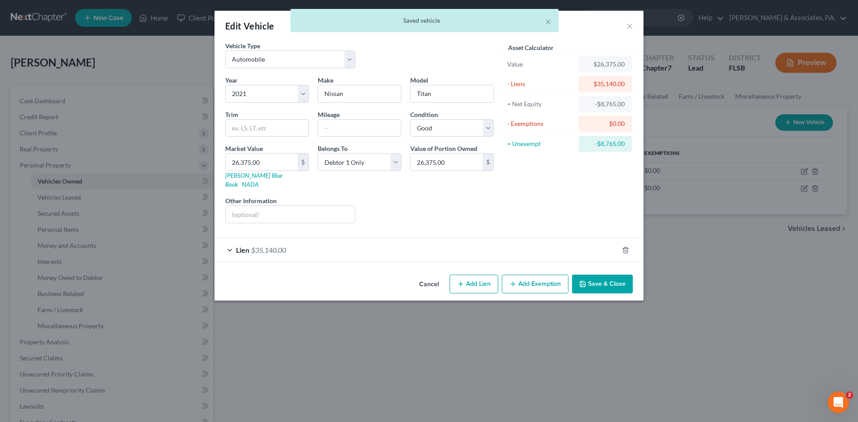
click at [254, 246] on span "$35,140.00" at bounding box center [268, 250] width 35 height 8
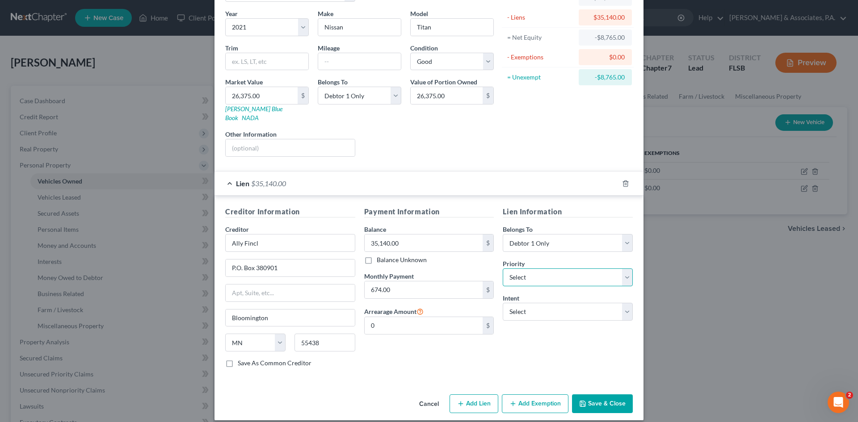
click at [528, 269] on select "Select 1st 2nd 3rd 4th 5th 6th 7th 8th 9th 10th 11th 12th 13th 14th 15th 16th 1…" at bounding box center [568, 278] width 130 height 18
select select "0"
click at [503, 269] on select "Select 1st 2nd 3rd 4th 5th 6th 7th 8th 9th 10th 11th 12th 13th 14th 15th 16th 1…" at bounding box center [568, 278] width 130 height 18
click at [547, 303] on select "Select Surrender Redeem Reaffirm Avoid Other" at bounding box center [568, 312] width 130 height 18
select select "2"
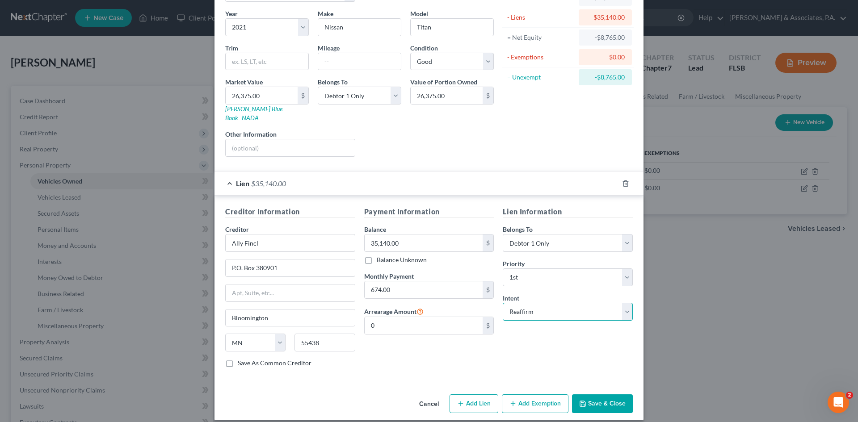
click at [503, 303] on select "Select Surrender Redeem Reaffirm Avoid Other" at bounding box center [568, 312] width 130 height 18
click at [545, 303] on select "Select Surrender Redeem Reaffirm Avoid Other" at bounding box center [568, 312] width 130 height 18
click at [503, 303] on select "Select Surrender Redeem Reaffirm Avoid Other" at bounding box center [568, 312] width 130 height 18
click at [598, 395] on button "Save & Close" at bounding box center [602, 404] width 61 height 19
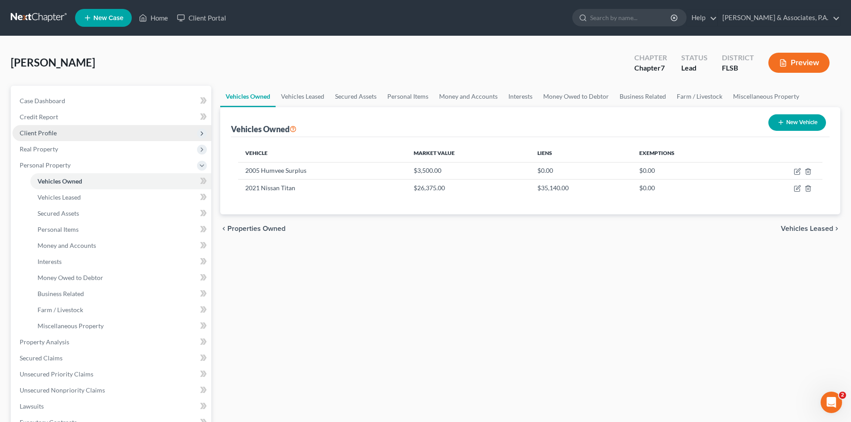
click at [38, 138] on span "Client Profile" at bounding box center [112, 133] width 199 height 16
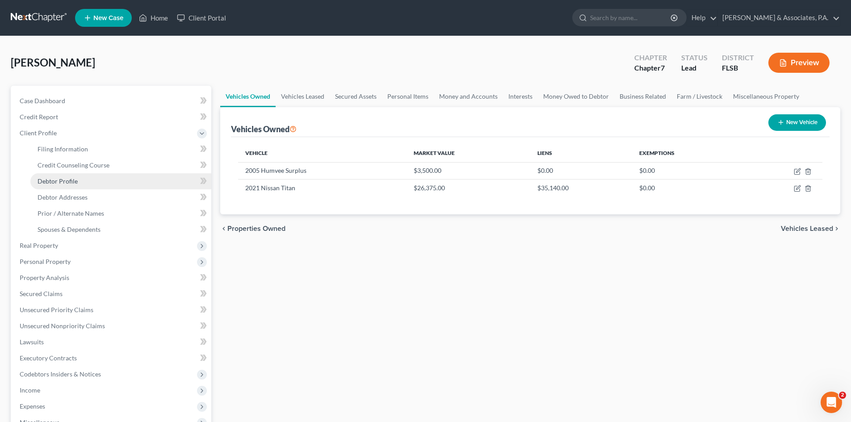
click at [57, 182] on span "Debtor Profile" at bounding box center [58, 181] width 40 height 8
select select "0"
select select "2"
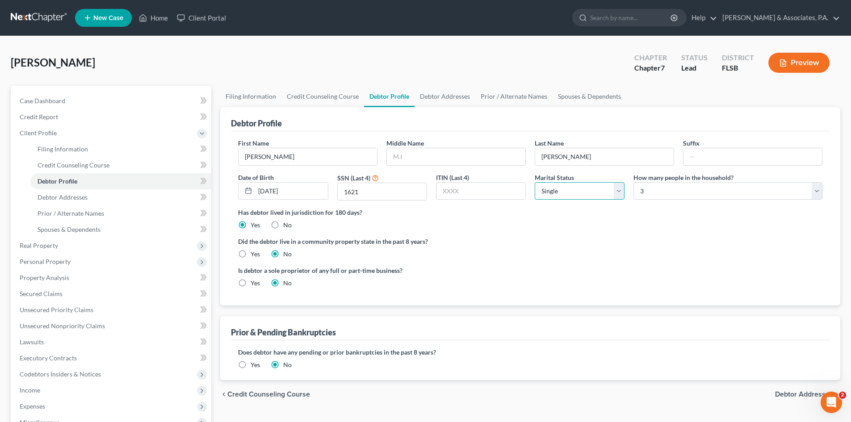
click at [577, 193] on select "Select Single Married Separated Divorced Widowed" at bounding box center [580, 191] width 90 height 18
select select "1"
click at [535, 182] on select "Select Single Married Separated Divorced Widowed" at bounding box center [580, 191] width 90 height 18
click at [668, 189] on select "Select 1 2 3 4 5 6 7 8 9 10 11 12 13 14 15 16 17 18 19 20" at bounding box center [728, 191] width 189 height 18
select select "4"
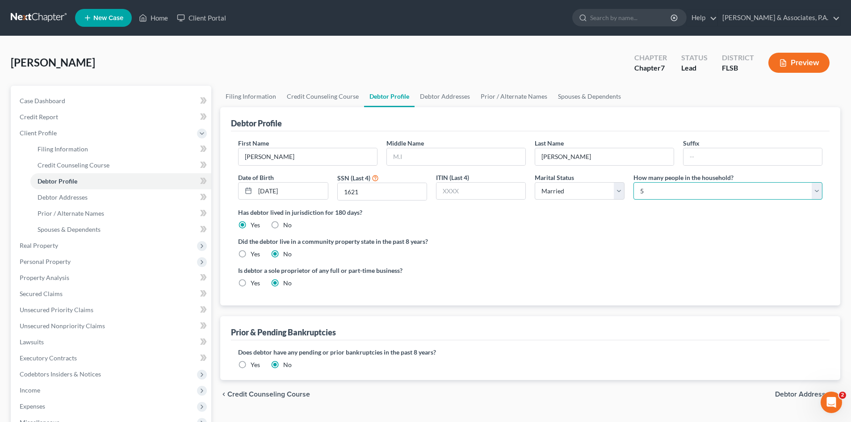
click at [634, 182] on select "Select 1 2 3 4 5 6 7 8 9 10 11 12 13 14 15 16 17 18 19 20" at bounding box center [728, 191] width 189 height 18
click at [574, 97] on link "Spouses & Dependents" at bounding box center [590, 96] width 74 height 21
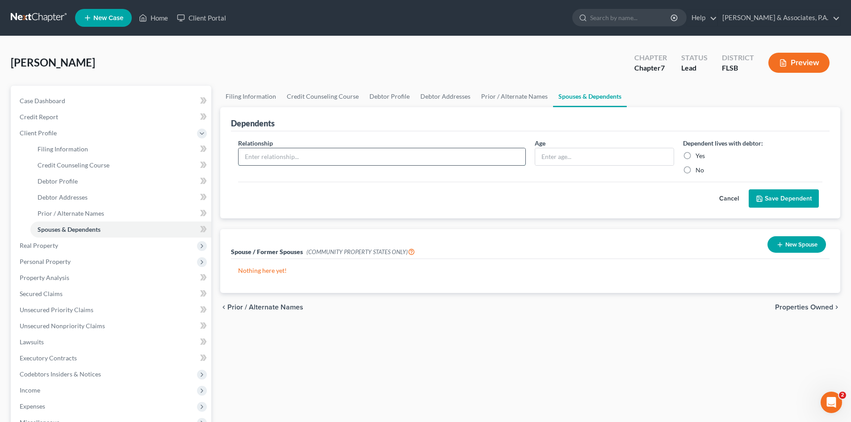
click at [310, 156] on input "text" at bounding box center [382, 156] width 287 height 17
type input "Daughter"
click at [549, 154] on input "text" at bounding box center [604, 156] width 139 height 17
type input "17"
click at [696, 156] on label "Yes" at bounding box center [700, 156] width 9 height 9
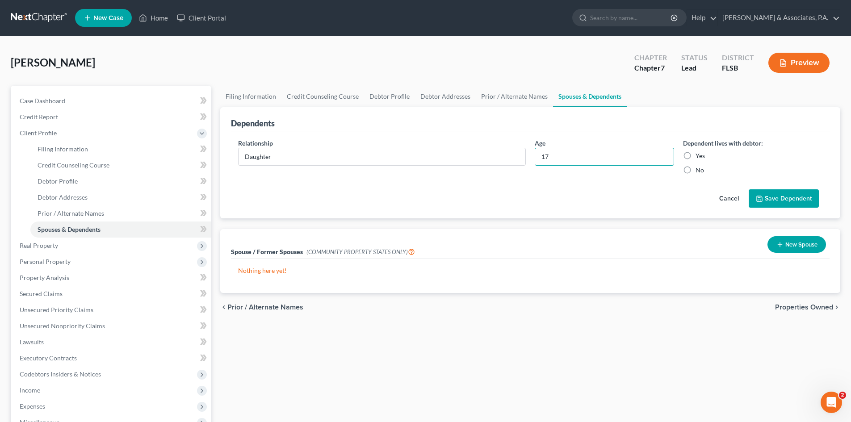
click at [699, 156] on input "Yes" at bounding box center [702, 155] width 6 height 6
radio input "true"
click at [783, 202] on button "Save Dependent" at bounding box center [784, 198] width 70 height 19
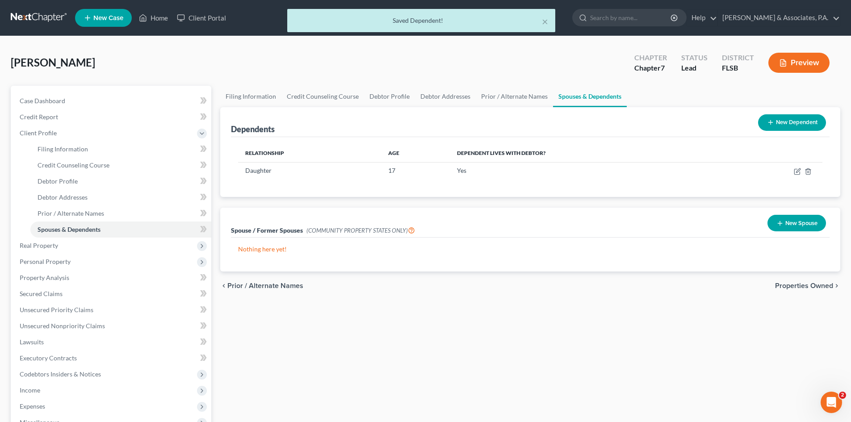
click at [786, 123] on button "New Dependent" at bounding box center [792, 122] width 68 height 17
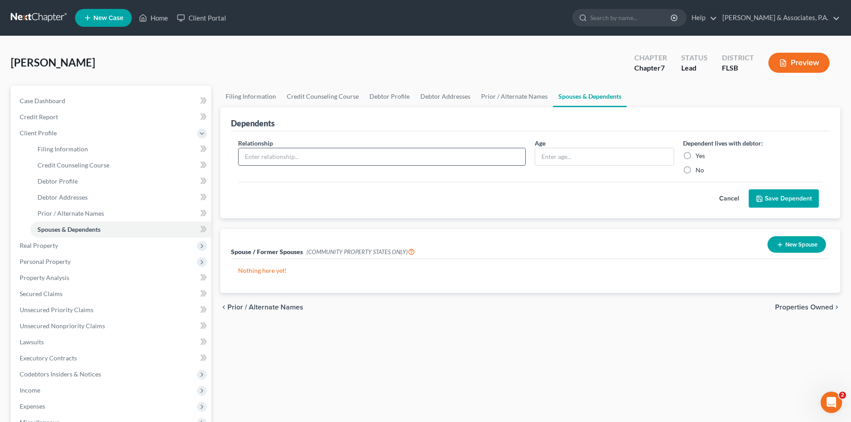
click at [300, 155] on input "text" at bounding box center [382, 156] width 287 height 17
type input "Daughter"
click at [562, 159] on input "text" at bounding box center [604, 156] width 139 height 17
type input "12"
click at [696, 154] on label "Yes" at bounding box center [700, 156] width 9 height 9
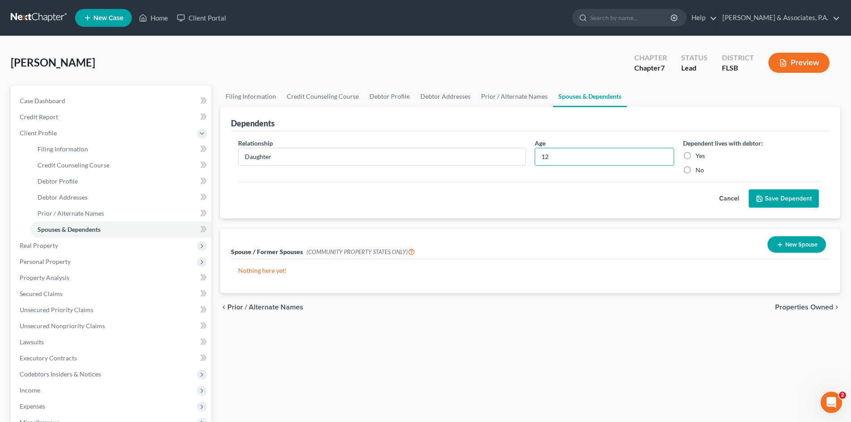
click at [699, 154] on input "Yes" at bounding box center [702, 155] width 6 height 6
radio input "true"
click at [777, 199] on button "Save Dependent" at bounding box center [784, 198] width 70 height 19
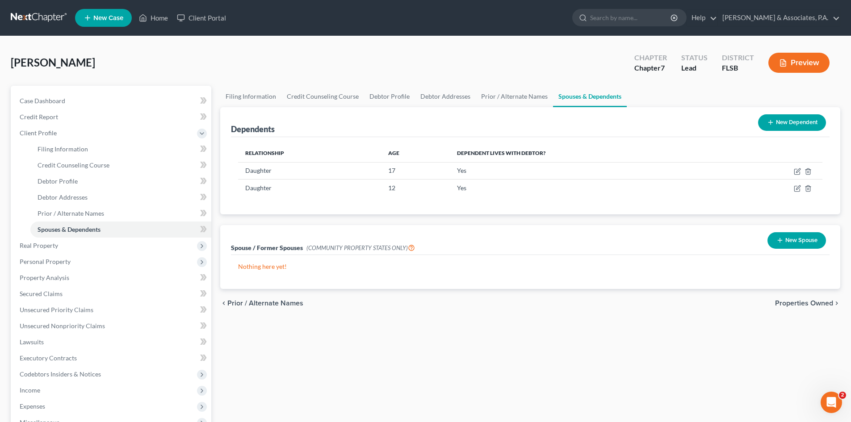
click at [786, 122] on button "New Dependent" at bounding box center [792, 122] width 68 height 17
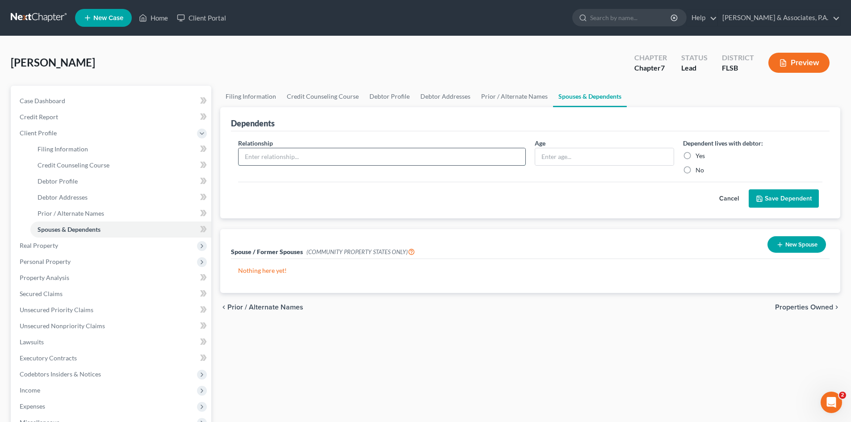
click at [299, 156] on input "text" at bounding box center [382, 156] width 287 height 17
type input "Son"
click at [545, 157] on input "text" at bounding box center [604, 156] width 139 height 17
type input "6"
type input "8 months"
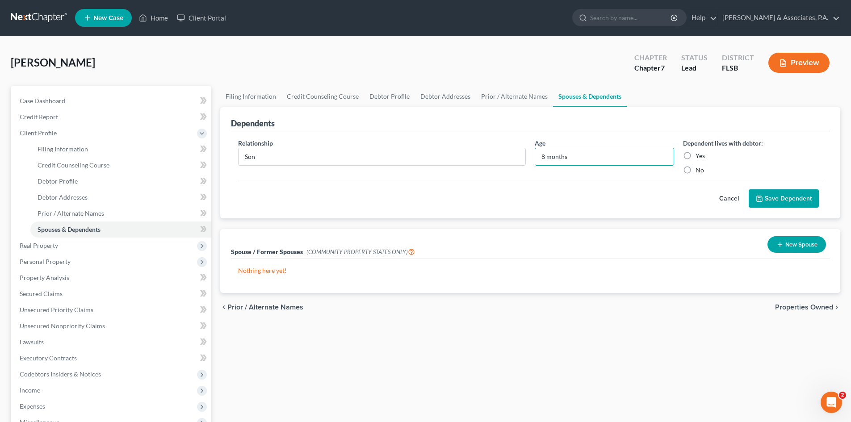
click at [696, 156] on label "Yes" at bounding box center [700, 156] width 9 height 9
click at [699, 156] on input "Yes" at bounding box center [702, 155] width 6 height 6
radio input "true"
click at [779, 197] on button "Save Dependent" at bounding box center [784, 198] width 70 height 19
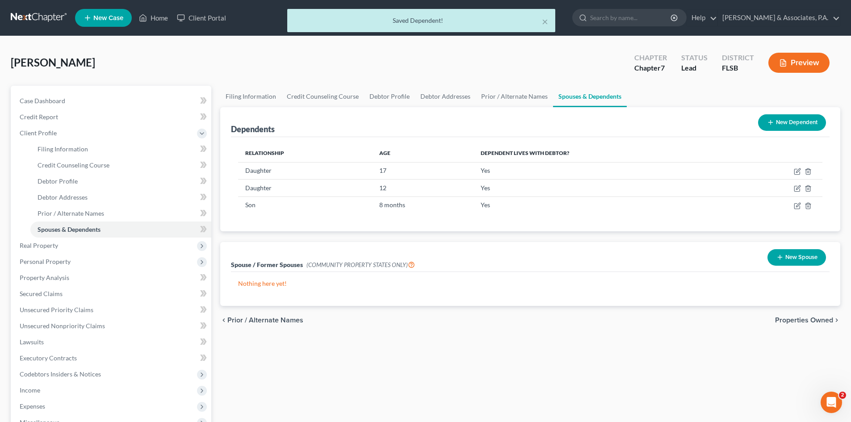
click at [780, 120] on button "New Dependent" at bounding box center [792, 122] width 68 height 17
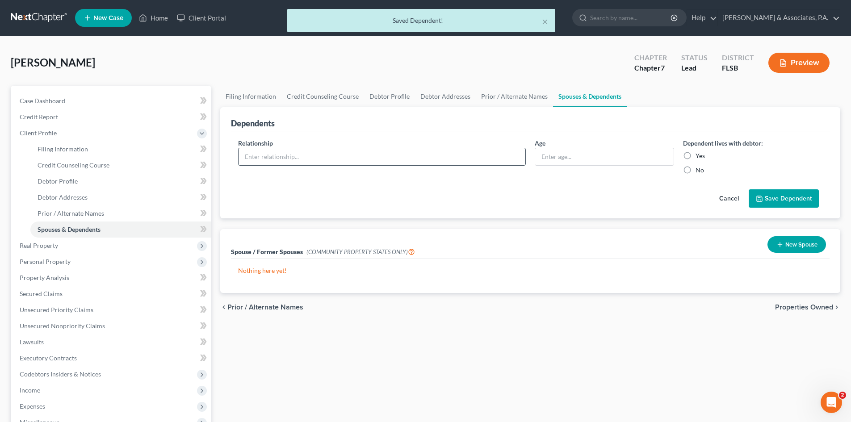
click at [277, 156] on input "text" at bounding box center [382, 156] width 287 height 17
type input "Son"
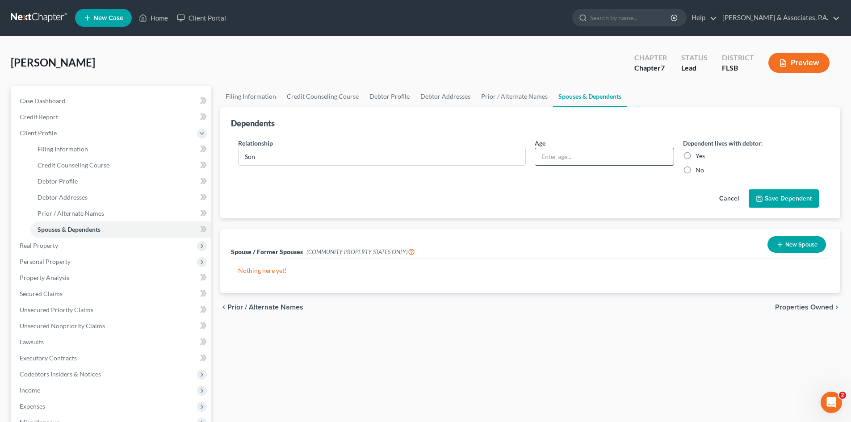
click at [557, 158] on input "text" at bounding box center [604, 156] width 139 height 17
type input "14"
click at [696, 156] on label "Yes" at bounding box center [700, 156] width 9 height 9
click at [699, 156] on input "Yes" at bounding box center [702, 155] width 6 height 6
radio input "true"
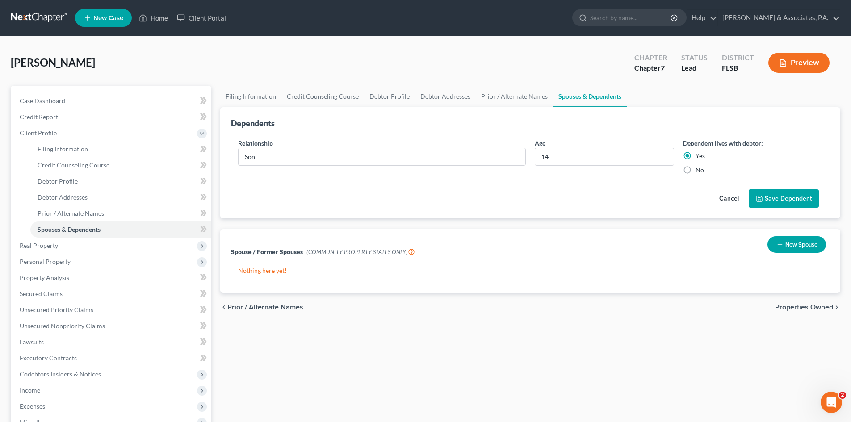
click at [773, 194] on button "Save Dependent" at bounding box center [784, 198] width 70 height 19
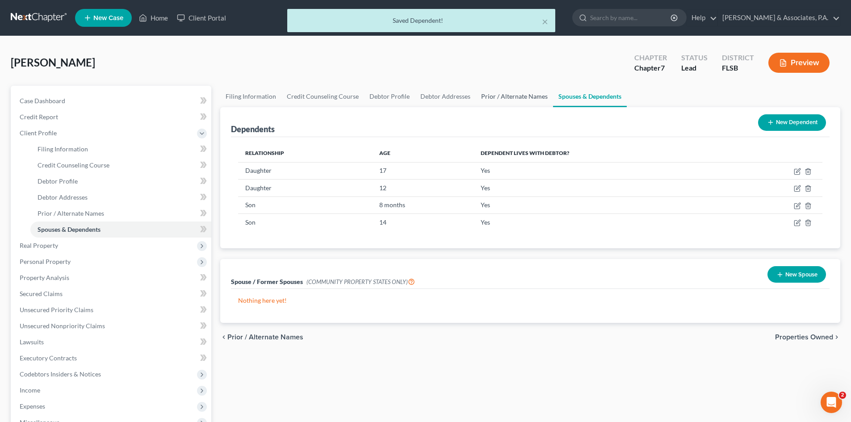
click at [508, 94] on link "Prior / Alternate Names" at bounding box center [514, 96] width 77 height 21
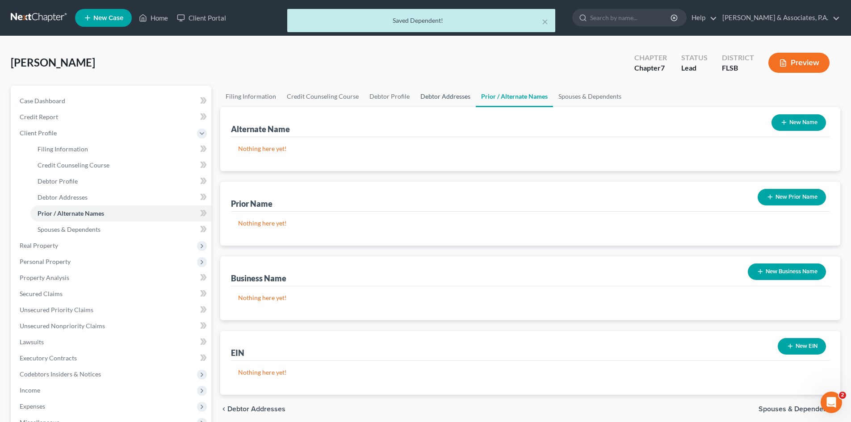
click at [438, 95] on link "Debtor Addresses" at bounding box center [445, 96] width 61 height 21
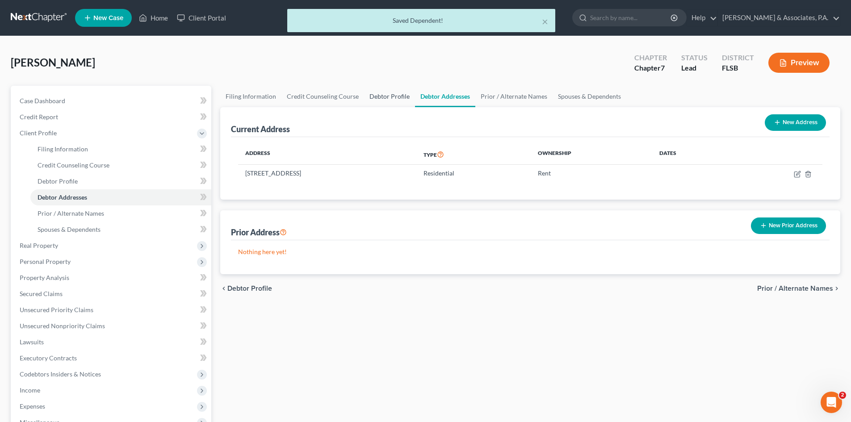
click at [379, 96] on link "Debtor Profile" at bounding box center [389, 96] width 51 height 21
select select "1"
select select "4"
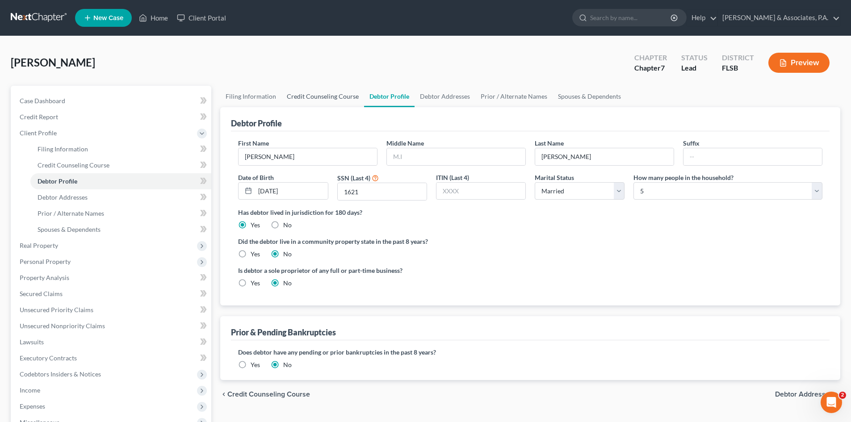
click at [322, 97] on link "Credit Counseling Course" at bounding box center [323, 96] width 83 height 21
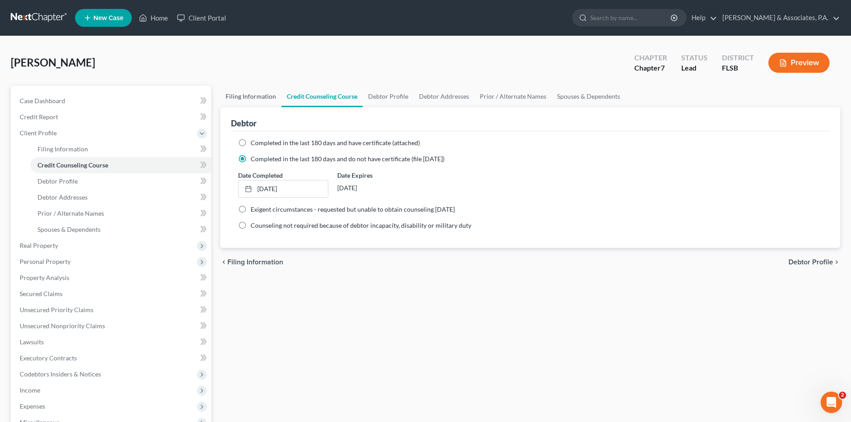
click at [243, 93] on link "Filing Information" at bounding box center [250, 96] width 61 height 21
select select "1"
select select "0"
select select "9"
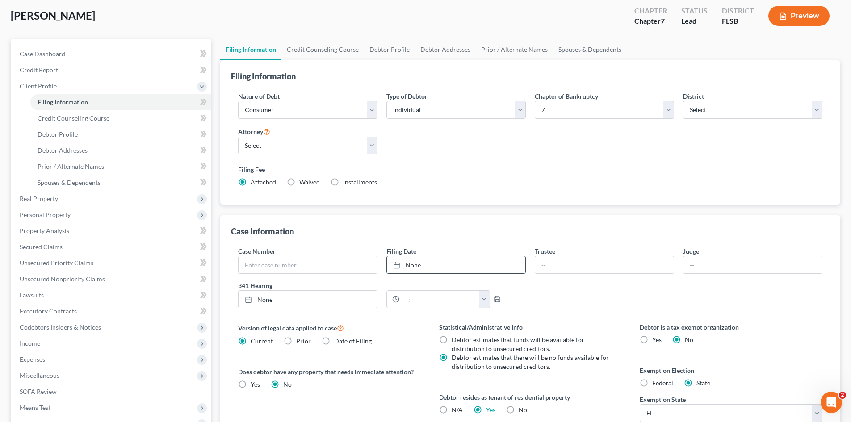
scroll to position [33, 0]
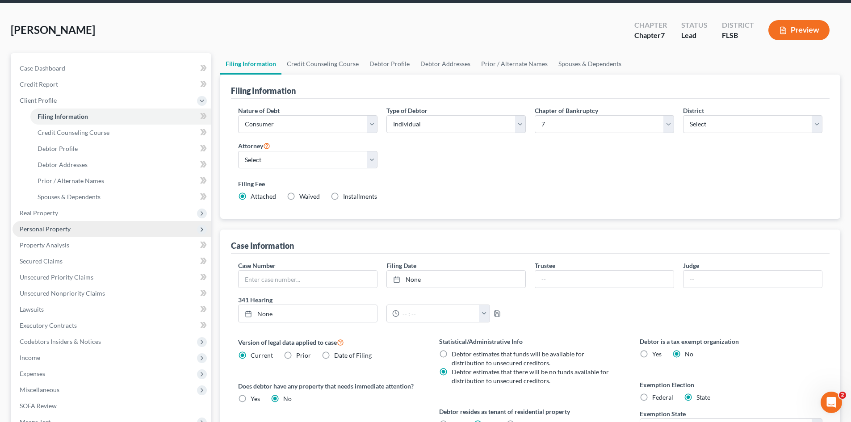
click at [51, 229] on span "Personal Property" at bounding box center [45, 229] width 51 height 8
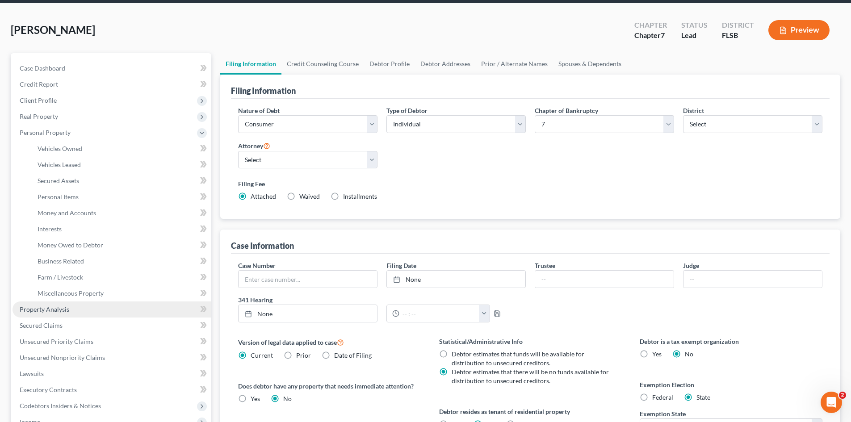
click at [69, 312] on link "Property Analysis" at bounding box center [112, 310] width 199 height 16
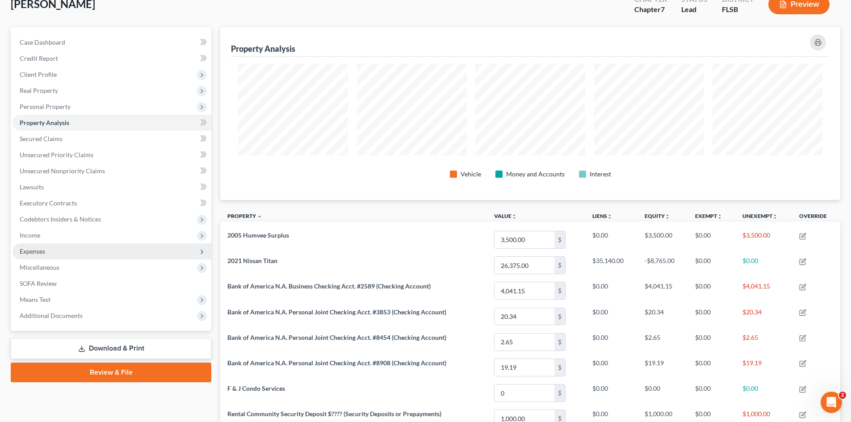
scroll to position [45, 0]
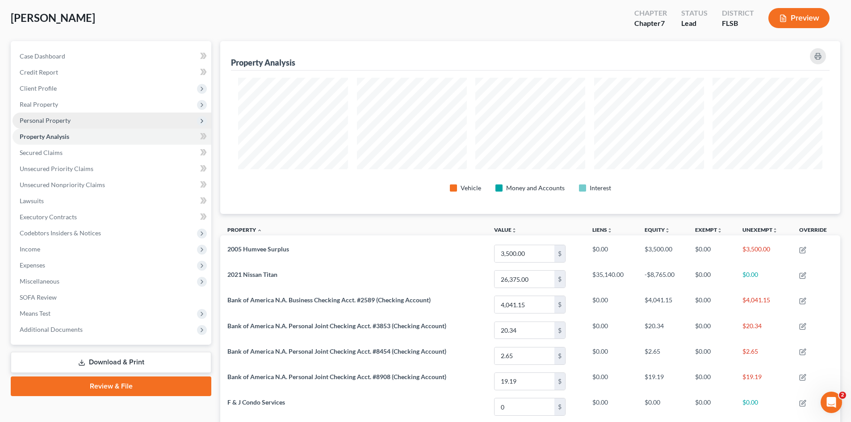
click at [50, 120] on span "Personal Property" at bounding box center [45, 121] width 51 height 8
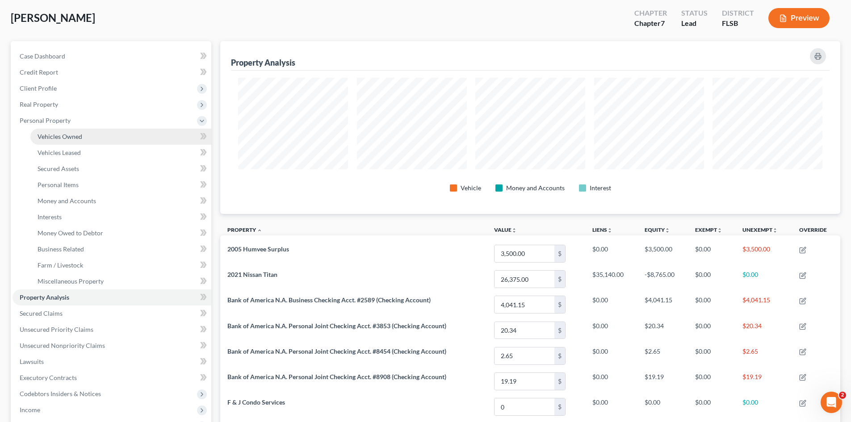
click at [55, 139] on span "Vehicles Owned" at bounding box center [60, 137] width 45 height 8
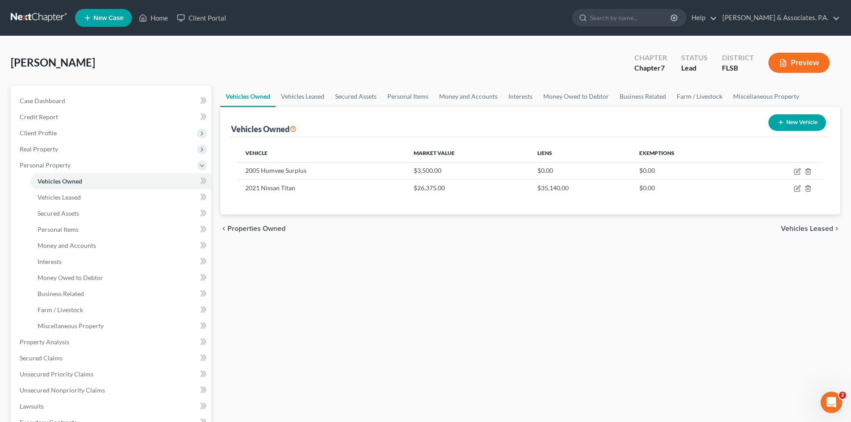
click at [787, 121] on button "New Vehicle" at bounding box center [798, 122] width 58 height 17
select select "0"
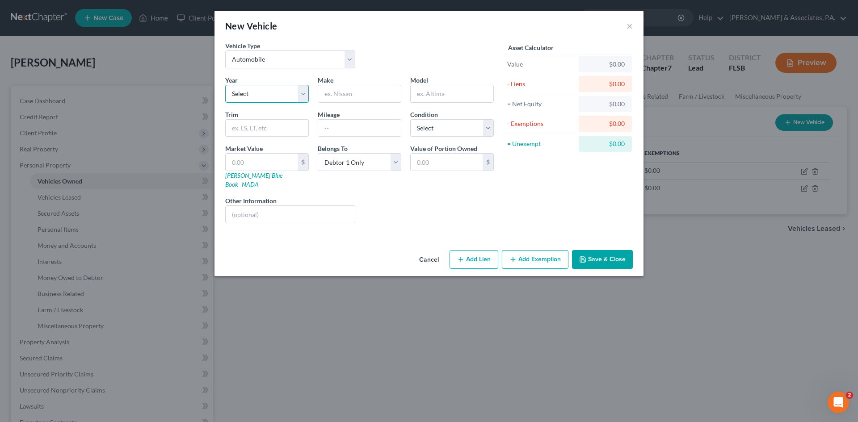
click at [256, 93] on select "Select 2026 2025 2024 2023 2022 2021 2020 2019 2018 2017 2016 2015 2014 2013 20…" at bounding box center [267, 94] width 84 height 18
click at [268, 86] on select "Select 2026 2025 2024 2023 2022 2021 2020 2019 2018 2017 2016 2015 2014 2013 20…" at bounding box center [267, 94] width 84 height 18
click at [271, 64] on select "Select Automobile Truck Trailer Watercraft Aircraft Motor Home Atv Other Vehicle" at bounding box center [290, 60] width 130 height 18
select select "3"
click at [225, 51] on select "Select Automobile Truck Trailer Watercraft Aircraft Motor Home Atv Other Vehicle" at bounding box center [290, 60] width 130 height 18
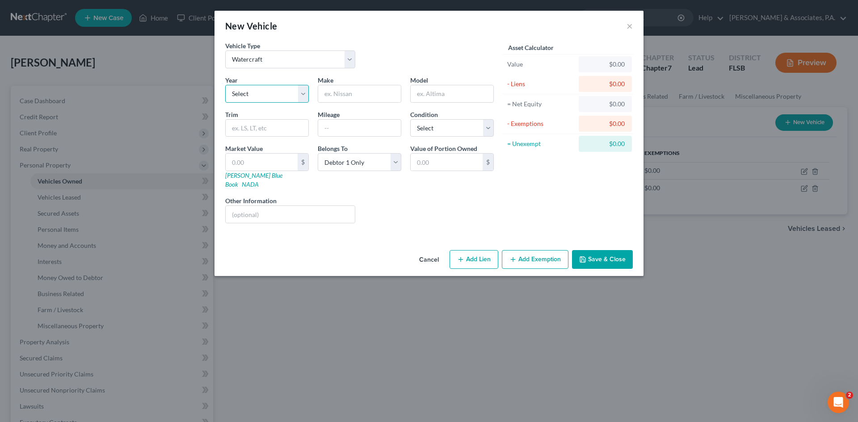
click at [263, 96] on select "Select 2026 2025 2024 2023 2022 2021 2020 2019 2018 2017 2016 2015 2014 2013 20…" at bounding box center [267, 94] width 84 height 18
select select "25"
click at [225, 85] on select "Select 2026 2025 2024 2023 2022 2021 2020 2019 2018 2017 2016 2015 2014 2013 20…" at bounding box center [267, 94] width 84 height 18
click at [338, 94] on input "text" at bounding box center [359, 93] width 83 height 17
click at [467, 59] on div "Vehicle Type Select Automobile Truck Trailer Watercraft Aircraft Motor Home Atv…" at bounding box center [360, 58] width 278 height 34
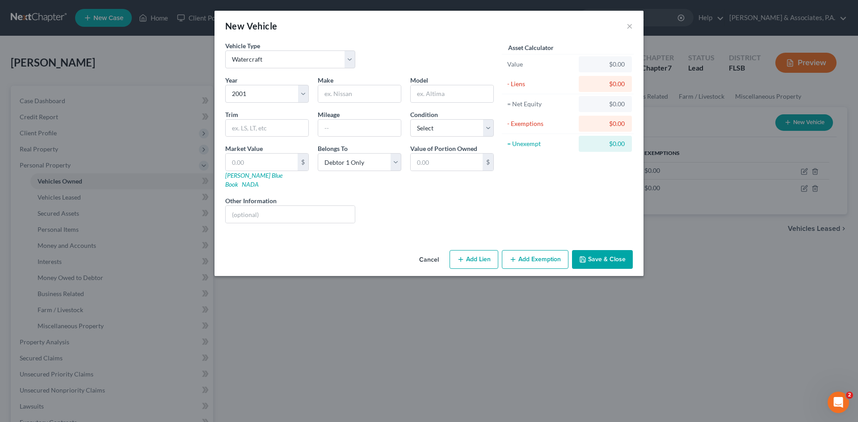
click at [600, 256] on button "Save & Close" at bounding box center [602, 259] width 61 height 19
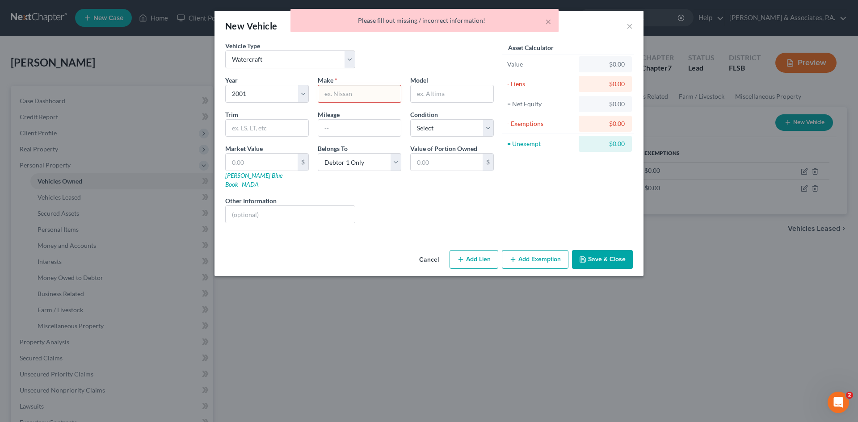
click at [335, 93] on input "text" at bounding box center [359, 93] width 83 height 17
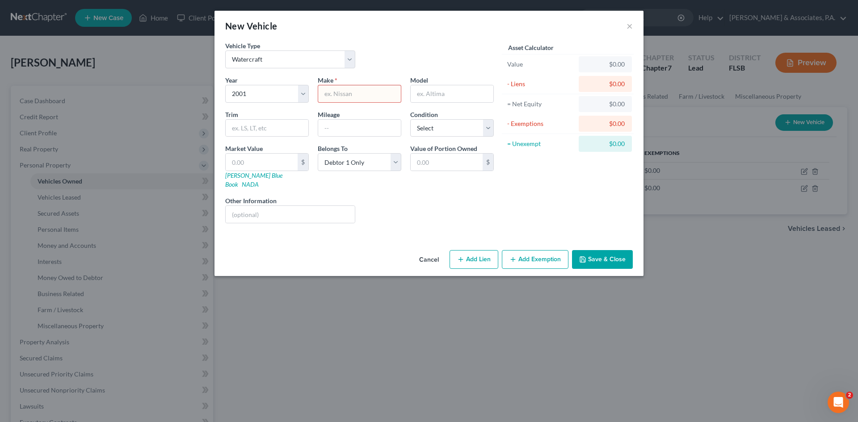
type input "E"
type input "D"
type input "Sea Ray"
click at [610, 257] on button "Save & Close" at bounding box center [602, 259] width 61 height 19
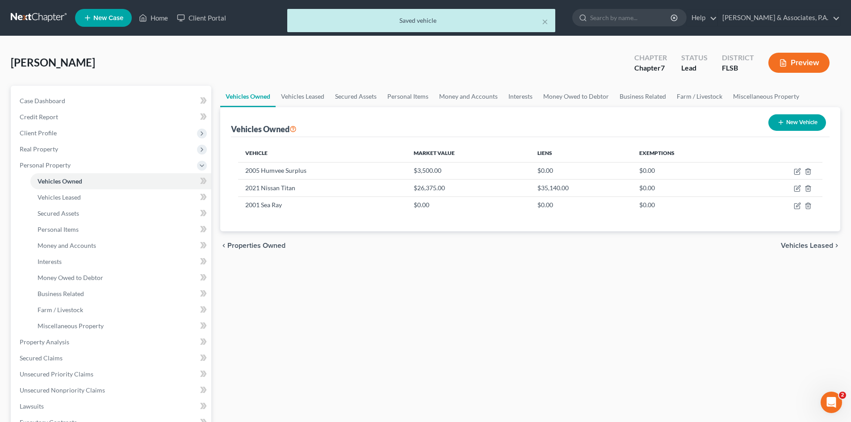
click at [788, 124] on button "New Vehicle" at bounding box center [798, 122] width 58 height 17
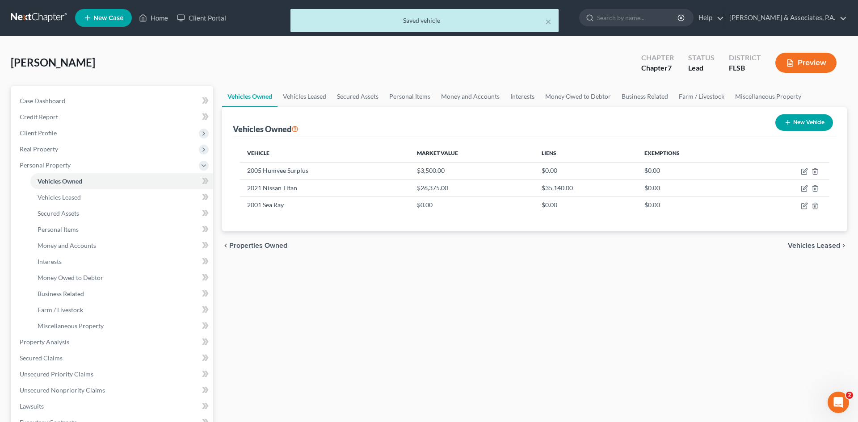
select select "0"
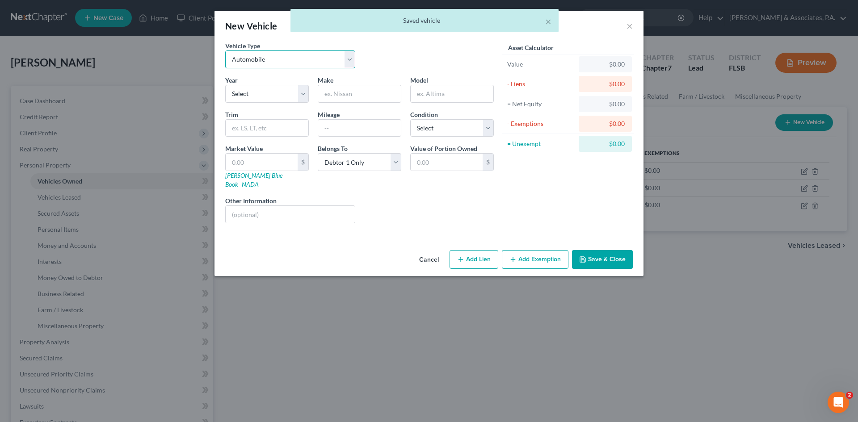
click at [271, 62] on select "Select Automobile Truck Trailer Watercraft Aircraft Motor Home Atv Other Vehicle" at bounding box center [290, 60] width 130 height 18
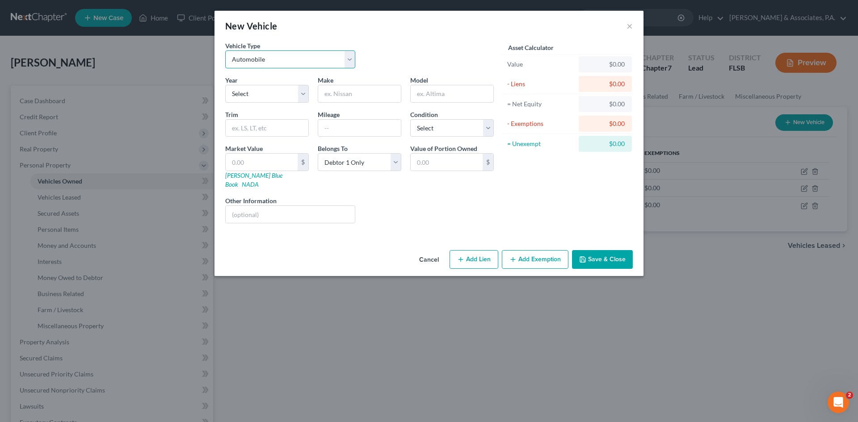
select select "3"
click at [225, 51] on select "Select Automobile Truck Trailer Watercraft Aircraft Motor Home Atv Other Vehicle" at bounding box center [290, 60] width 130 height 18
click at [248, 97] on select "Select 2026 2025 2024 2023 2022 2021 2020 2019 2018 2017 2016 2015 2014 2013 20…" at bounding box center [267, 94] width 84 height 18
select select "6"
click at [225, 85] on select "Select 2026 2025 2024 2023 2022 2021 2020 2019 2018 2017 2016 2015 2014 2013 20…" at bounding box center [267, 94] width 84 height 18
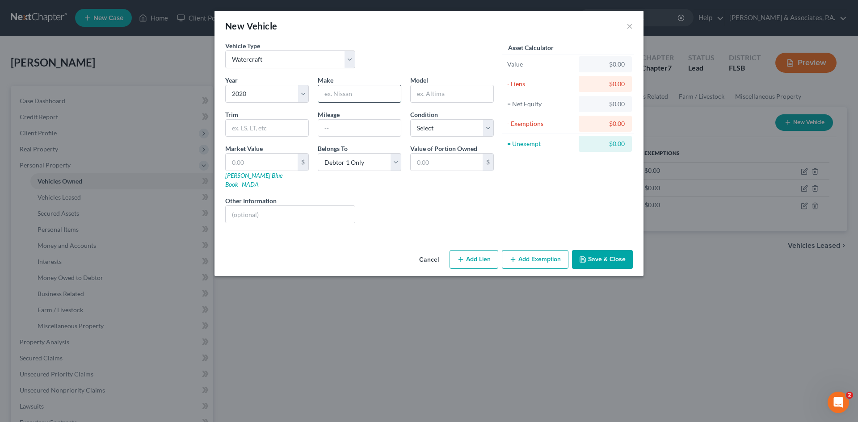
click at [330, 94] on input "text" at bounding box center [359, 93] width 83 height 17
type input "Jetski"
click at [598, 253] on button "Save & Close" at bounding box center [602, 259] width 61 height 19
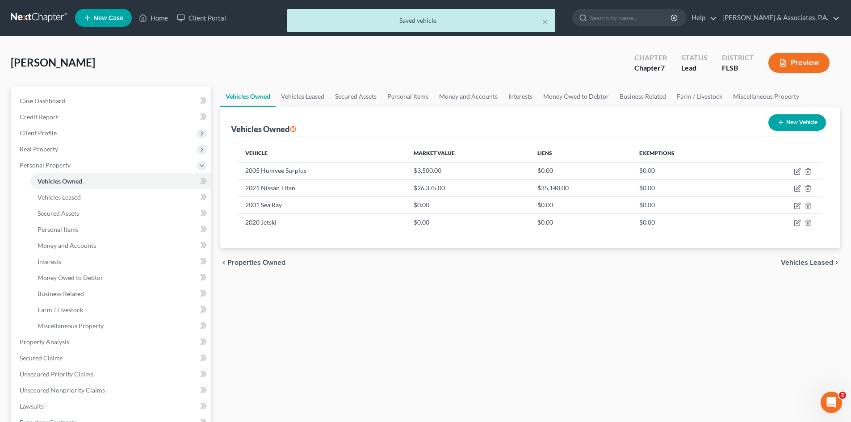
click at [789, 123] on button "New Vehicle" at bounding box center [798, 122] width 58 height 17
select select "0"
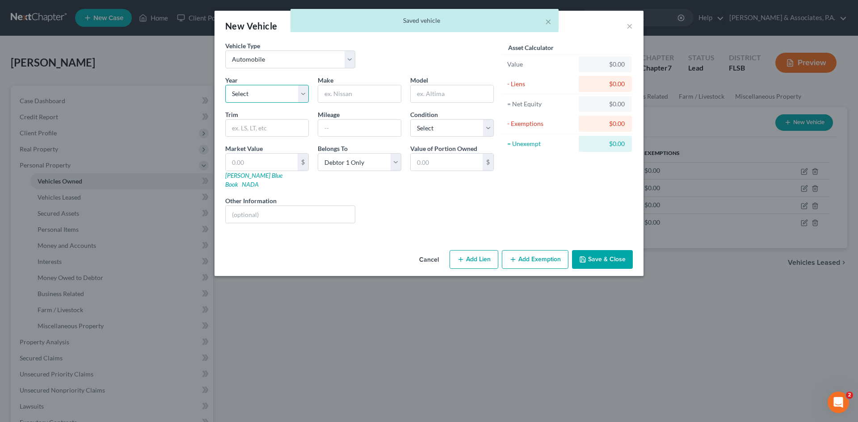
click at [259, 92] on select "Select 2026 2025 2024 2023 2022 2021 2020 2019 2018 2017 2016 2015 2014 2013 20…" at bounding box center [267, 94] width 84 height 18
click at [225, 85] on select "Select 2026 2025 2024 2023 2022 2021 2020 2019 2018 2017 2016 2015 2014 2013 20…" at bounding box center [267, 94] width 84 height 18
click at [330, 95] on input "text" at bounding box center [359, 93] width 83 height 17
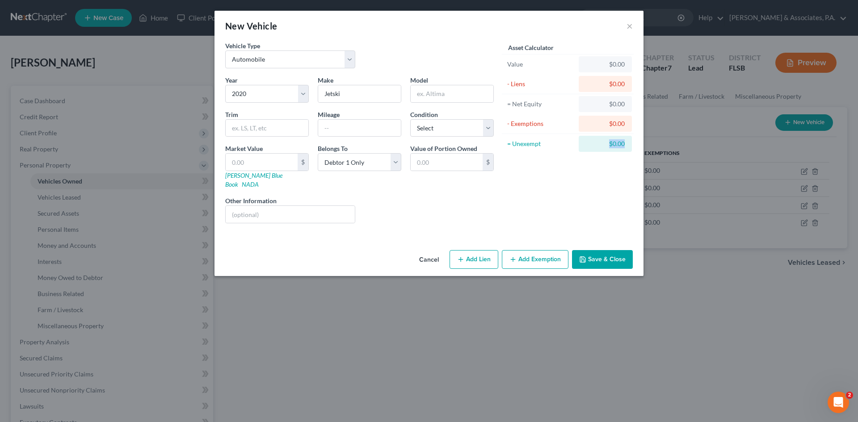
drag, startPoint x: 571, startPoint y: 239, endPoint x: 584, endPoint y: 244, distance: 13.9
click at [579, 240] on div "New Vehicle × Vehicle Type Select Automobile Truck Trailer Watercraft Aircraft …" at bounding box center [429, 143] width 429 height 265
click at [585, 250] on button "Save & Close" at bounding box center [602, 259] width 61 height 19
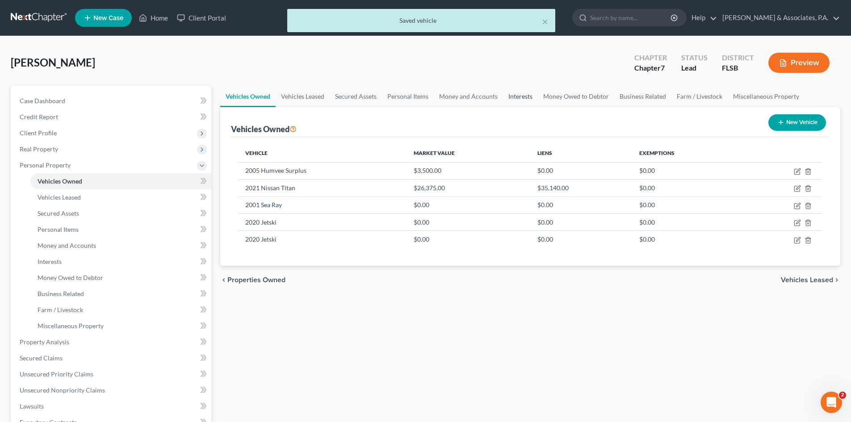
click at [520, 97] on link "Interests" at bounding box center [520, 96] width 35 height 21
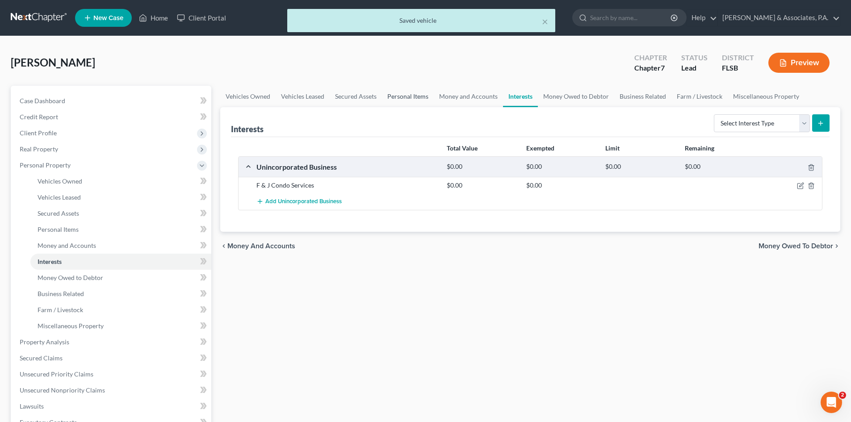
click at [403, 95] on link "Personal Items" at bounding box center [408, 96] width 52 height 21
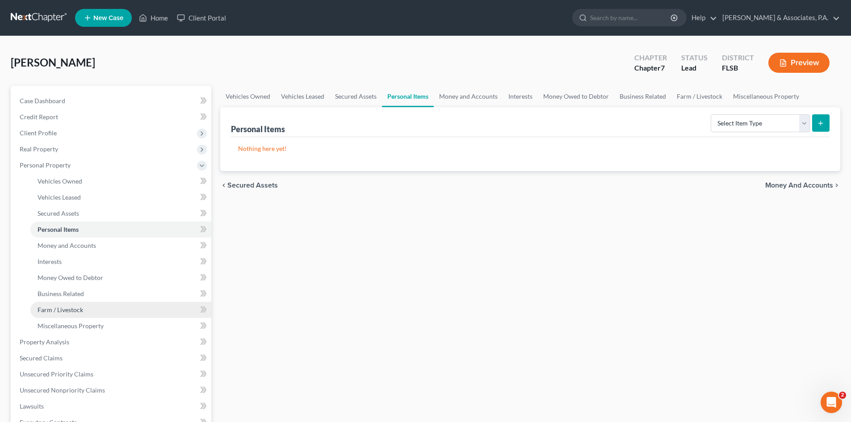
scroll to position [134, 0]
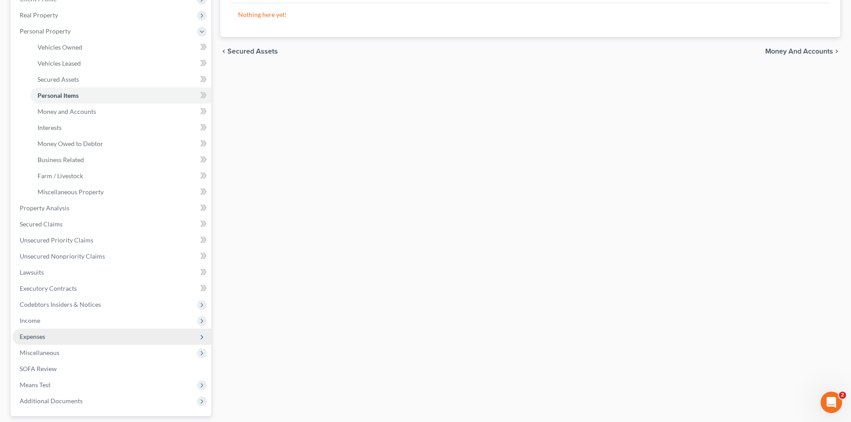
click at [48, 341] on span "Expenses" at bounding box center [112, 337] width 199 height 16
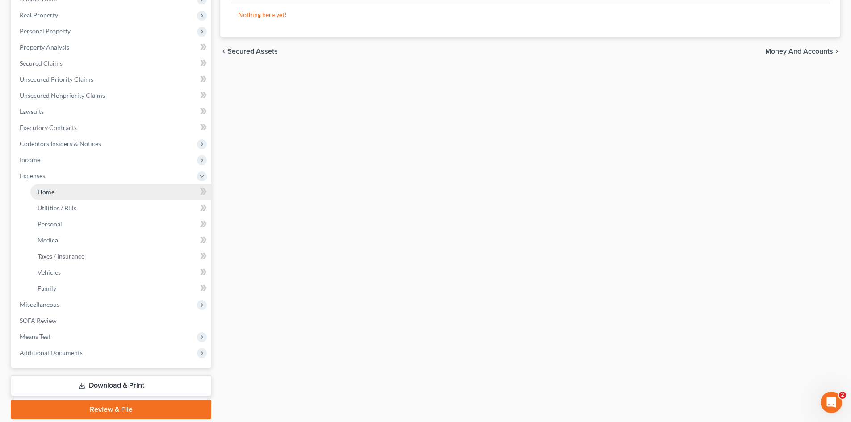
click at [82, 193] on link "Home" at bounding box center [120, 192] width 181 height 16
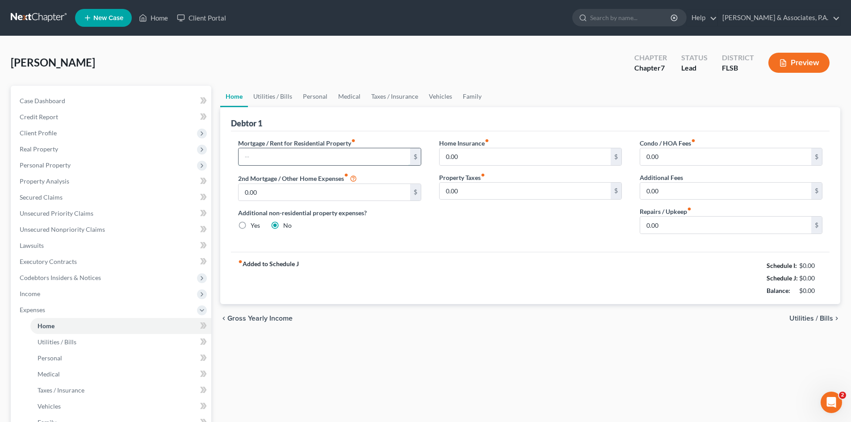
click at [269, 158] on input "text" at bounding box center [324, 156] width 171 height 17
click at [273, 94] on link "Utilities / Bills" at bounding box center [273, 96] width 50 height 21
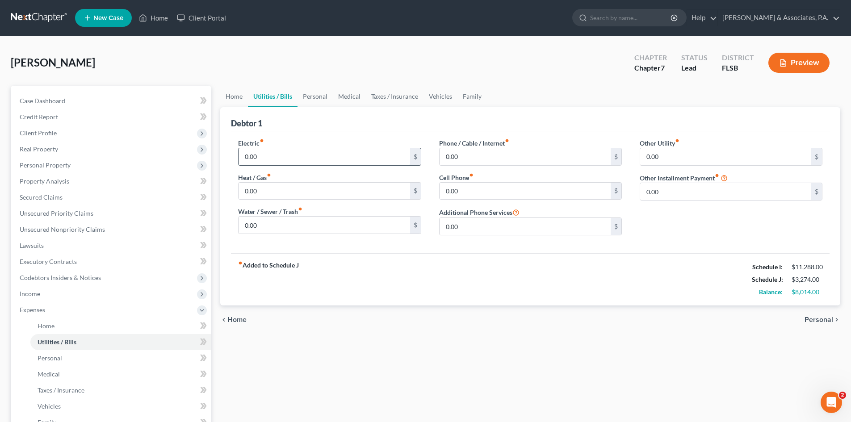
click at [273, 154] on input "0.00" at bounding box center [324, 156] width 171 height 17
click at [467, 160] on input "0.00" at bounding box center [525, 156] width 171 height 17
click at [313, 94] on link "Personal" at bounding box center [315, 96] width 35 height 21
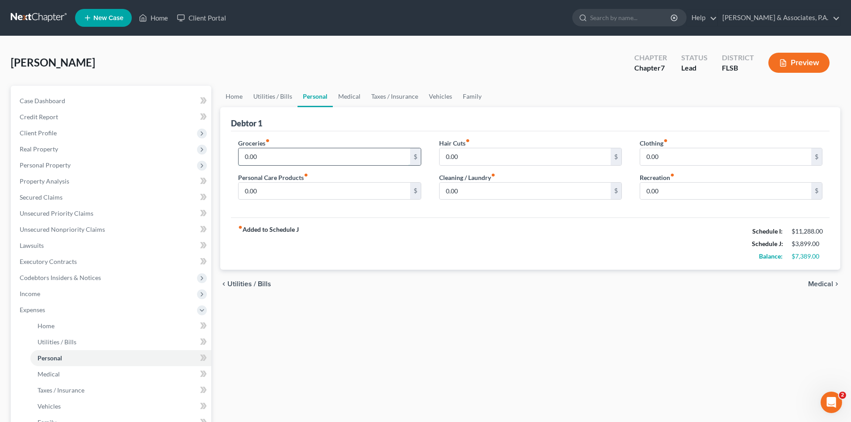
click at [298, 156] on input "0.00" at bounding box center [324, 156] width 171 height 17
click at [667, 194] on input "0.00" at bounding box center [725, 191] width 171 height 17
click at [669, 155] on input "0.00" at bounding box center [725, 156] width 171 height 17
click at [486, 187] on input "0.00" at bounding box center [525, 191] width 171 height 17
click at [466, 158] on input "0.00" at bounding box center [525, 156] width 171 height 17
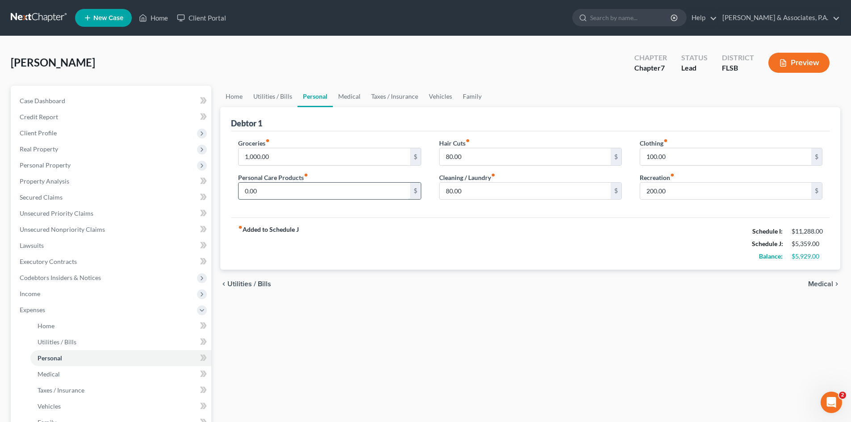
click at [290, 194] on input "0.00" at bounding box center [324, 191] width 171 height 17
click at [438, 96] on link "Vehicles" at bounding box center [441, 96] width 34 height 21
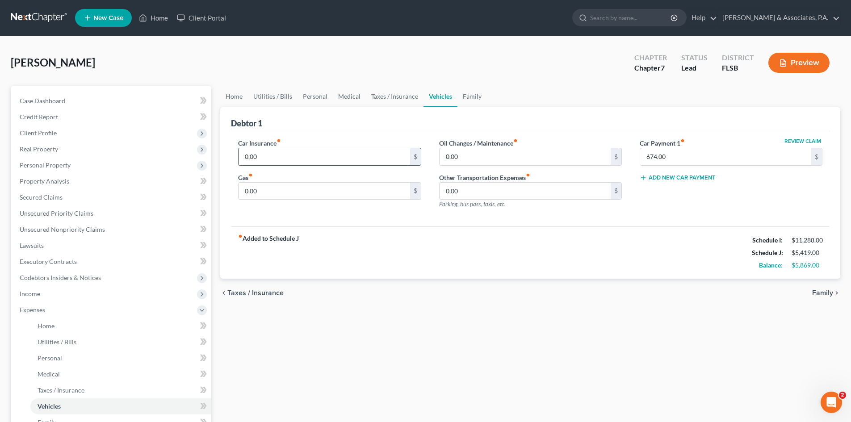
click at [270, 159] on input "0.00" at bounding box center [324, 156] width 171 height 17
click at [280, 191] on input "0.00" at bounding box center [324, 191] width 171 height 17
click at [304, 88] on link "Personal" at bounding box center [315, 96] width 35 height 21
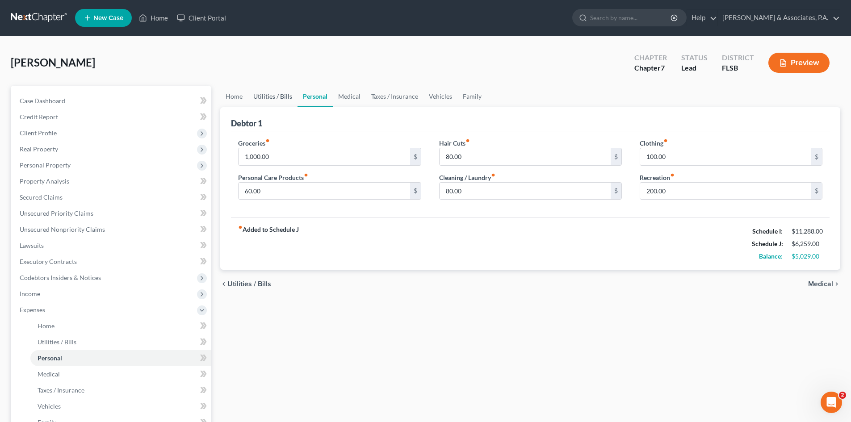
click at [261, 99] on link "Utilities / Bills" at bounding box center [273, 96] width 50 height 21
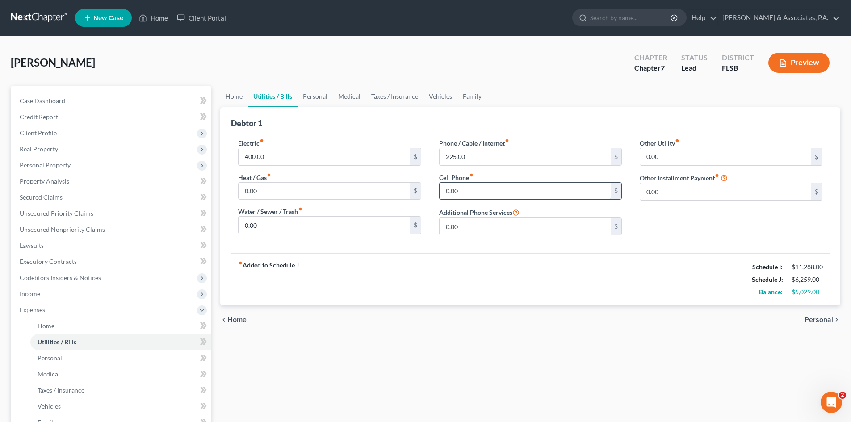
click at [464, 191] on input "0.00" at bounding box center [525, 191] width 171 height 17
click at [472, 160] on input "225.00" at bounding box center [525, 156] width 171 height 17
click at [66, 317] on span "Expenses" at bounding box center [112, 310] width 199 height 16
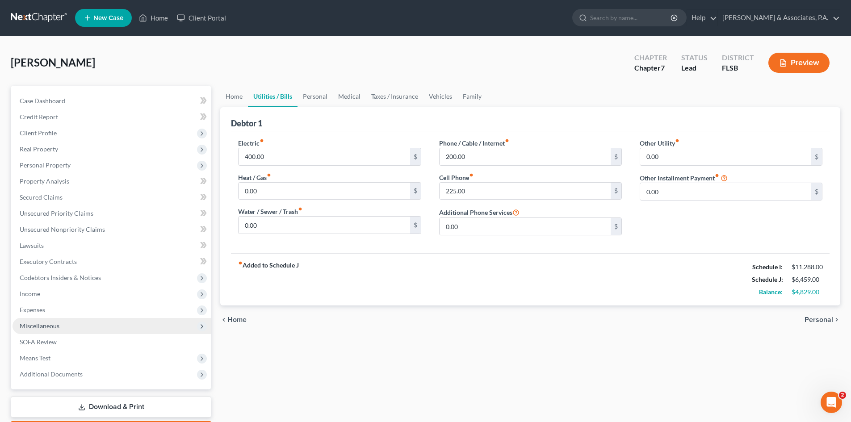
click at [65, 328] on span "Miscellaneous" at bounding box center [112, 326] width 199 height 16
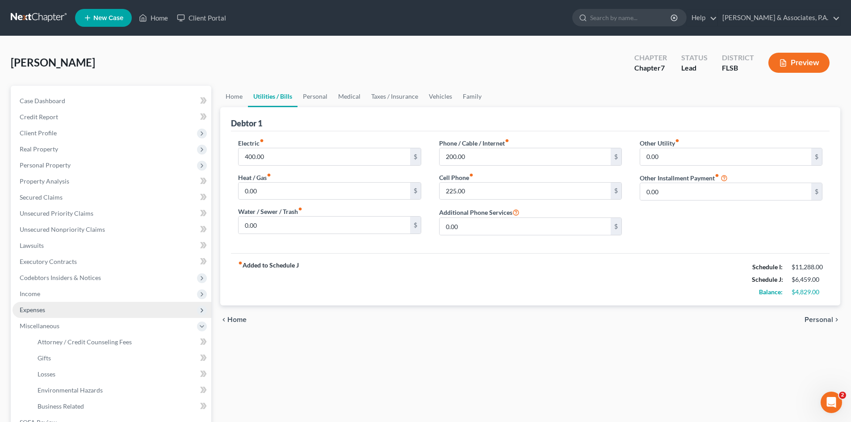
click at [58, 304] on span "Expenses" at bounding box center [112, 310] width 199 height 16
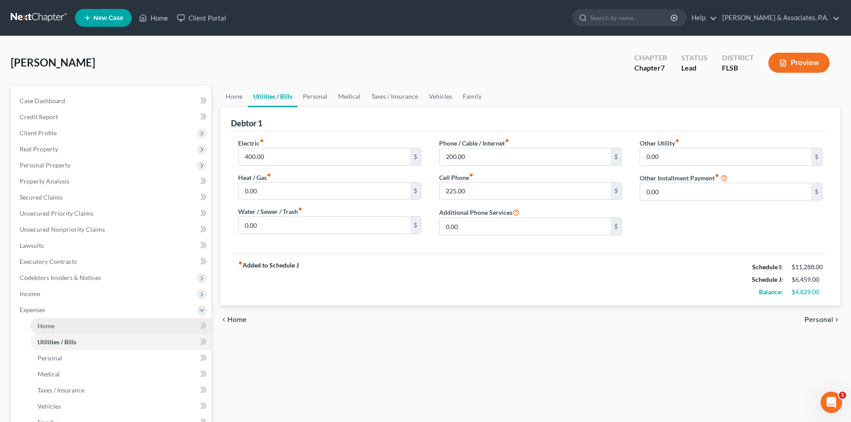
click at [66, 323] on link "Home" at bounding box center [120, 326] width 181 height 16
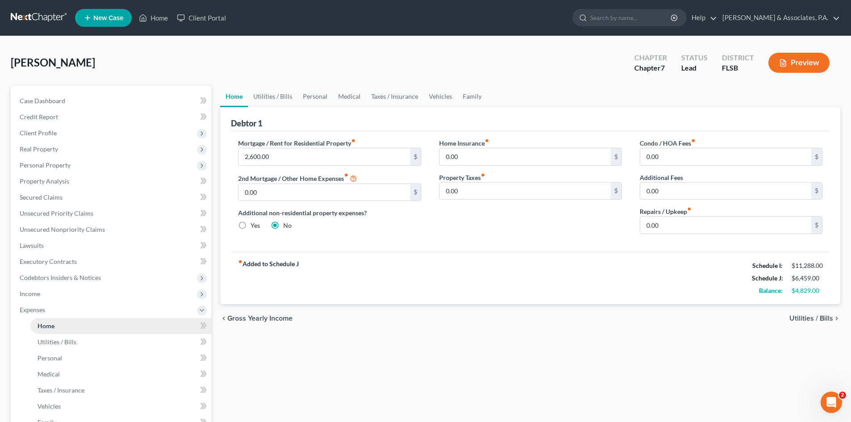
click at [66, 325] on link "Home" at bounding box center [120, 326] width 181 height 16
click at [66, 333] on link "Home" at bounding box center [120, 326] width 181 height 16
click at [66, 341] on span "Utilities / Bills" at bounding box center [57, 342] width 39 height 8
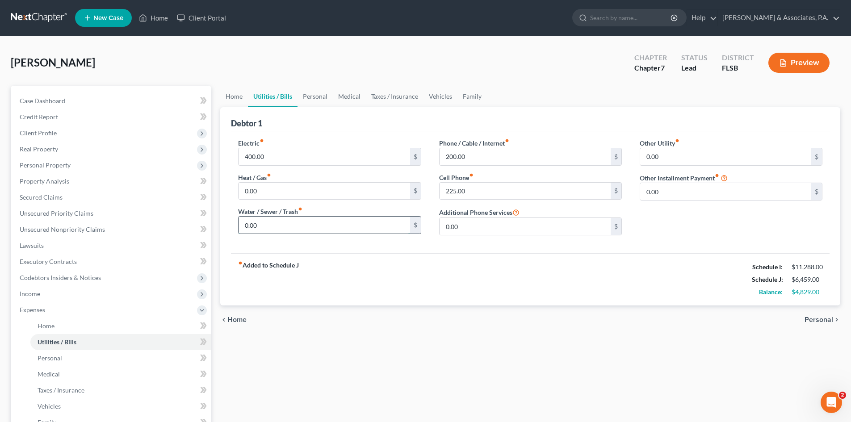
click at [274, 227] on input "0.00" at bounding box center [324, 225] width 171 height 17
click at [460, 249] on div "Electric fiber_manual_record 400.00 $ Heat / Gas fiber_manual_record 0.00 $ Wat…" at bounding box center [530, 192] width 599 height 122
click at [239, 96] on link "Home" at bounding box center [234, 96] width 28 height 21
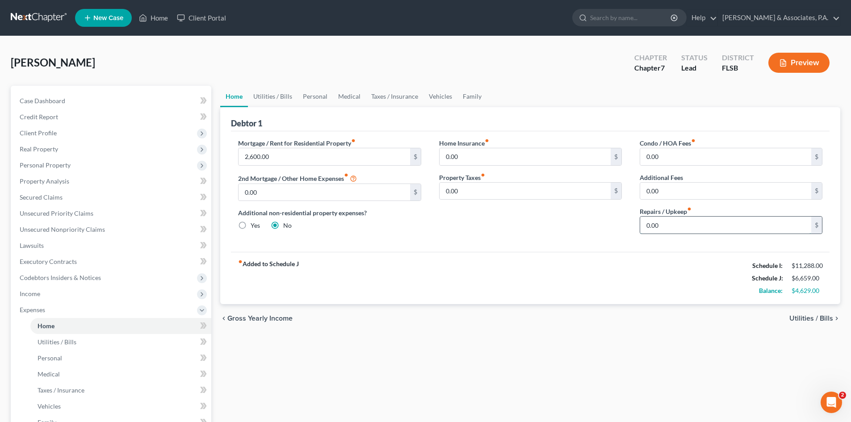
click at [668, 231] on input "0.00" at bounding box center [725, 225] width 171 height 17
click at [508, 205] on div "Home Insurance fiber_manual_record 0.00 $ Property Taxes fiber_manual_record 0.…" at bounding box center [530, 190] width 201 height 103
click at [271, 93] on link "Utilities / Bills" at bounding box center [273, 96] width 50 height 21
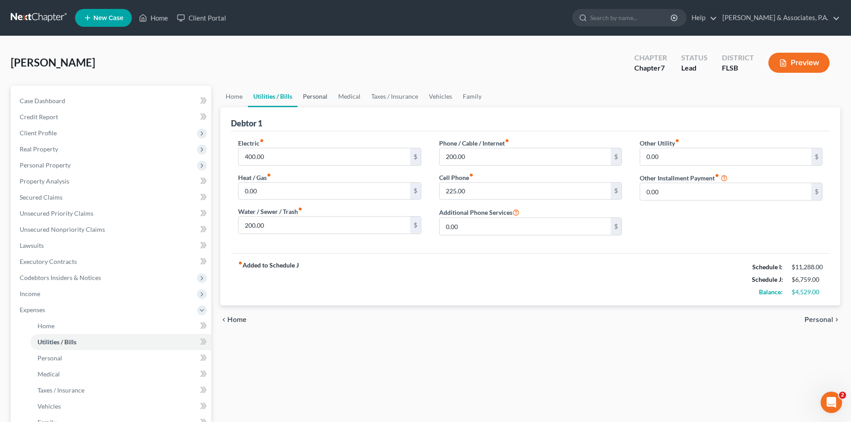
click at [312, 96] on link "Personal" at bounding box center [315, 96] width 35 height 21
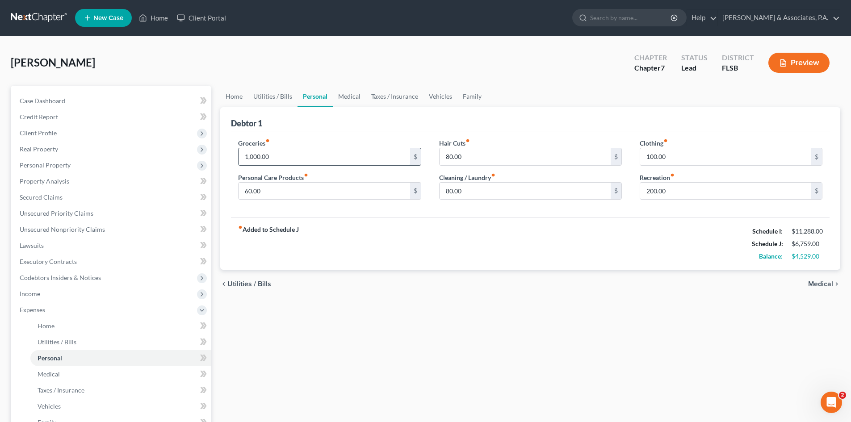
click at [285, 154] on input "1,000.00" at bounding box center [324, 156] width 171 height 17
click at [346, 130] on div "Debtor 1" at bounding box center [530, 119] width 599 height 24
click at [348, 96] on link "Medical" at bounding box center [349, 96] width 33 height 21
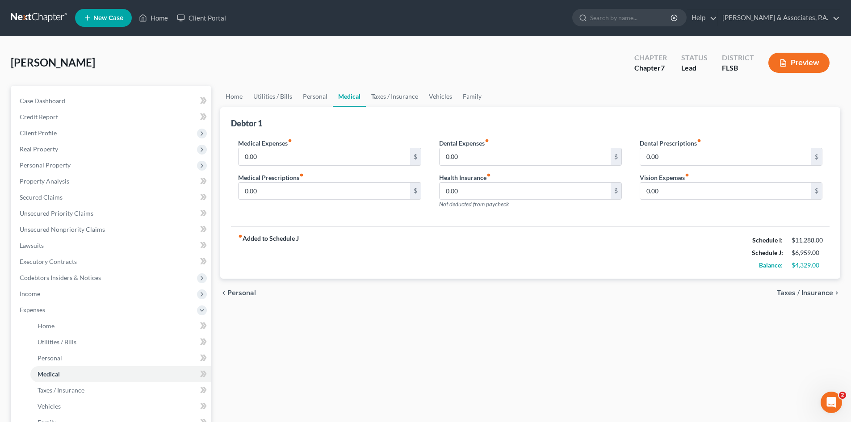
click at [348, 96] on link "Medical" at bounding box center [349, 96] width 33 height 21
click at [390, 96] on link "Taxes / Insurance" at bounding box center [395, 96] width 58 height 21
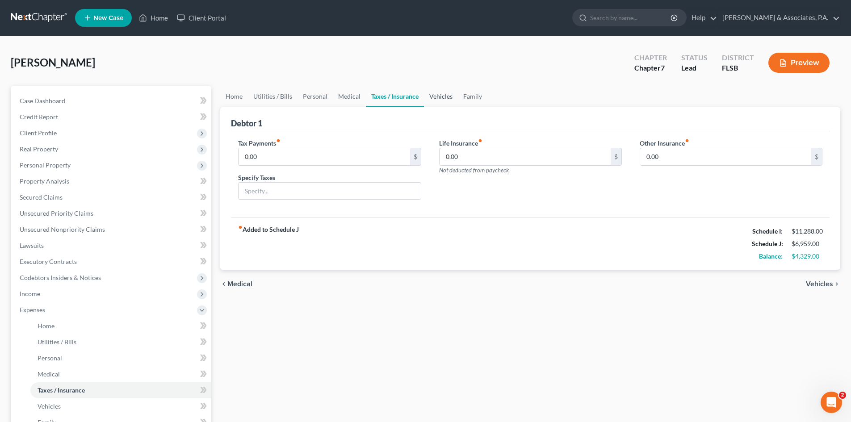
click at [435, 97] on link "Vehicles" at bounding box center [441, 96] width 34 height 21
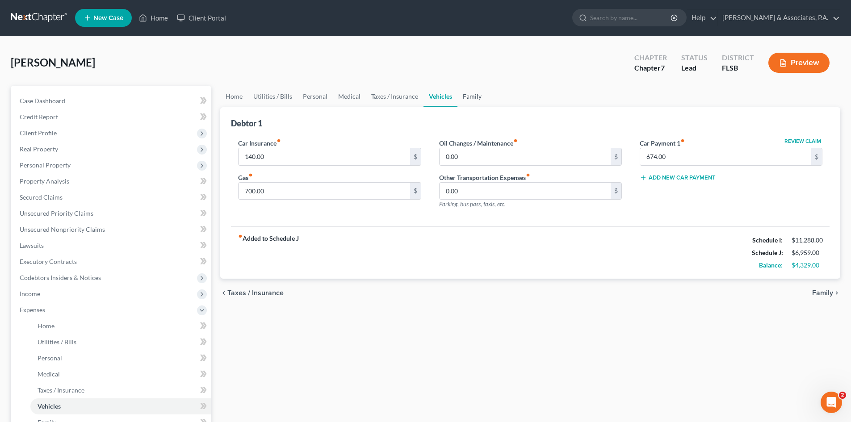
click at [466, 96] on link "Family" at bounding box center [472, 96] width 29 height 21
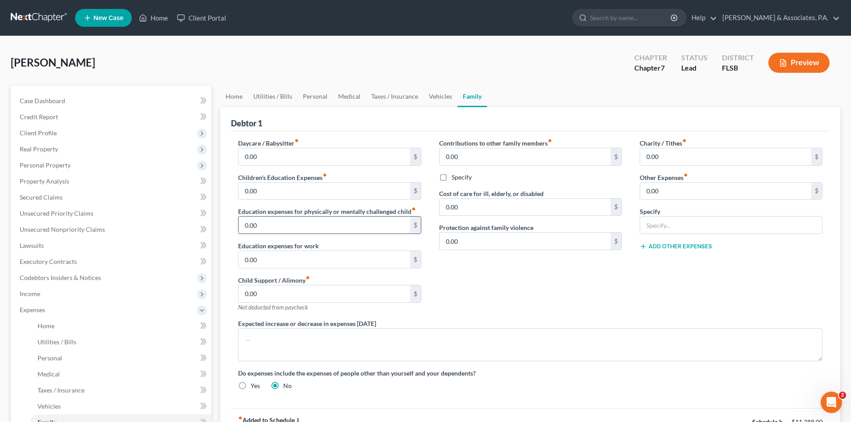
click at [281, 229] on input "0.00" at bounding box center [324, 225] width 171 height 17
drag, startPoint x: 263, startPoint y: 227, endPoint x: 232, endPoint y: 224, distance: 30.6
click at [232, 224] on div "Daycare / Babysitter fiber_manual_record 0.00 $ Children's Education Expenses f…" at bounding box center [329, 229] width 201 height 181
click at [266, 189] on input "0.00" at bounding box center [324, 191] width 171 height 17
click at [482, 275] on div "Contributions to other family members fiber_manual_record 0.00 $ Specify Cost o…" at bounding box center [530, 229] width 201 height 181
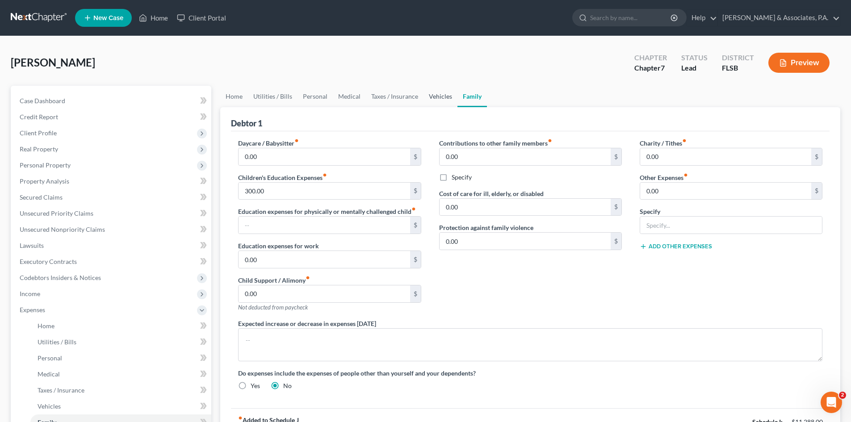
click at [439, 97] on link "Vehicles" at bounding box center [441, 96] width 34 height 21
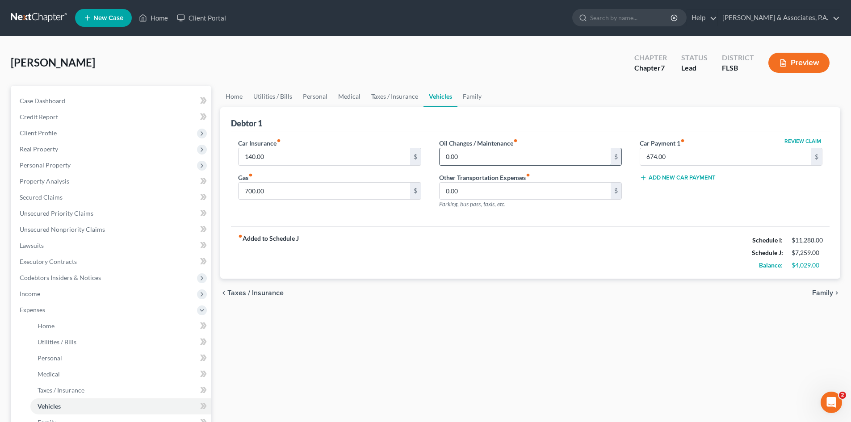
click at [468, 156] on input "0.00" at bounding box center [525, 156] width 171 height 17
click at [525, 216] on div "Car Insurance fiber_manual_record 140.00 $ Gas fiber_manual_record 700.00 $ Oil…" at bounding box center [530, 179] width 599 height 96
click at [382, 96] on link "Taxes / Insurance" at bounding box center [395, 96] width 58 height 21
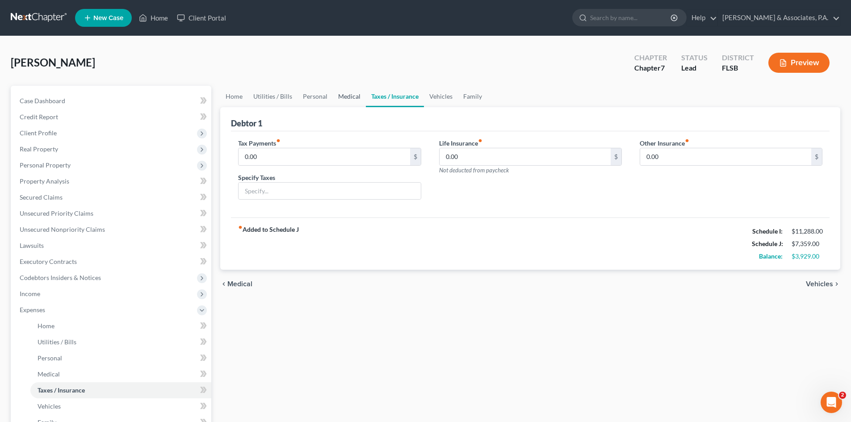
click at [340, 95] on link "Medical" at bounding box center [349, 96] width 33 height 21
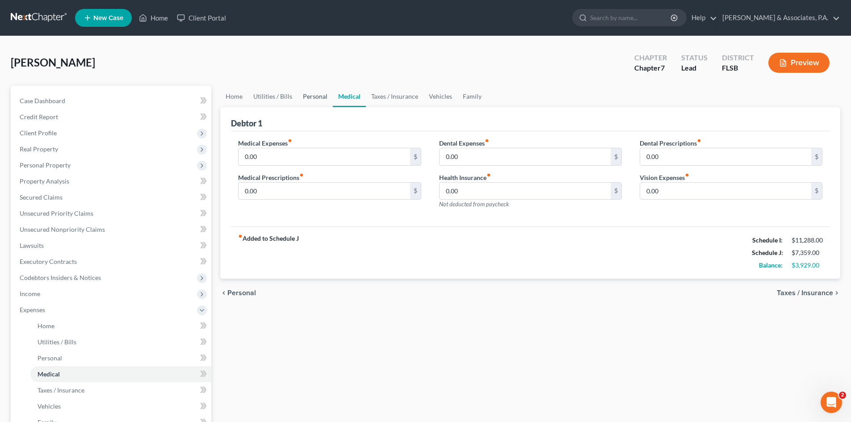
click at [311, 95] on link "Personal" at bounding box center [315, 96] width 35 height 21
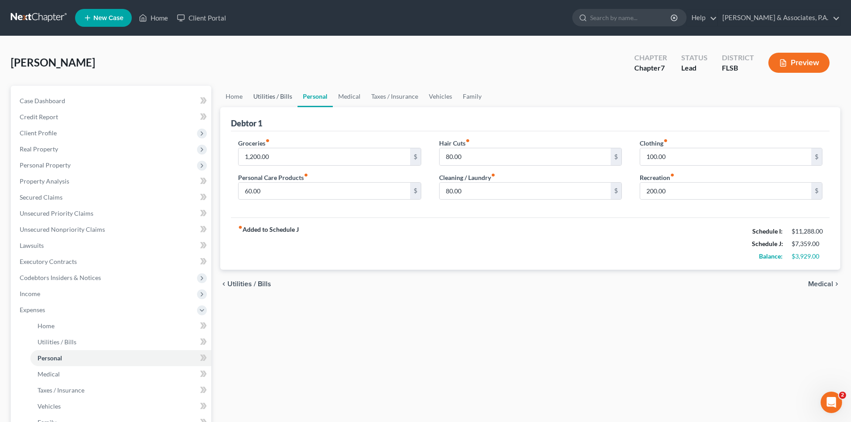
click at [269, 95] on link "Utilities / Bills" at bounding box center [273, 96] width 50 height 21
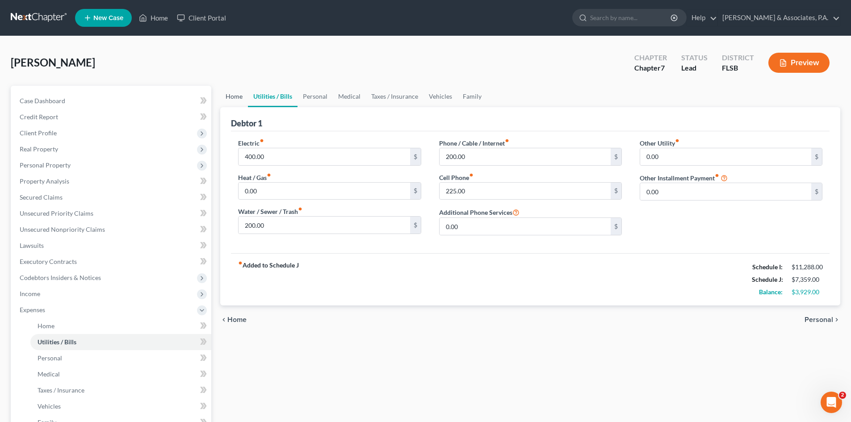
click at [233, 95] on link "Home" at bounding box center [234, 96] width 28 height 21
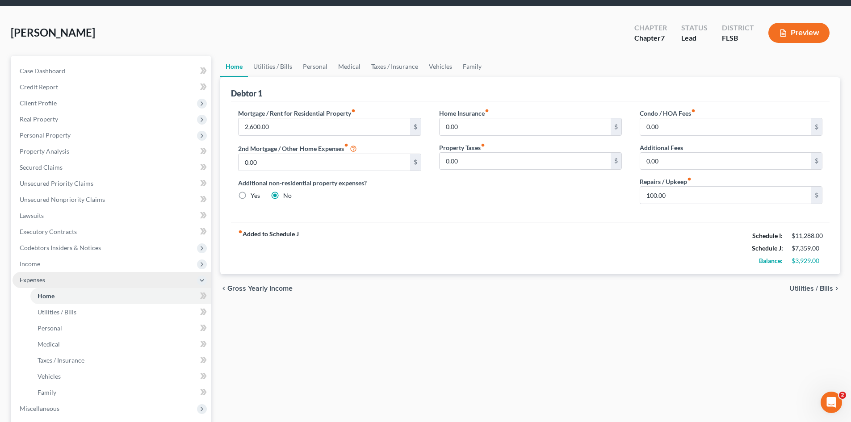
scroll to position [45, 0]
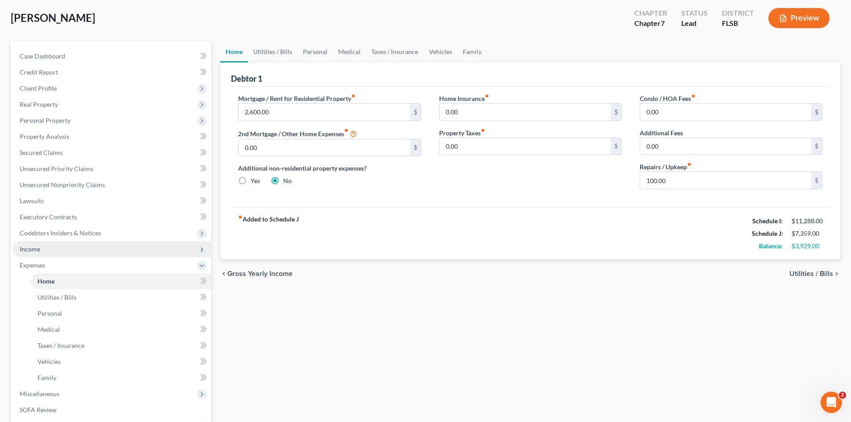
click at [121, 246] on span "Income" at bounding box center [112, 249] width 199 height 16
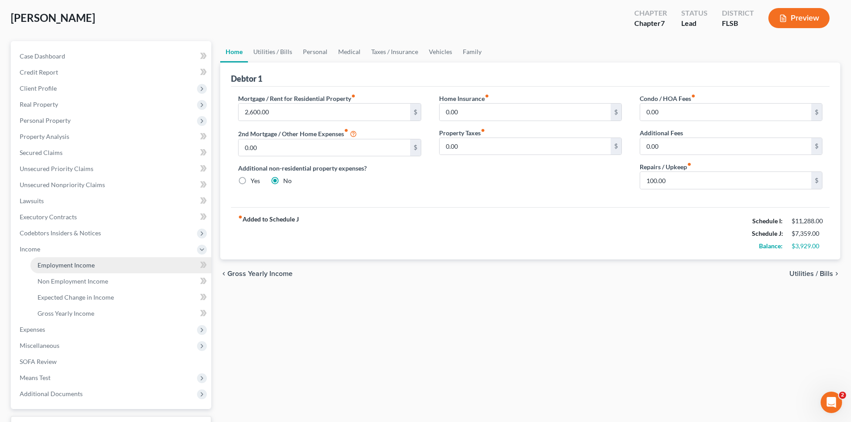
click at [119, 265] on link "Employment Income" at bounding box center [120, 265] width 181 height 16
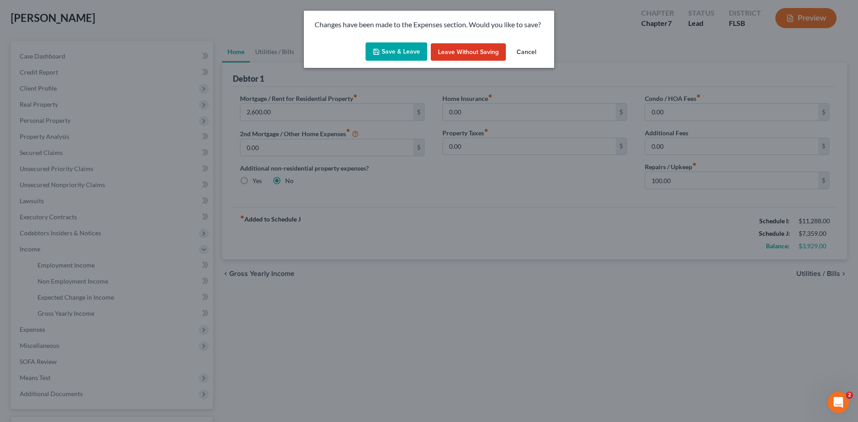
click at [398, 47] on button "Save & Leave" at bounding box center [397, 51] width 62 height 19
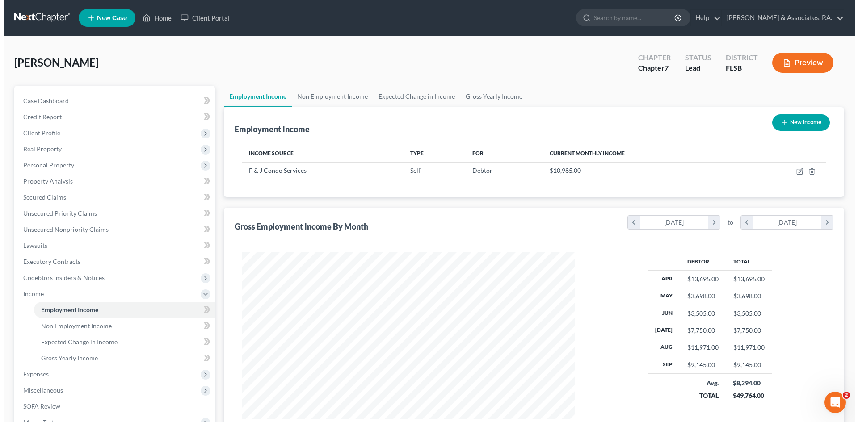
scroll to position [167, 351]
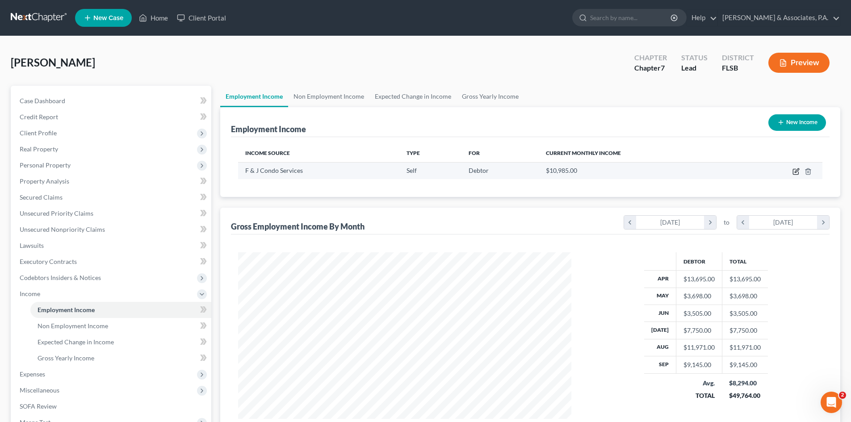
click at [796, 171] on icon "button" at bounding box center [797, 170] width 4 height 4
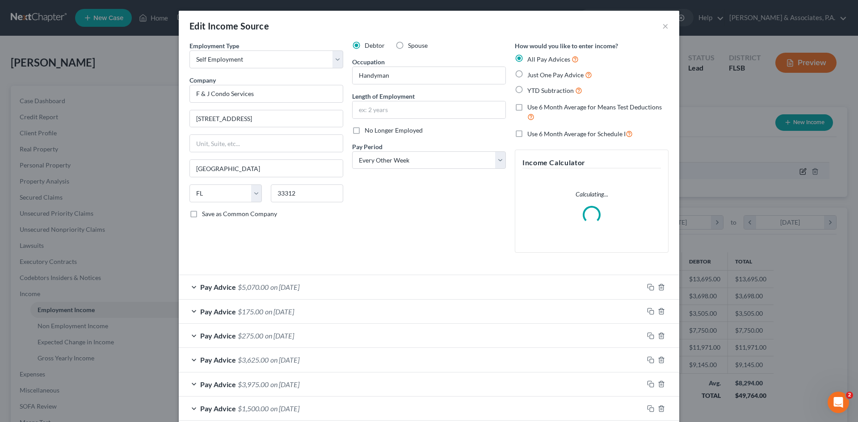
scroll to position [168, 354]
click at [267, 287] on div "Pay Advice $5,070.00 on [DATE]" at bounding box center [411, 287] width 465 height 24
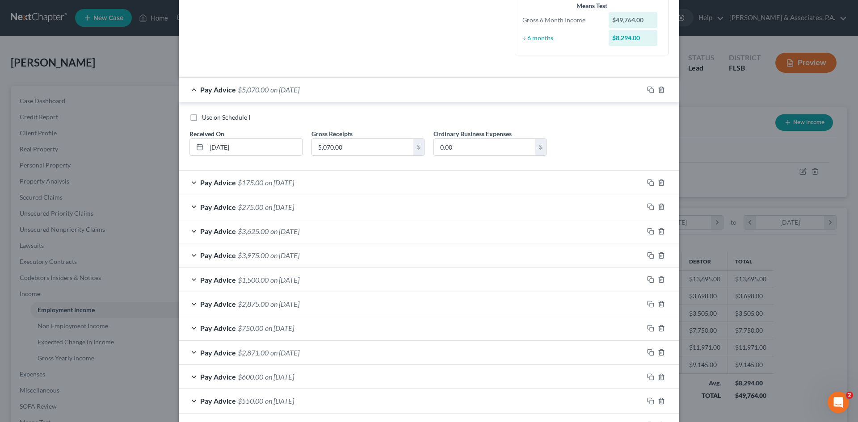
scroll to position [167, 0]
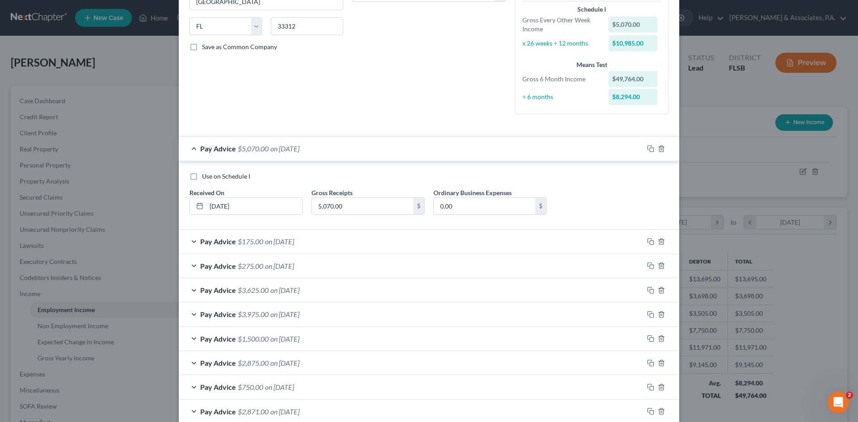
click at [452, 178] on div "Use on Schedule I" at bounding box center [428, 176] width 479 height 9
click at [190, 148] on div "Pay Advice $5,070.00 on [DATE]" at bounding box center [411, 149] width 465 height 24
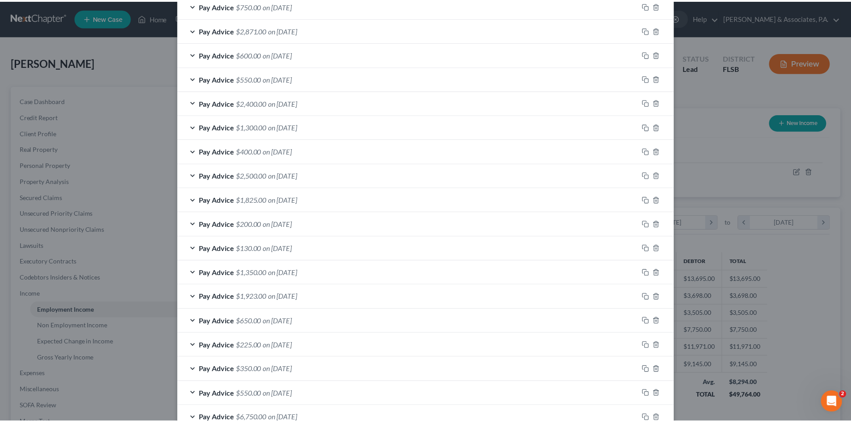
scroll to position [635, 0]
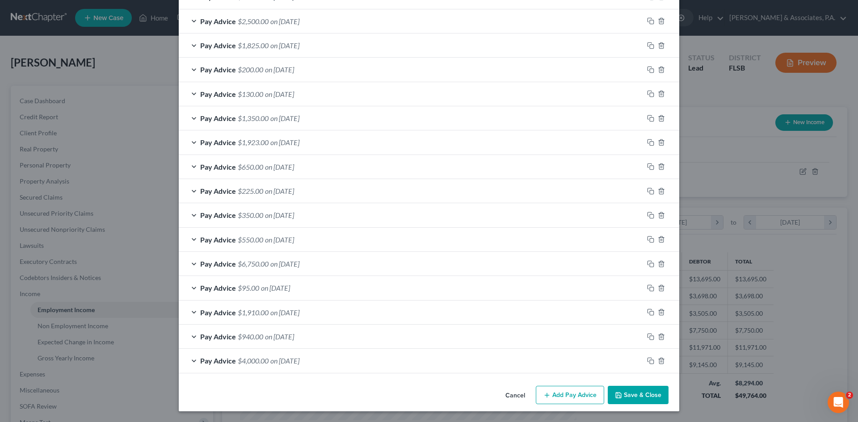
click at [626, 394] on button "Save & Close" at bounding box center [638, 395] width 61 height 19
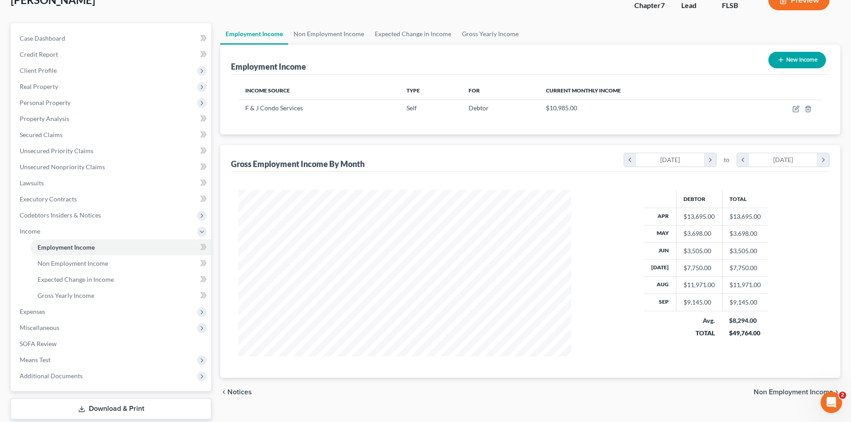
scroll to position [117, 0]
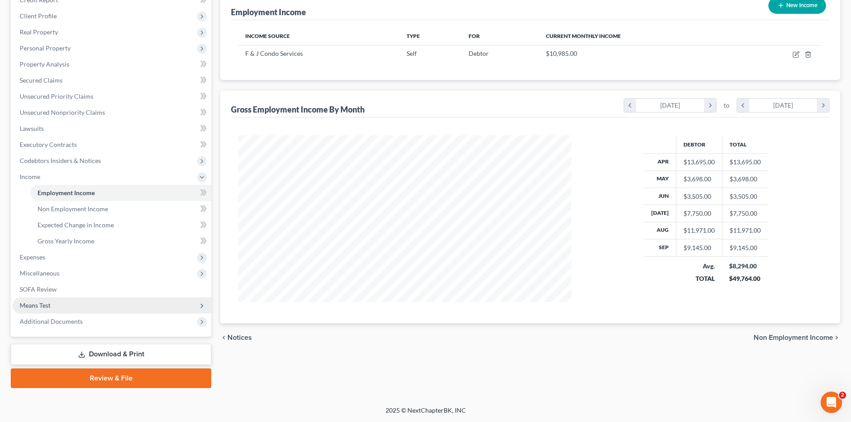
click at [54, 306] on span "Means Test" at bounding box center [112, 306] width 199 height 16
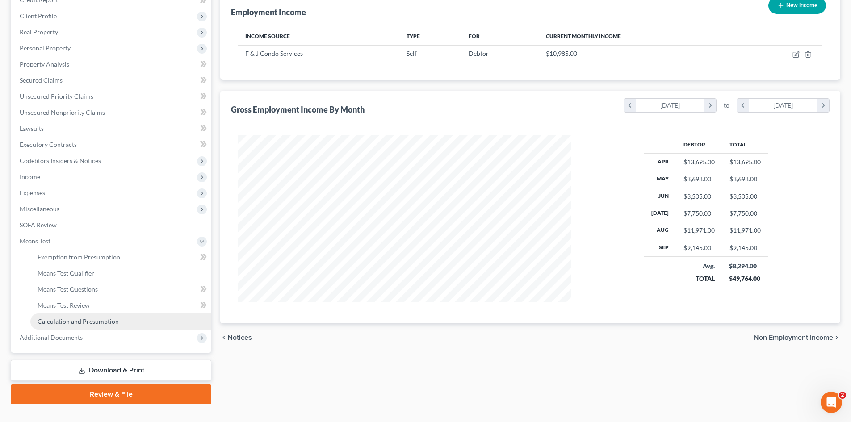
click at [74, 320] on span "Calculation and Presumption" at bounding box center [78, 322] width 81 height 8
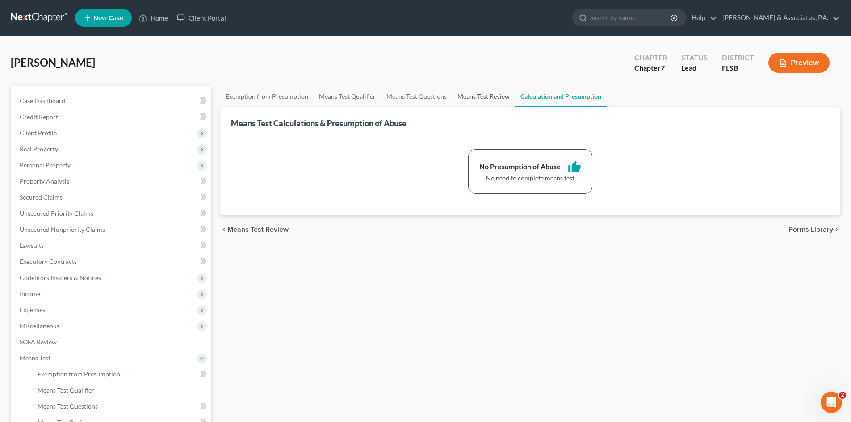
click at [473, 98] on link "Means Test Review" at bounding box center [483, 96] width 63 height 21
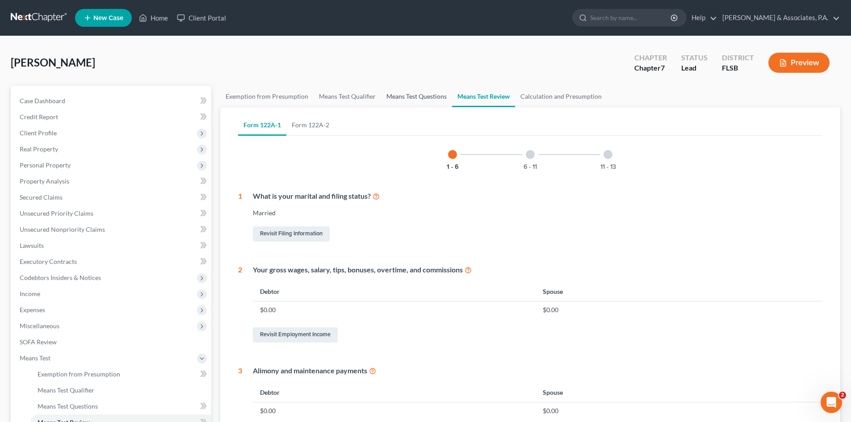
click at [415, 95] on link "Means Test Questions" at bounding box center [416, 96] width 71 height 21
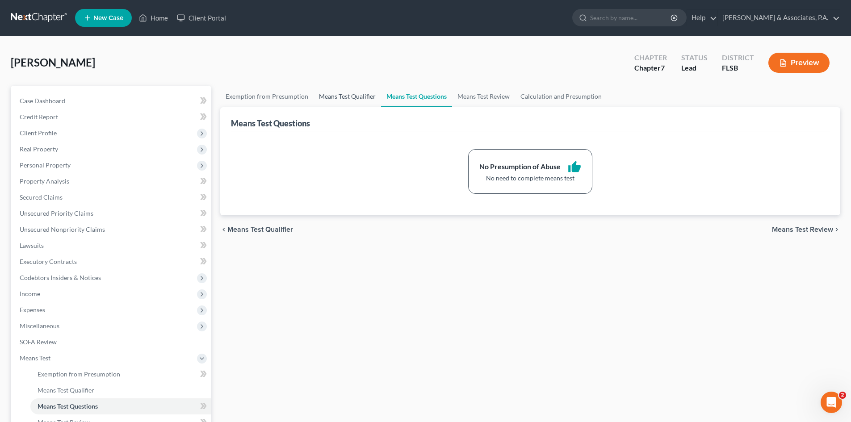
click at [345, 95] on link "Means Test Qualifier" at bounding box center [347, 96] width 67 height 21
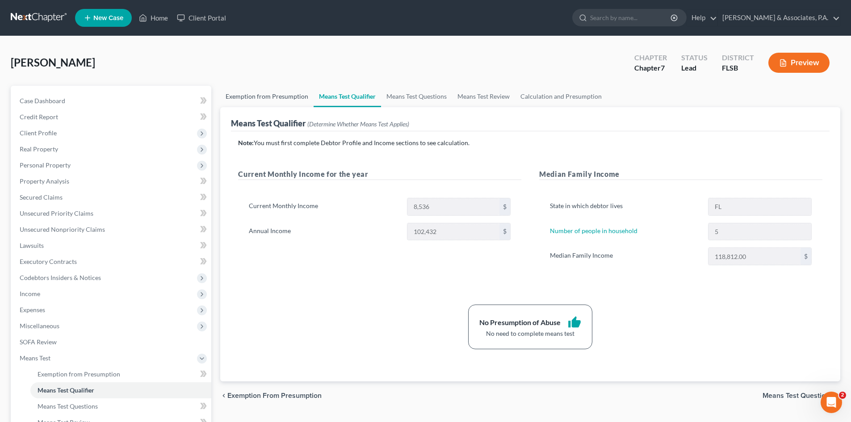
click at [270, 95] on link "Exemption from Presumption" at bounding box center [266, 96] width 93 height 21
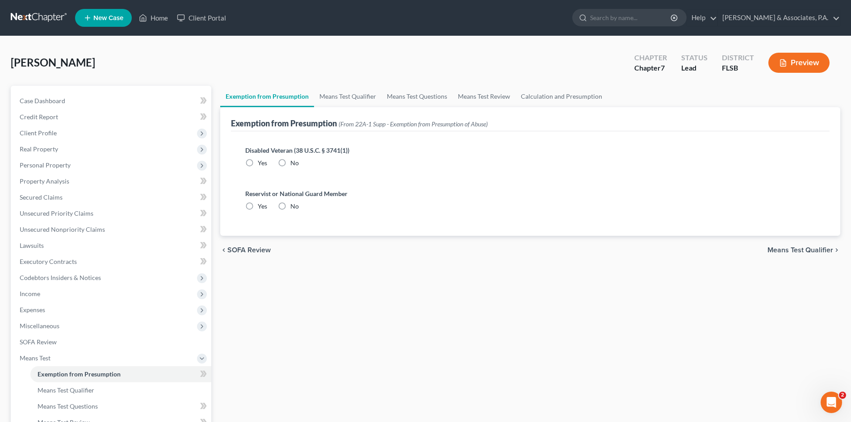
click at [290, 164] on label "No" at bounding box center [294, 163] width 8 height 9
click at [294, 164] on input "No" at bounding box center [297, 162] width 6 height 6
click at [290, 206] on label "No" at bounding box center [294, 206] width 8 height 9
click at [294, 206] on input "No" at bounding box center [297, 205] width 6 height 6
click at [76, 309] on span "Expenses" at bounding box center [112, 310] width 199 height 16
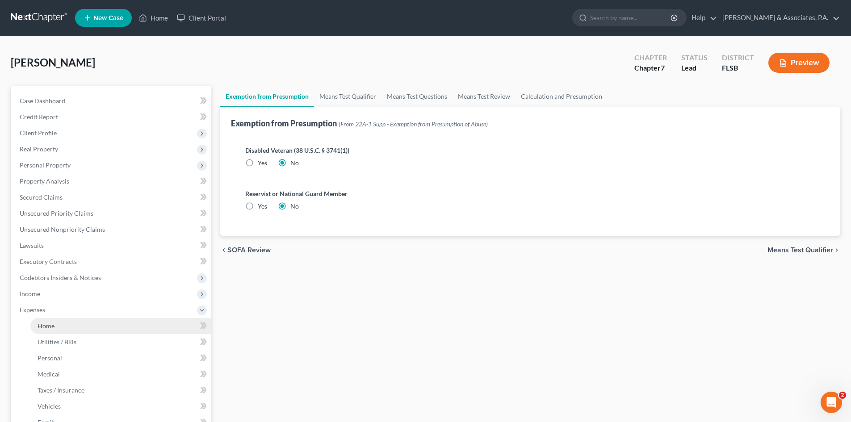
click at [79, 325] on link "Home" at bounding box center [120, 326] width 181 height 16
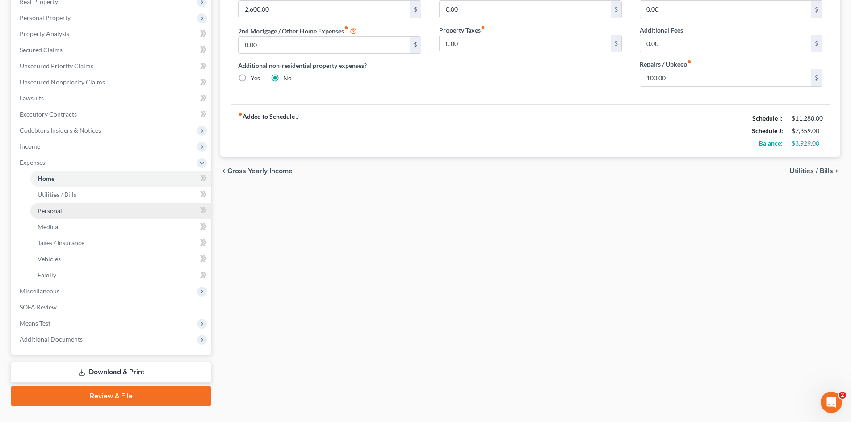
scroll to position [165, 0]
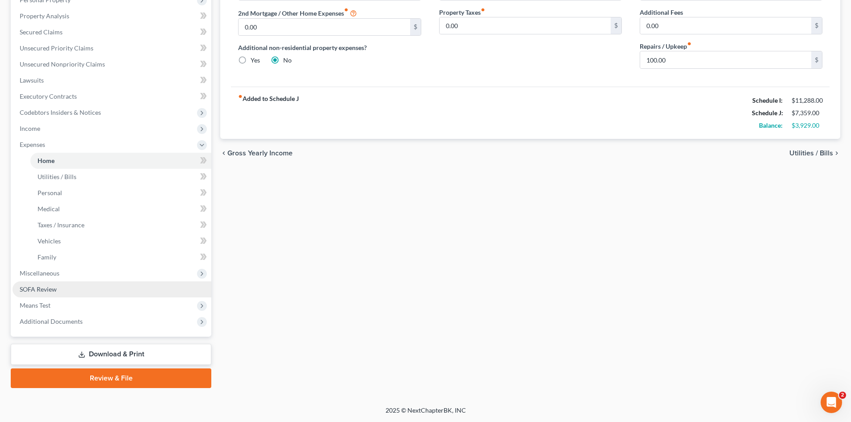
click at [63, 292] on link "SOFA Review" at bounding box center [112, 290] width 199 height 16
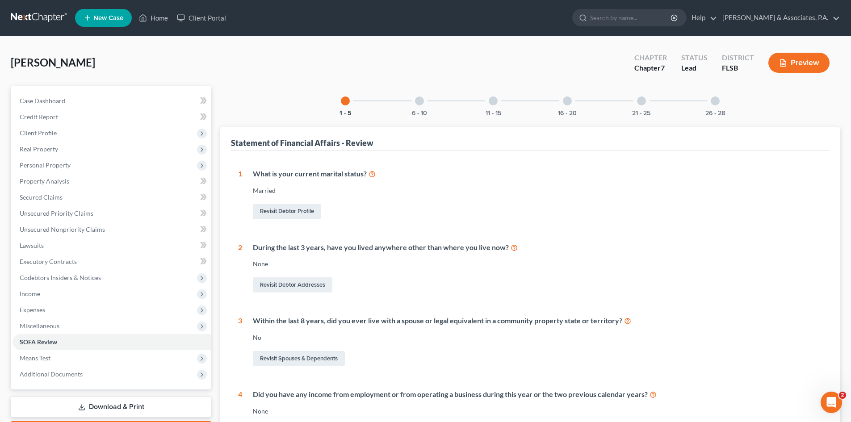
click at [419, 98] on div at bounding box center [419, 101] width 9 height 9
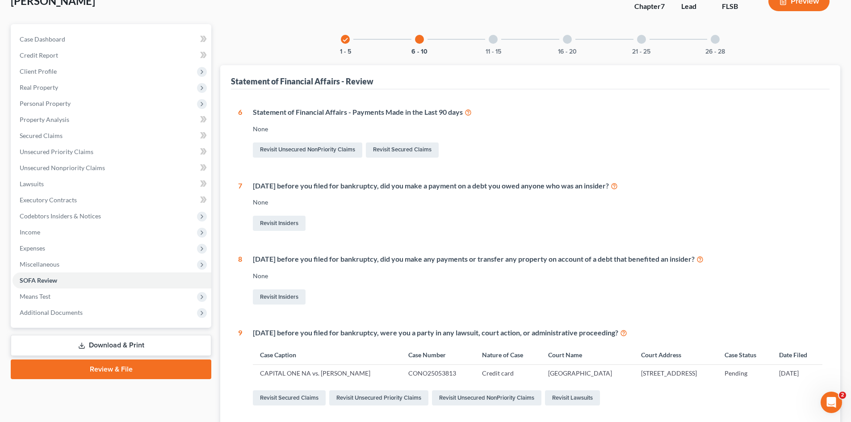
scroll to position [10, 0]
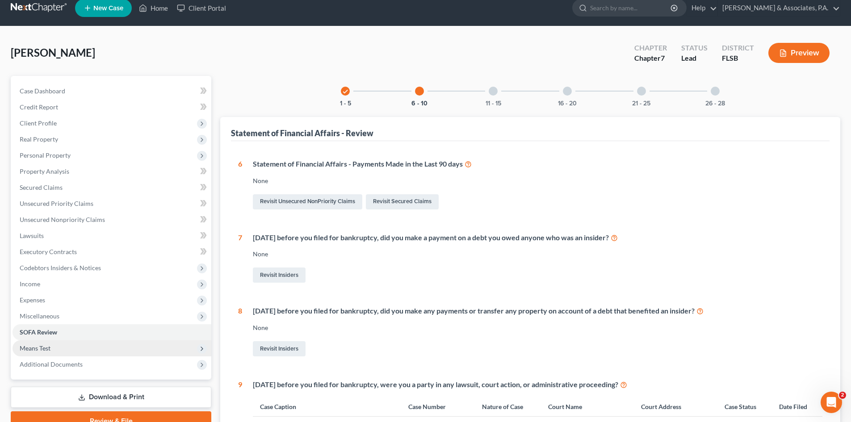
click at [72, 347] on span "Means Test" at bounding box center [112, 349] width 199 height 16
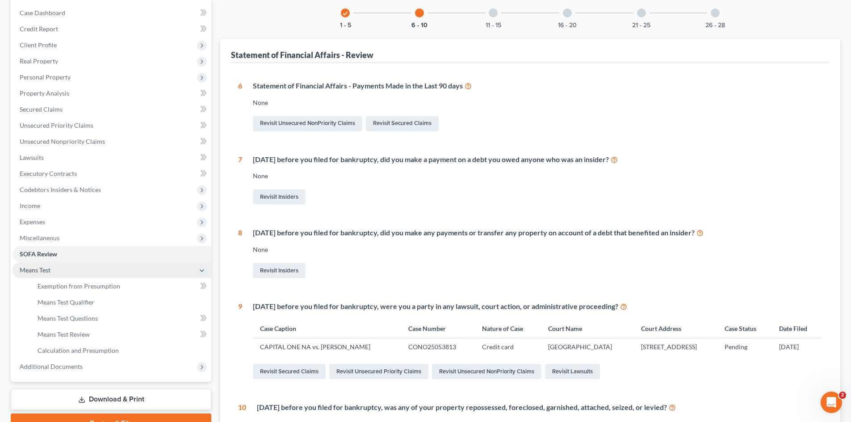
scroll to position [99, 0]
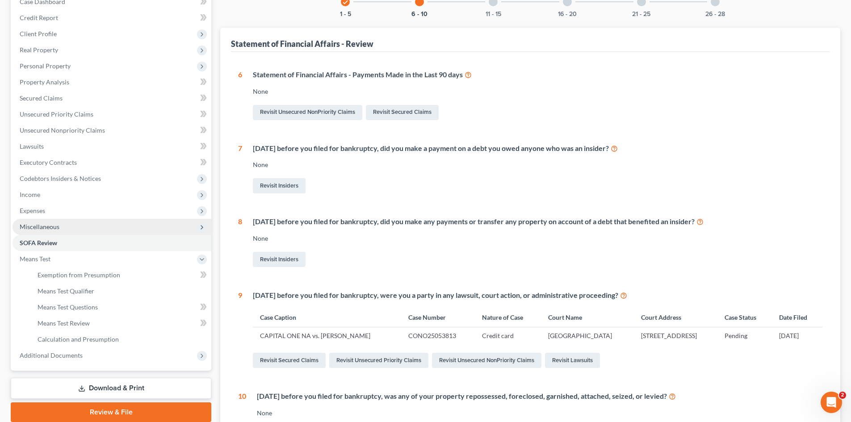
click at [59, 228] on span "Miscellaneous" at bounding box center [112, 227] width 199 height 16
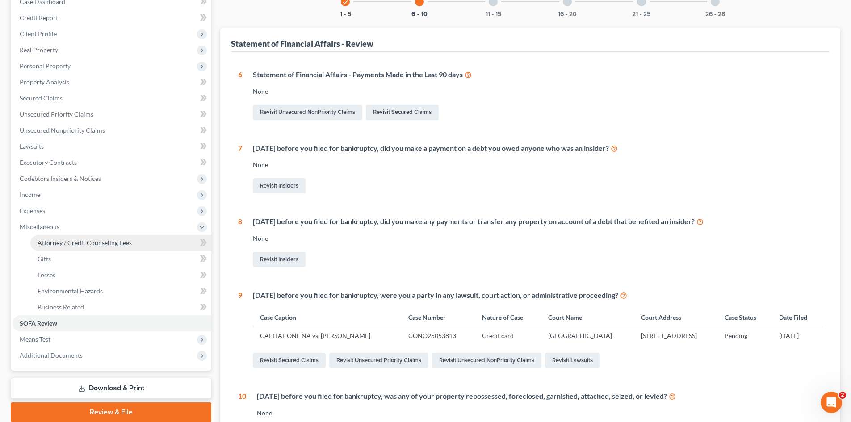
click at [65, 242] on span "Attorney / Credit Counseling Fees" at bounding box center [85, 243] width 94 height 8
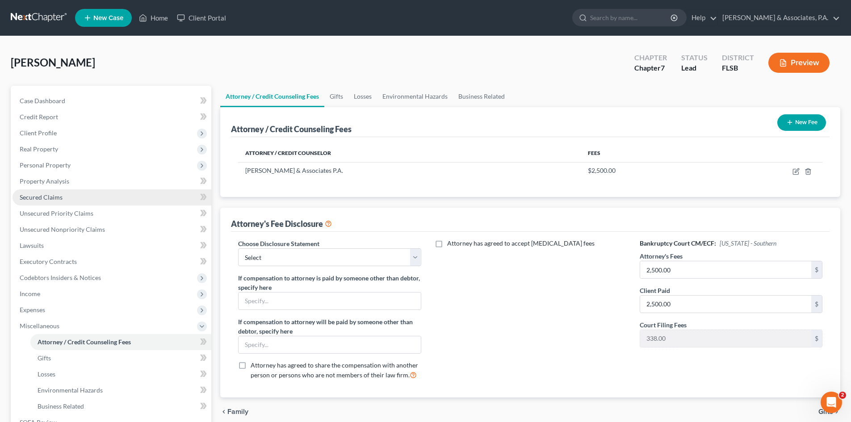
click at [42, 199] on span "Secured Claims" at bounding box center [41, 198] width 43 height 8
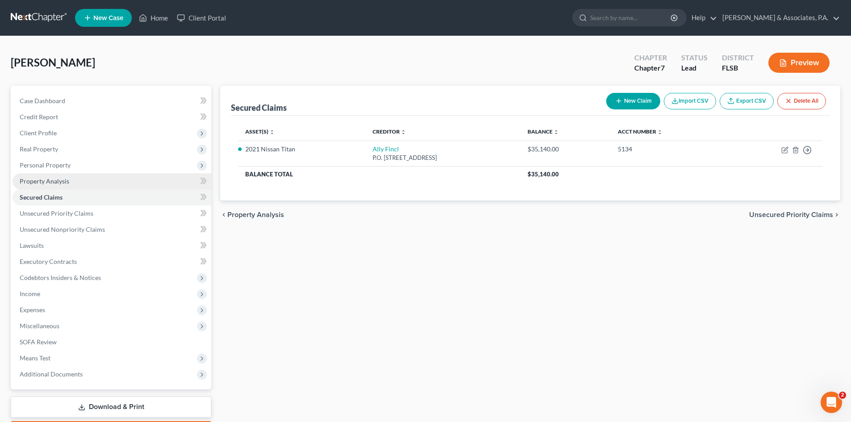
click at [45, 182] on span "Property Analysis" at bounding box center [45, 181] width 50 height 8
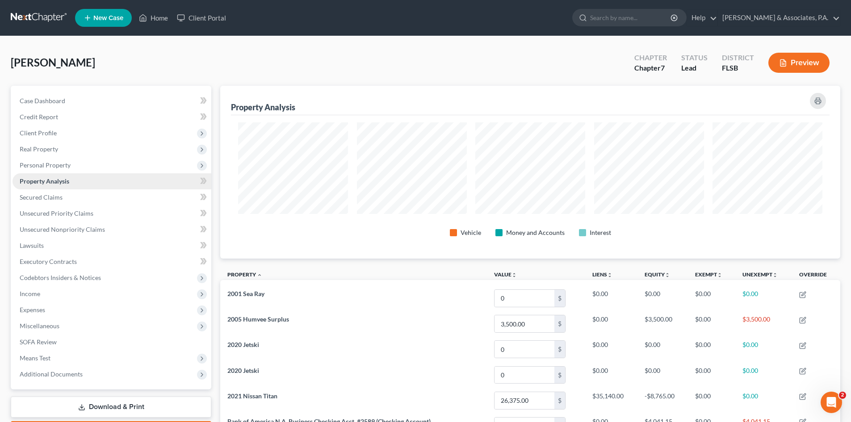
scroll to position [173, 620]
click at [431, 67] on div "[PERSON_NAME] Upgraded Chapter Chapter 7 Status Lead District FLSB Preview" at bounding box center [426, 66] width 830 height 39
